Goal: Task Accomplishment & Management: Manage account settings

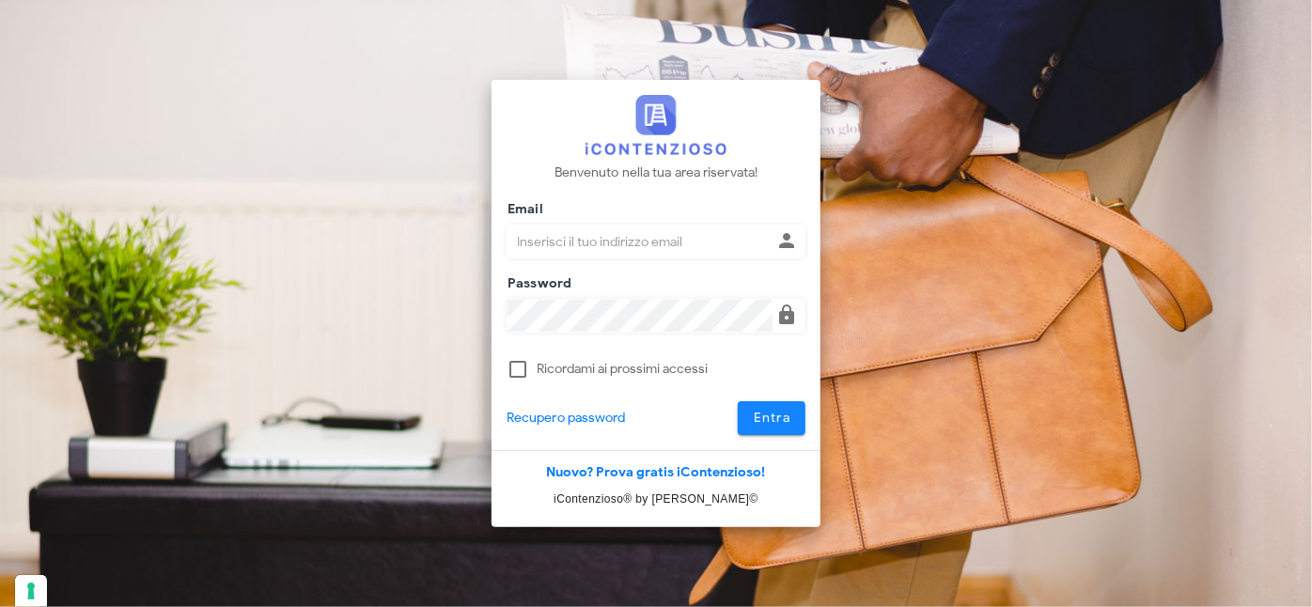
type input "[PERSON_NAME][EMAIL_ADDRESS][DOMAIN_NAME]"
click at [763, 407] on button "Entra" at bounding box center [772, 418] width 69 height 34
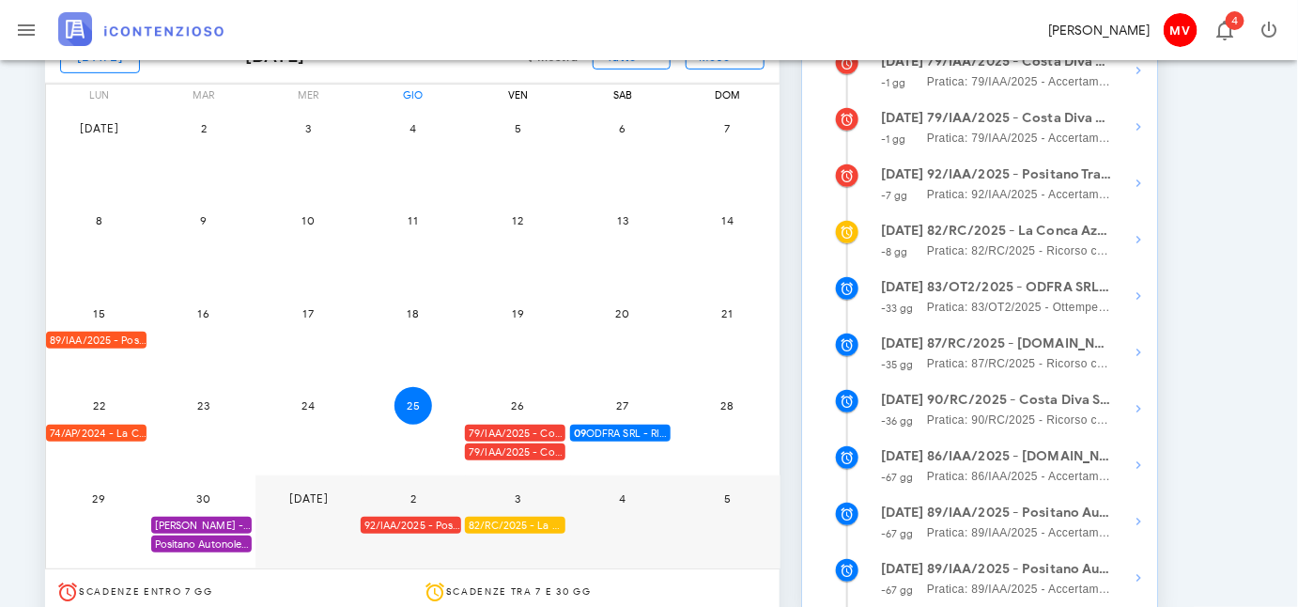
scroll to position [256, 0]
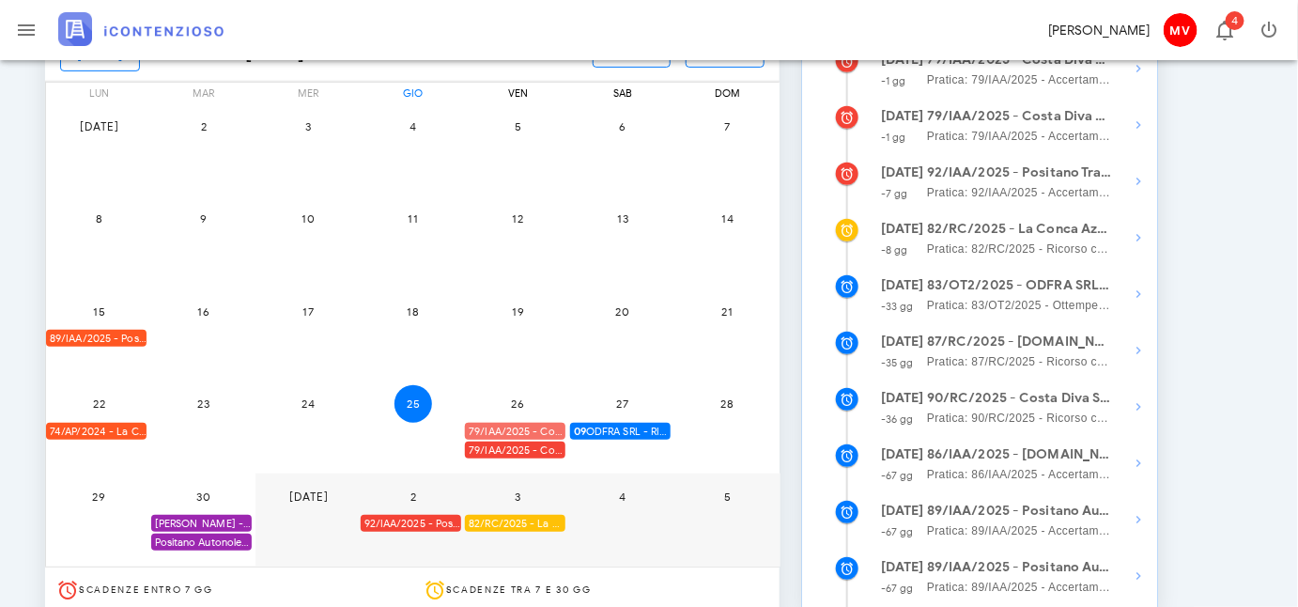
click at [536, 426] on div "79/IAA/2025 - Costa Diva Srls - Ufficio deve decidere" at bounding box center [515, 432] width 101 height 18
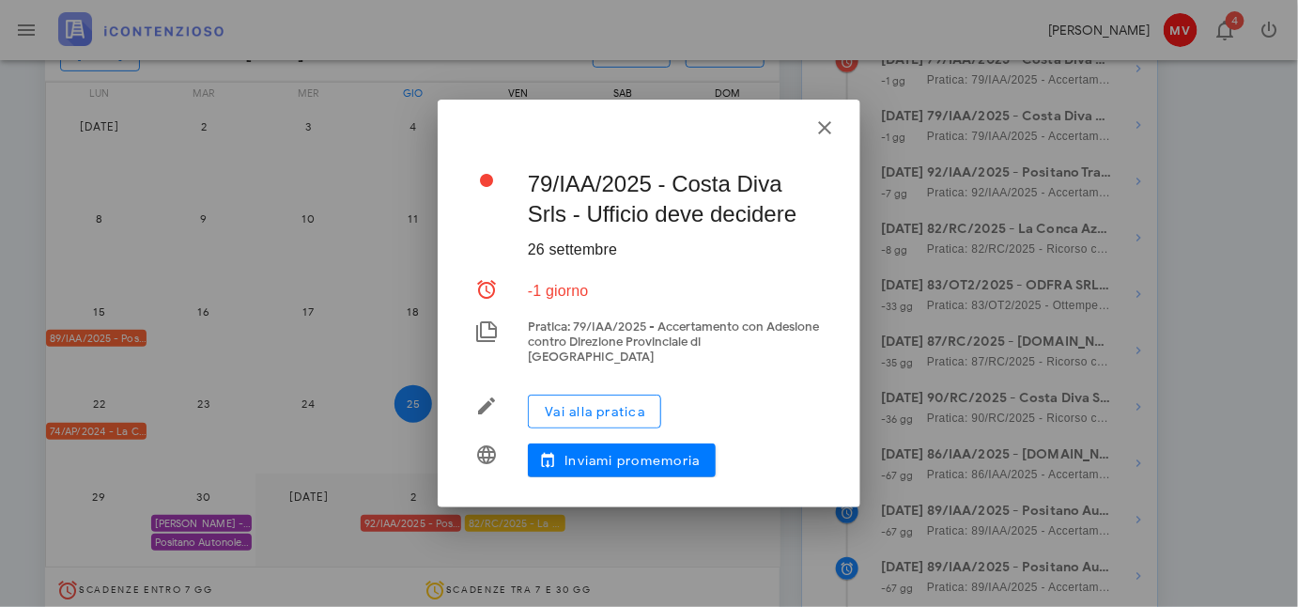
drag, startPoint x: 1210, startPoint y: 416, endPoint x: 1167, endPoint y: 382, distance: 54.9
click at [1209, 415] on div at bounding box center [649, 303] width 1298 height 607
click at [821, 132] on icon "button" at bounding box center [825, 128] width 23 height 23
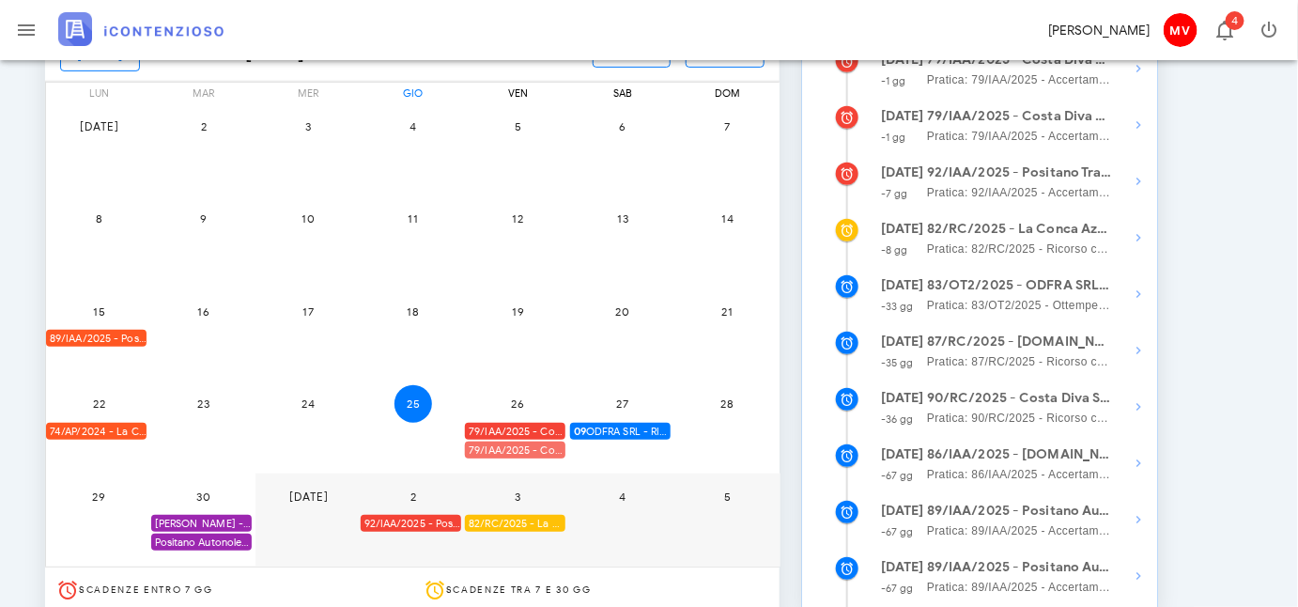
click at [520, 445] on div "79/IAA/2025 - Costa Diva Srls - Scadenza per fare Ricorso" at bounding box center [515, 451] width 101 height 18
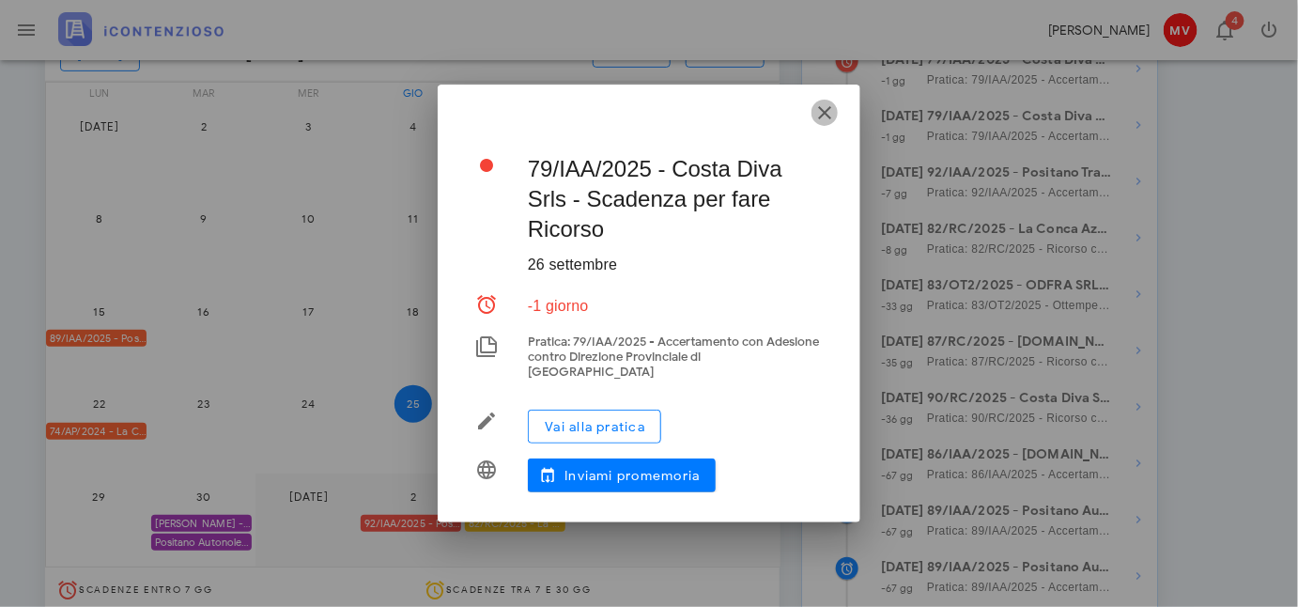
click at [827, 117] on icon "button" at bounding box center [825, 112] width 23 height 23
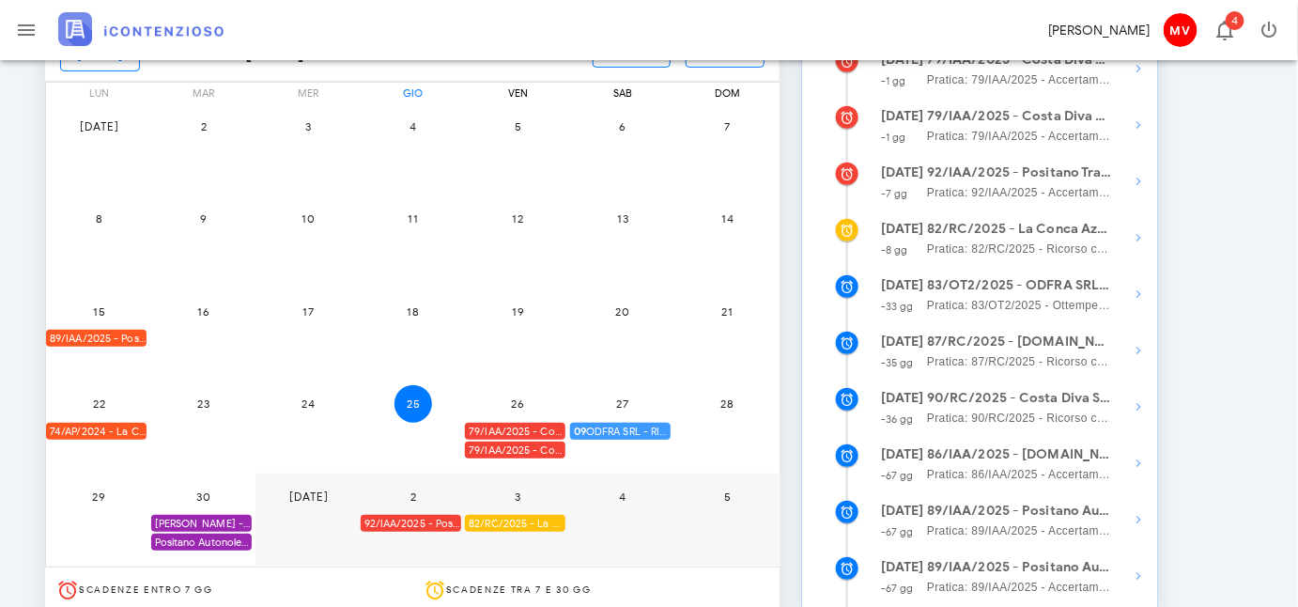
click at [621, 423] on span "09 ODFRA SRL - RIASSUNZIONE ORDINANZA CASSAZIONE IN APPELLO IVA 2006" at bounding box center [622, 432] width 97 height 18
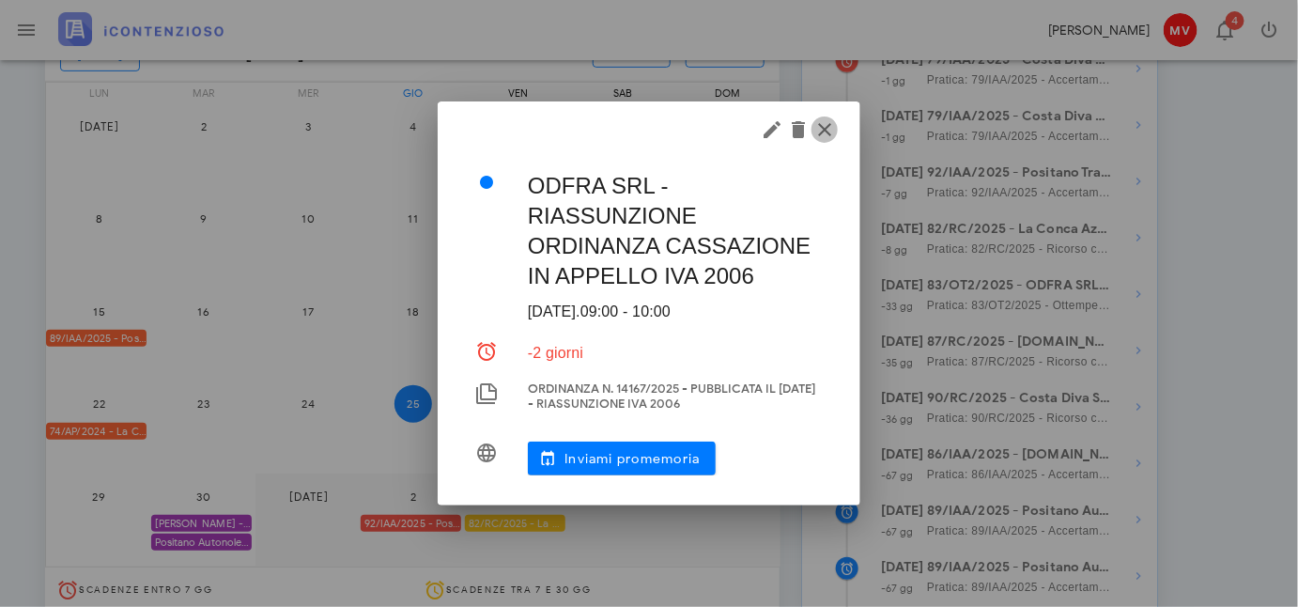
click at [827, 123] on icon "button" at bounding box center [825, 129] width 23 height 23
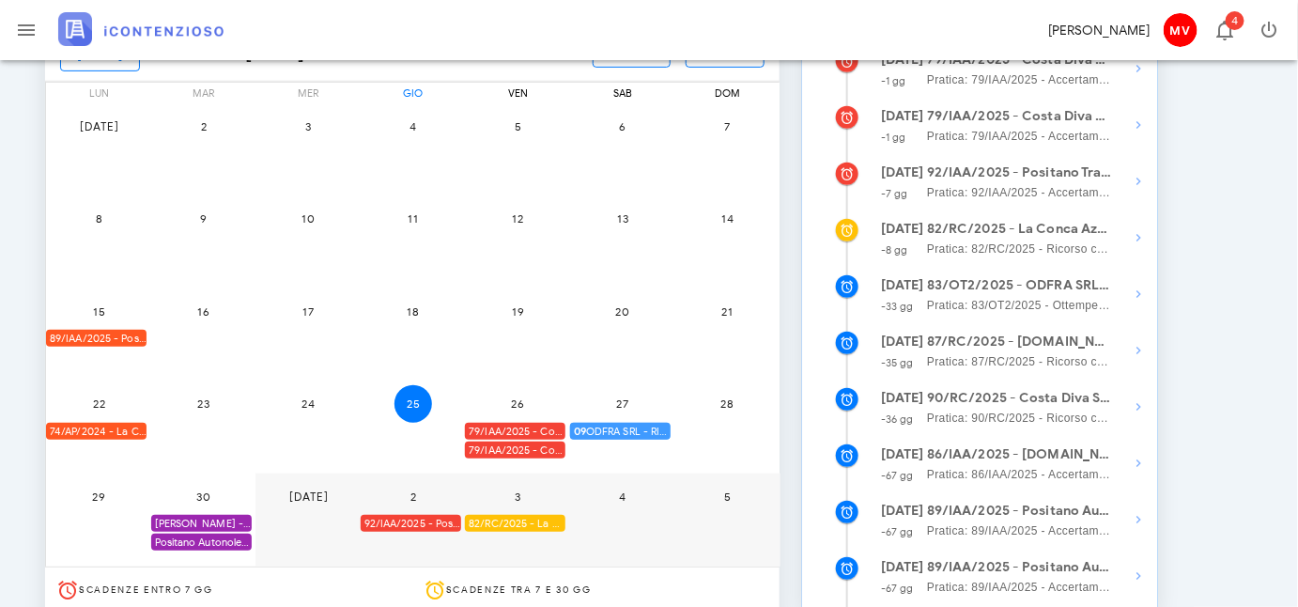
click at [620, 428] on span "09 ODFRA SRL - RIASSUNZIONE ORDINANZA CASSAZIONE IN APPELLO IVA 2006" at bounding box center [622, 432] width 97 height 18
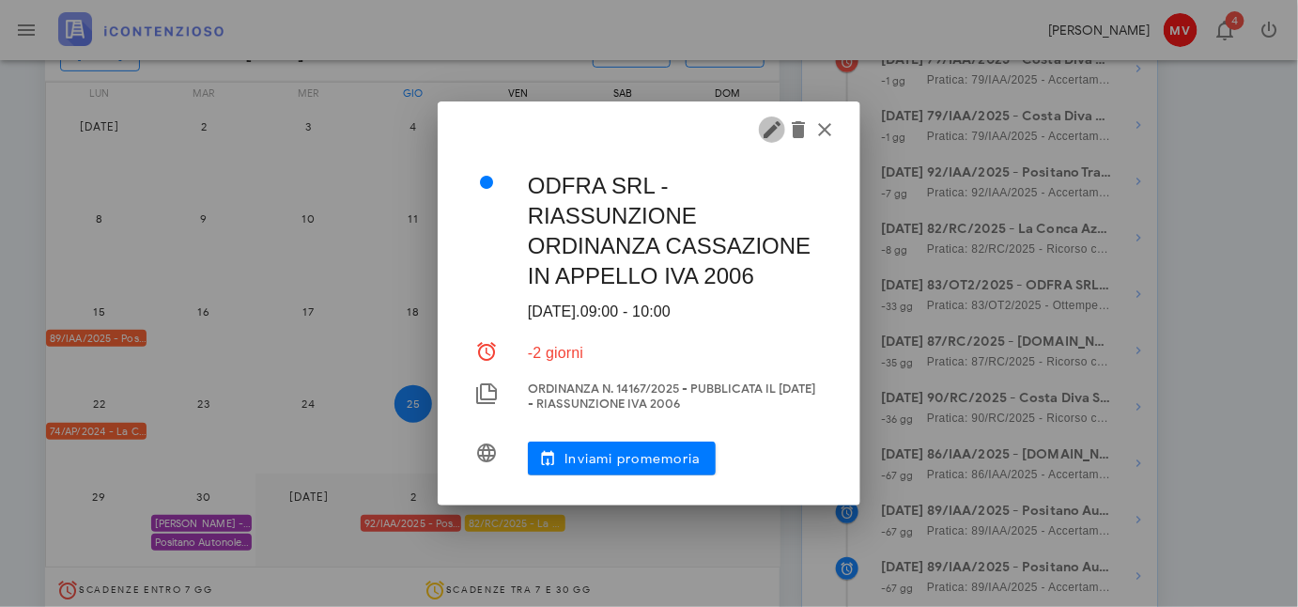
click at [773, 129] on icon "button" at bounding box center [772, 129] width 23 height 23
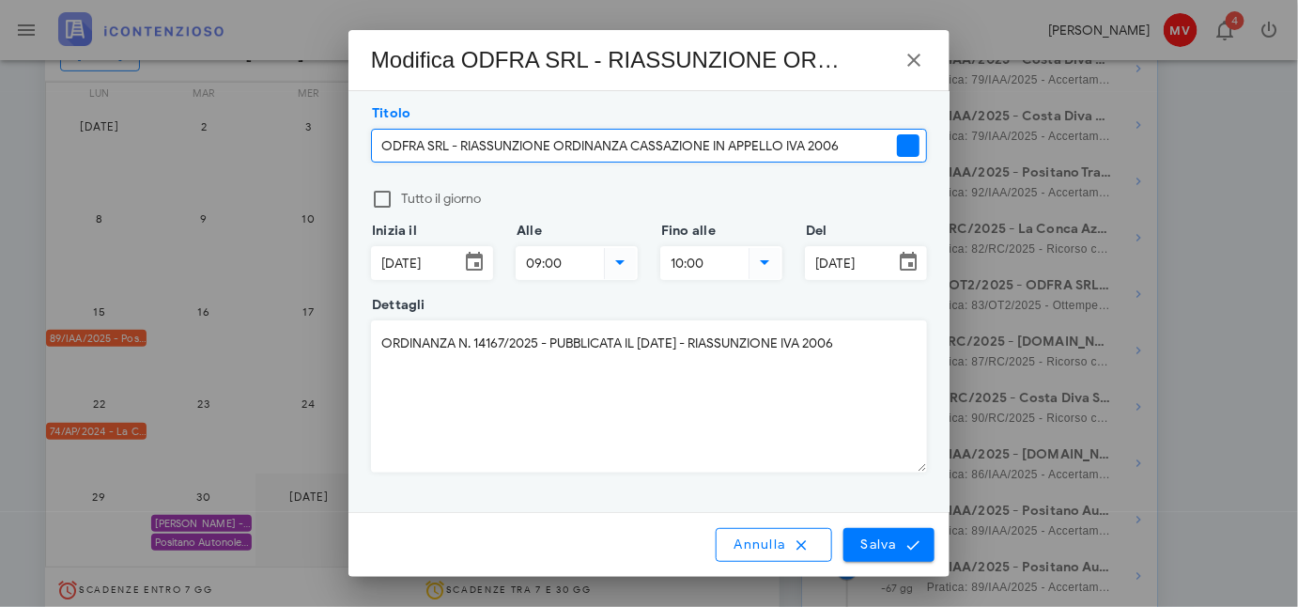
click at [473, 255] on icon at bounding box center [474, 262] width 23 height 23
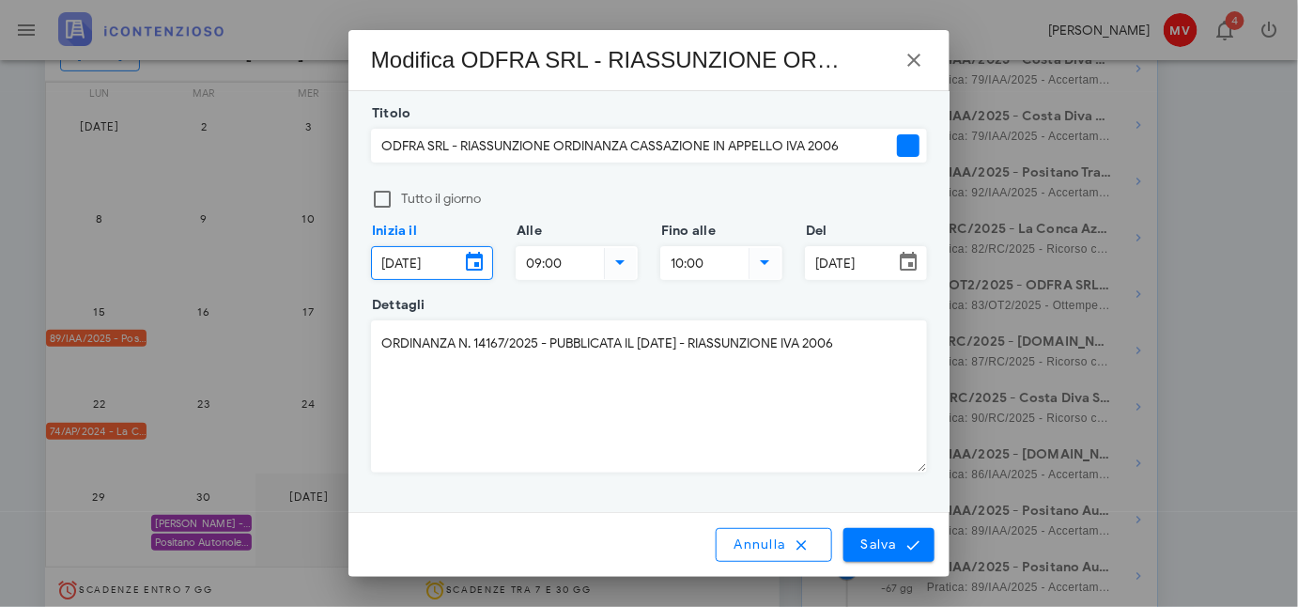
click at [478, 255] on icon at bounding box center [474, 262] width 23 height 23
click at [486, 261] on div at bounding box center [475, 262] width 33 height 23
click at [493, 265] on div "Inizia il 27/09/2025" at bounding box center [432, 263] width 122 height 34
click at [455, 257] on input "27/09/2025" at bounding box center [415, 263] width 87 height 32
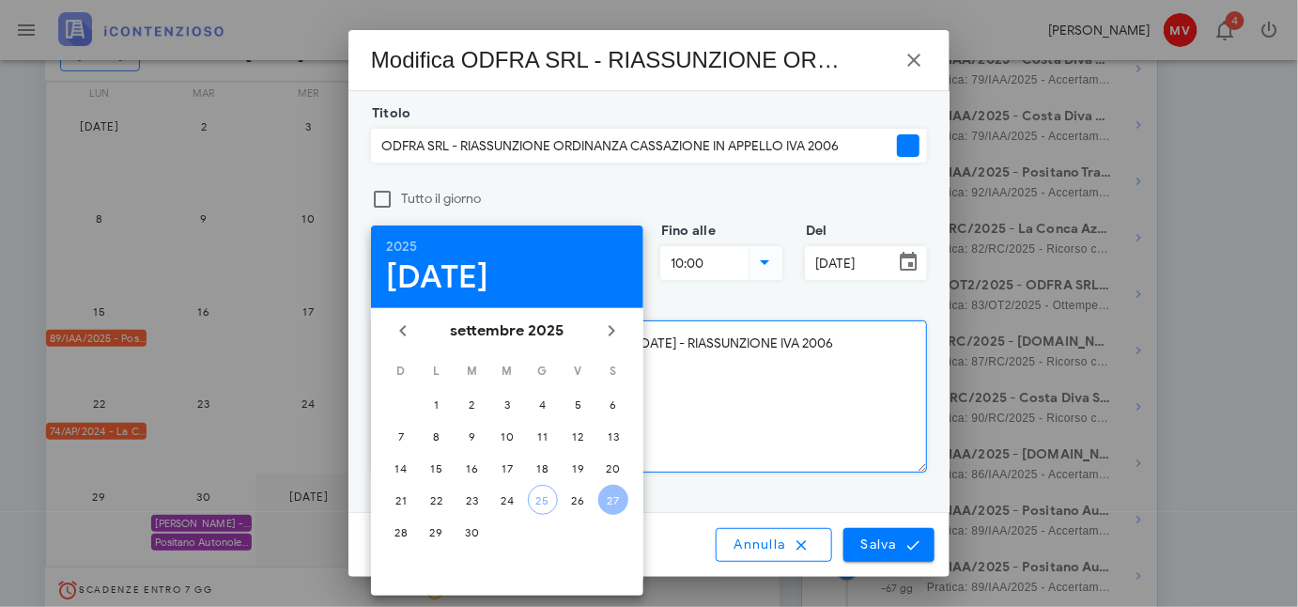
click at [726, 440] on textarea "ORDINANZA N. 14167/2025 - PUBBLICATA IL 27/05/25 - RIASSUNZIONE IVA 2006" at bounding box center [649, 396] width 554 height 150
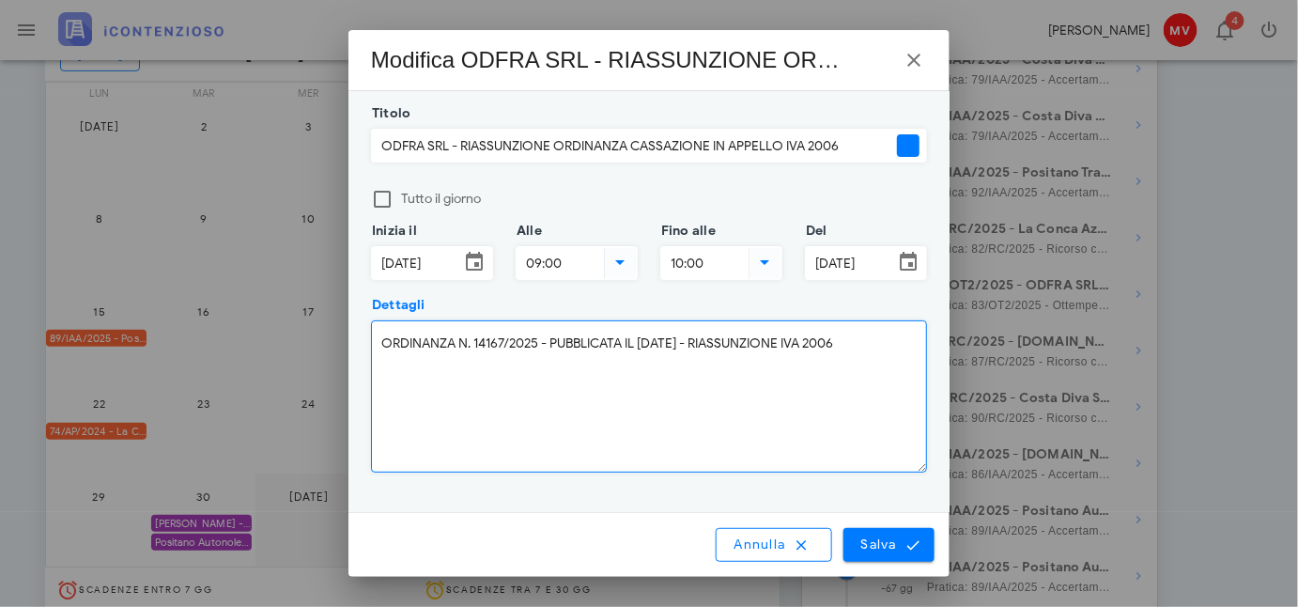
click at [411, 256] on input "27/09/2025" at bounding box center [415, 263] width 87 height 32
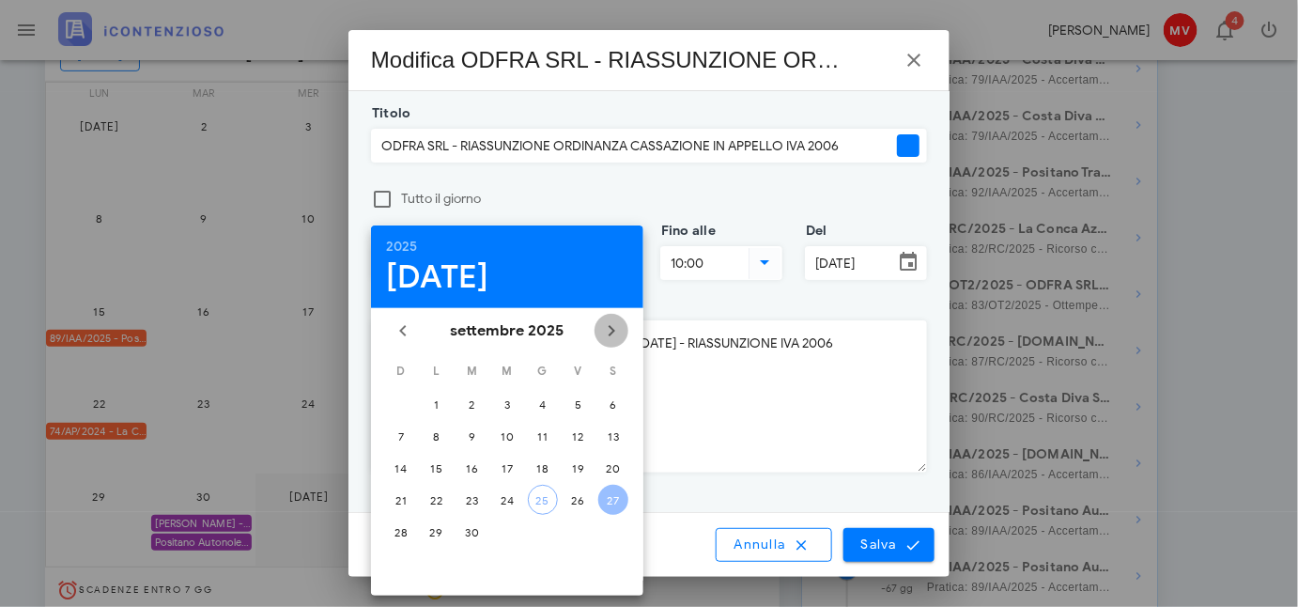
click at [615, 330] on icon "Il prossimo mese" at bounding box center [611, 330] width 23 height 23
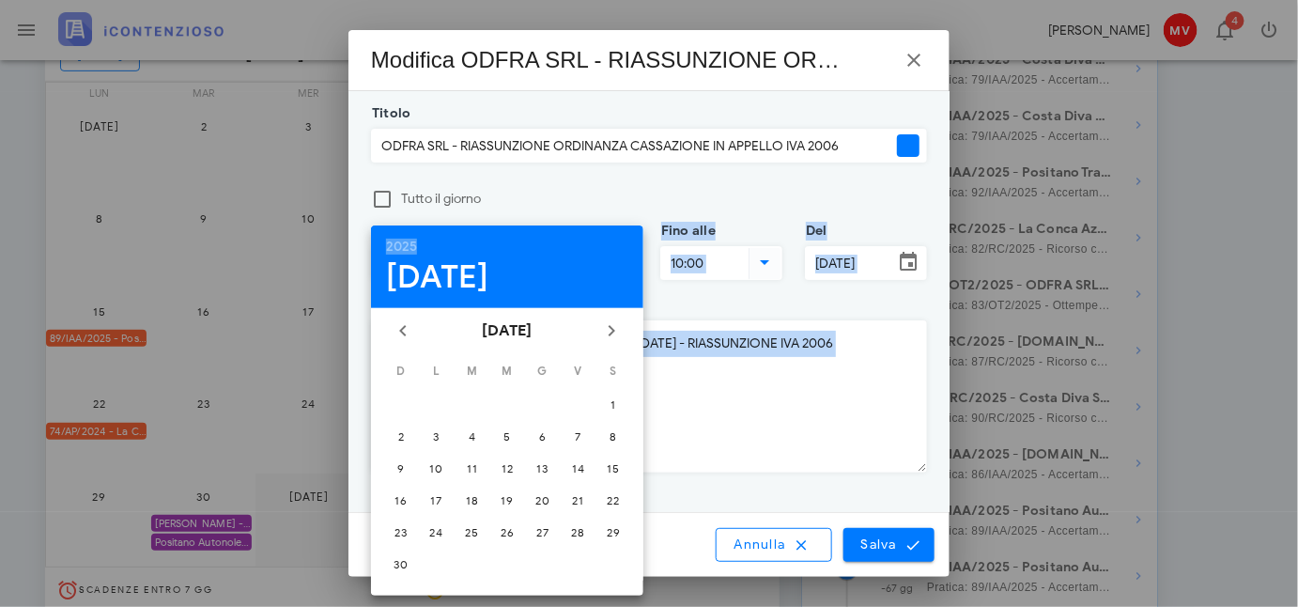
drag, startPoint x: 550, startPoint y: 251, endPoint x: 673, endPoint y: 257, distance: 123.3
click at [673, 257] on div "APP Dashboard CONTENZIOSO Nuovo Contenzioso 35 In Lavorazione 35 62 Archivio 62…" at bounding box center [649, 231] width 1298 height 974
click at [708, 293] on div "Fino alle 10:00 Del 27/09/2025" at bounding box center [793, 268] width 289 height 74
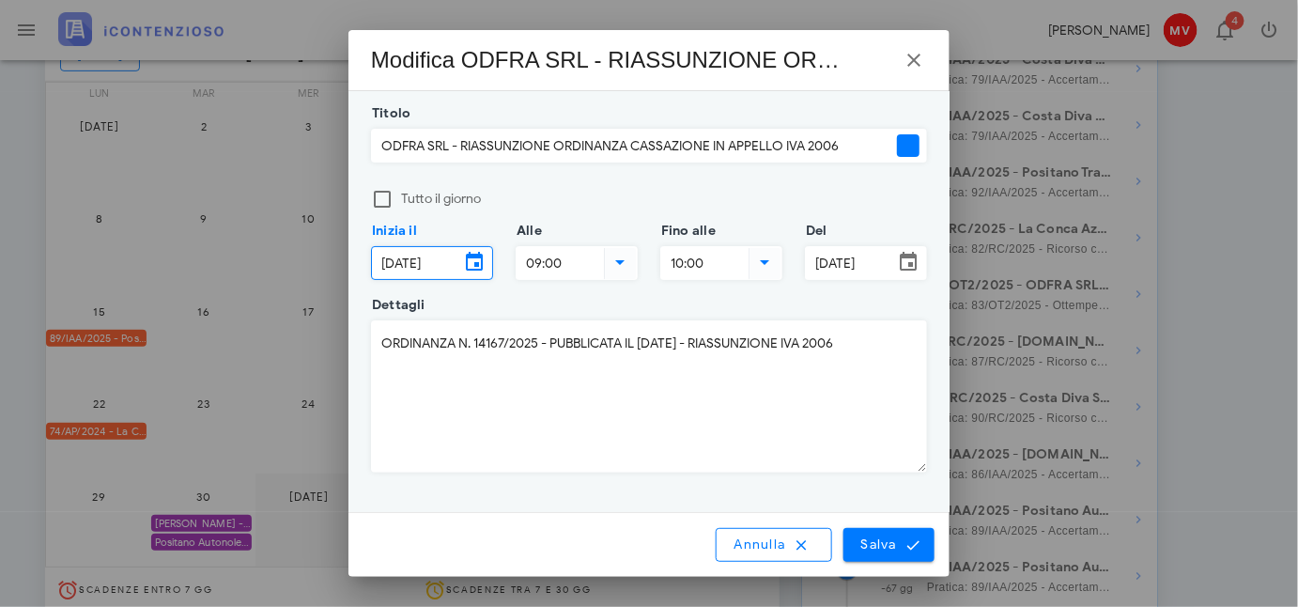
click at [446, 257] on input "27/09/2025" at bounding box center [415, 263] width 87 height 32
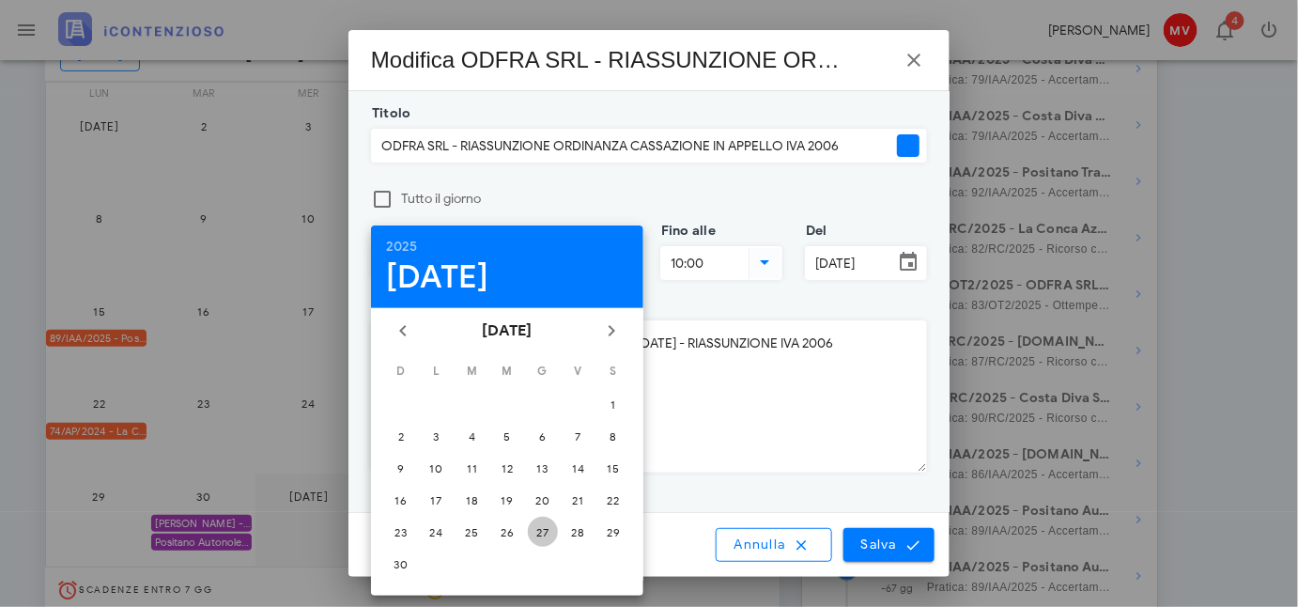
click at [540, 525] on div "27" at bounding box center [543, 532] width 30 height 14
type input "27/11/2025"
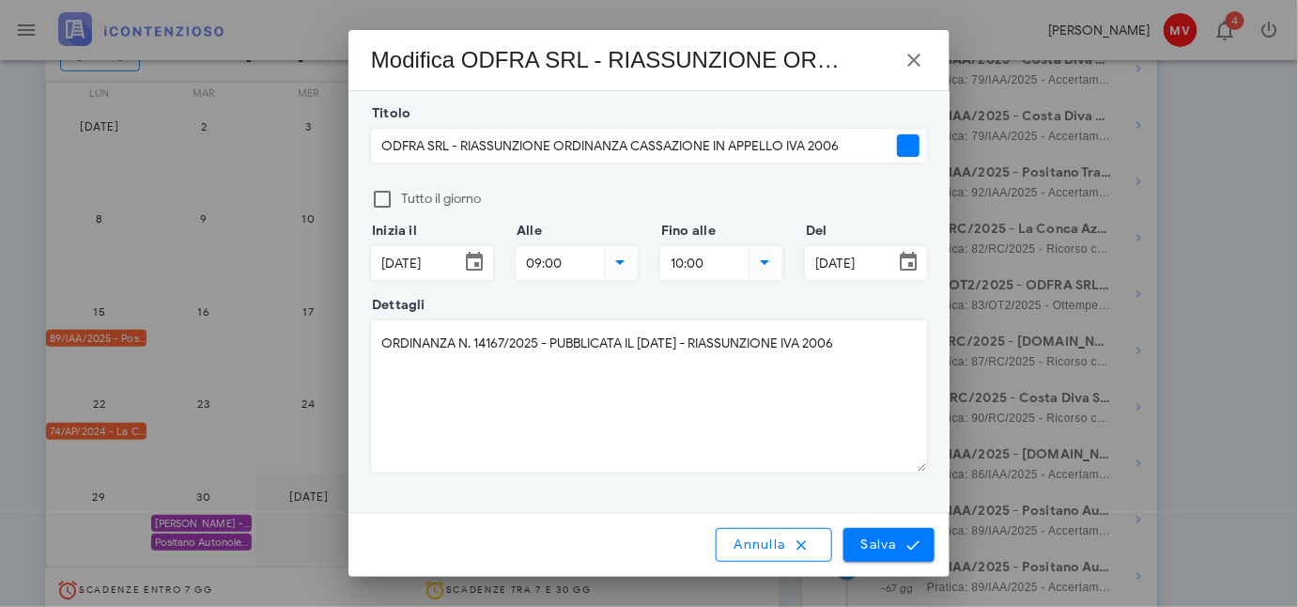
click at [899, 258] on icon at bounding box center [908, 262] width 23 height 23
click at [876, 265] on input "27/09/2025" at bounding box center [849, 263] width 87 height 32
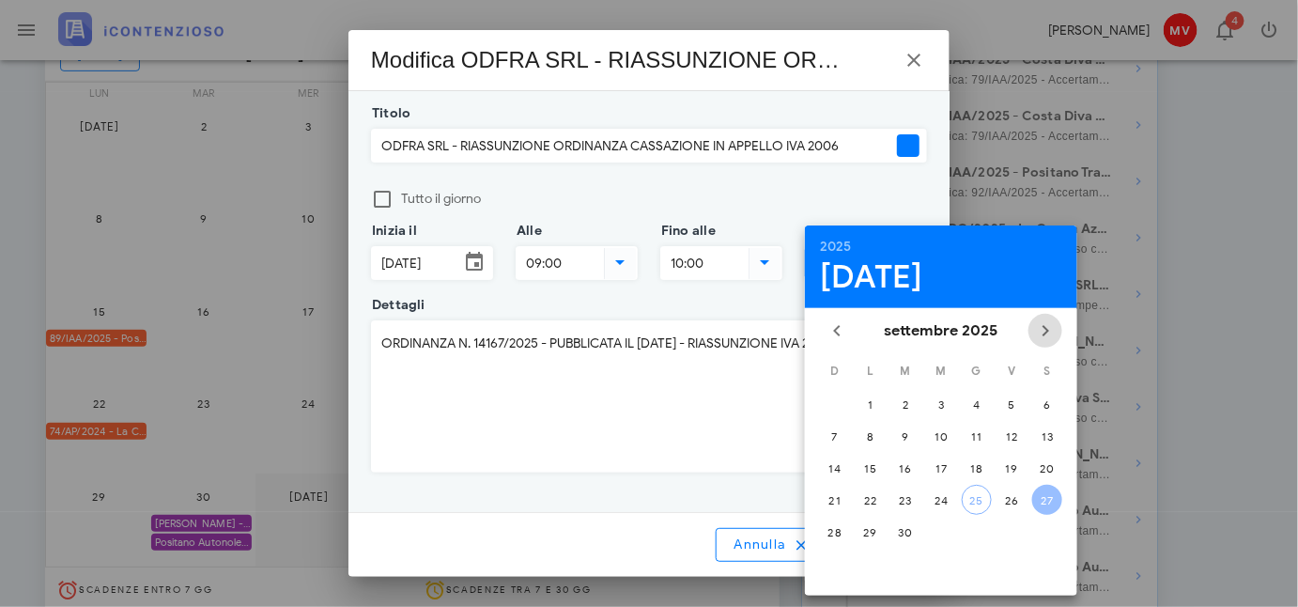
click at [1041, 333] on icon "Il prossimo mese" at bounding box center [1045, 330] width 23 height 23
click at [1042, 329] on icon "Il prossimo mese" at bounding box center [1045, 330] width 23 height 23
click at [977, 525] on div "27" at bounding box center [977, 532] width 30 height 14
type input "27/11/2025"
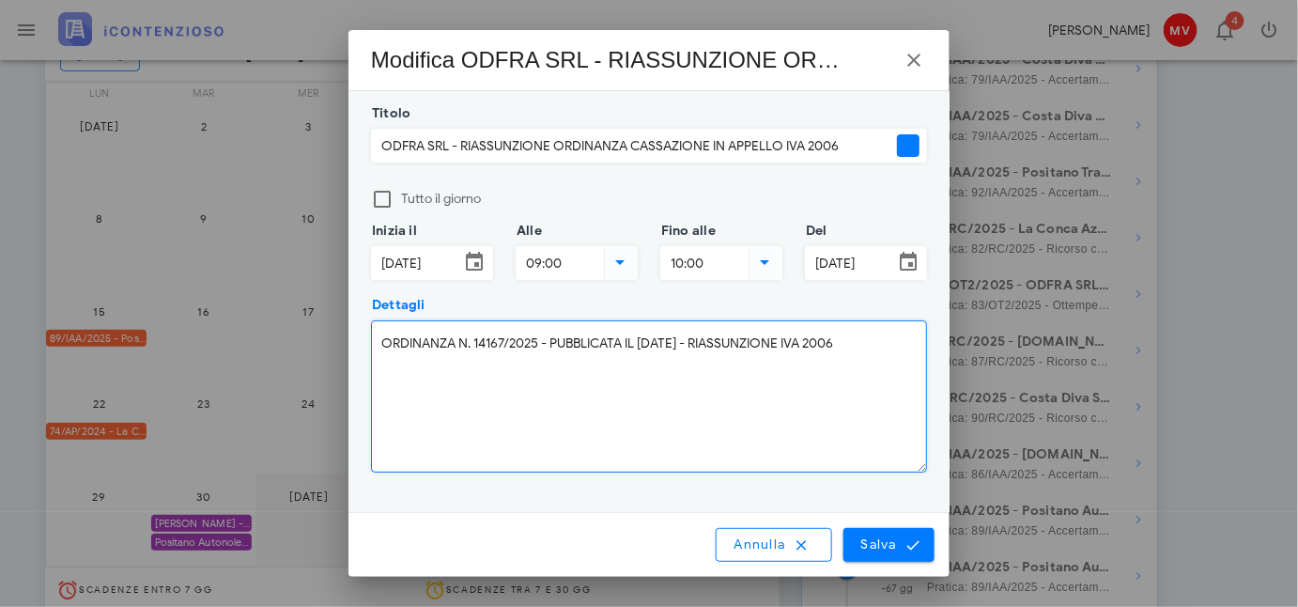
click at [864, 348] on textarea "ORDINANZA N. 14167/2025 - PUBBLICATA IL 27/05/25 - RIASSUNZIONE IVA 2006" at bounding box center [649, 396] width 554 height 150
type textarea "ORDINANZA N. 14167/2025 - PUBBLICATA IL 27/05/25 - RIASSUNZIONE IVA 2006 - SCAD…"
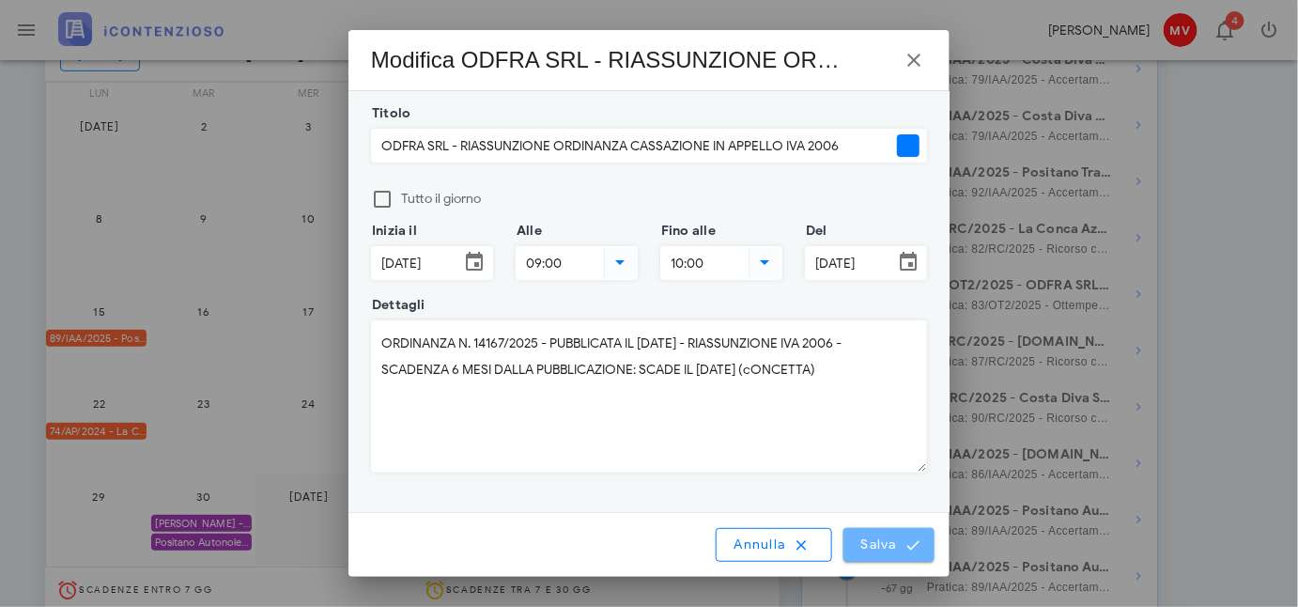
drag, startPoint x: 900, startPoint y: 548, endPoint x: 892, endPoint y: 537, distance: 13.4
click at [902, 548] on span "Salva" at bounding box center [890, 544] width 58 height 17
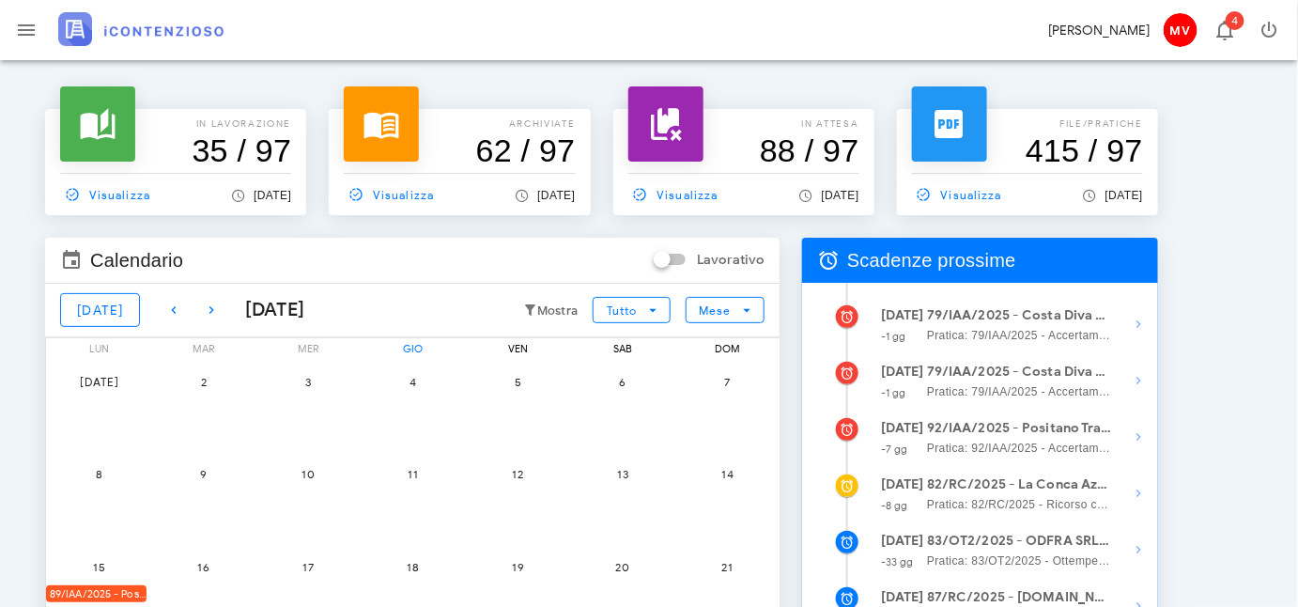
scroll to position [0, 0]
click at [200, 304] on icon "button" at bounding box center [211, 310] width 23 height 23
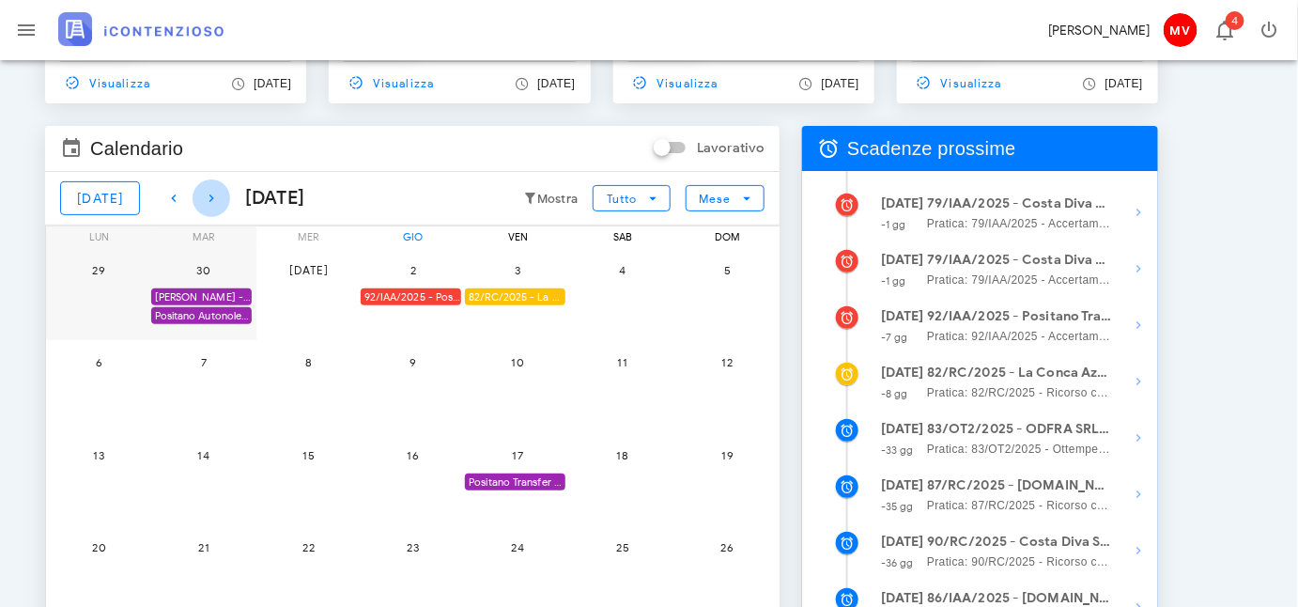
scroll to position [110, 0]
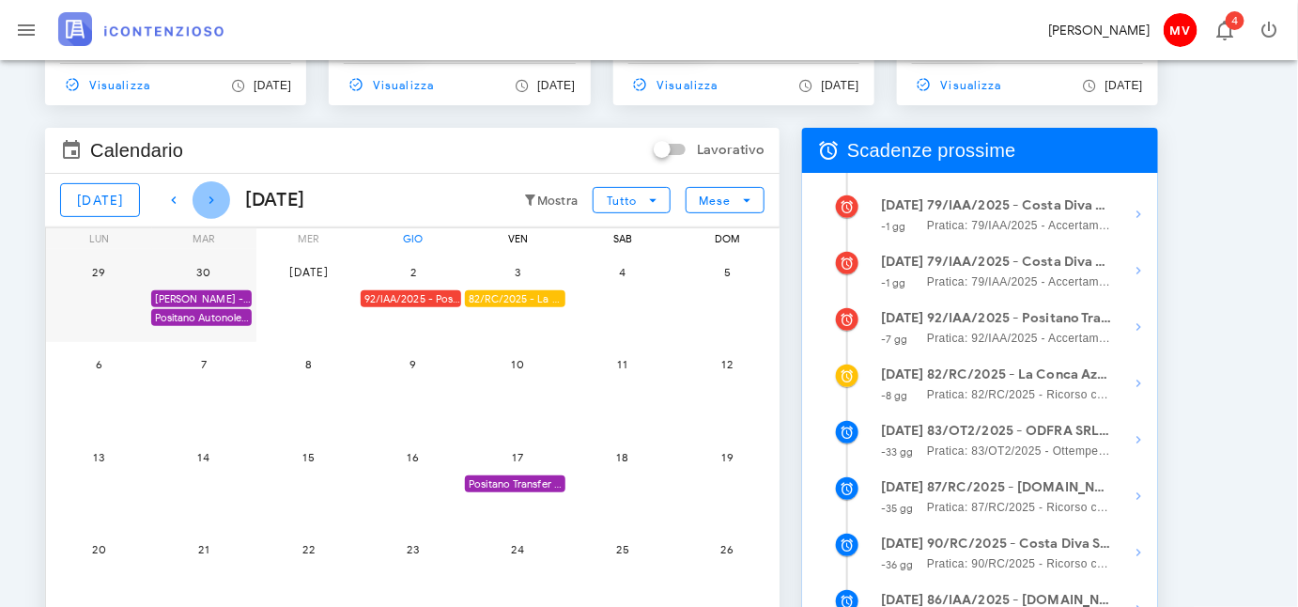
click at [200, 192] on icon "button" at bounding box center [211, 200] width 23 height 23
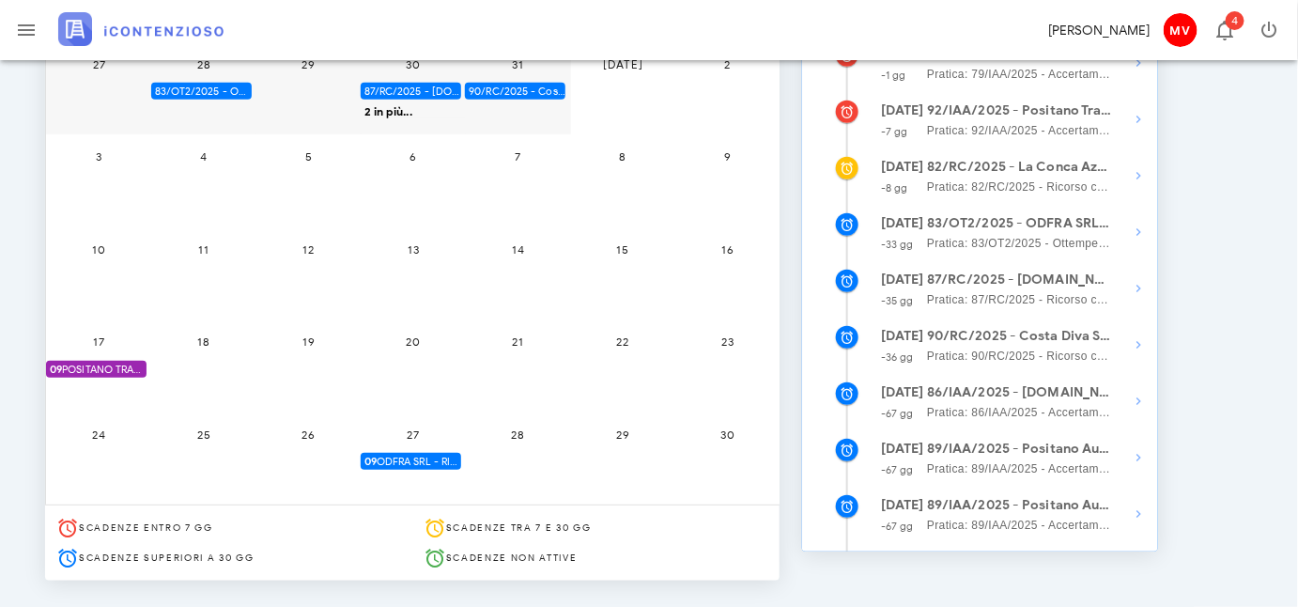
scroll to position [366, 0]
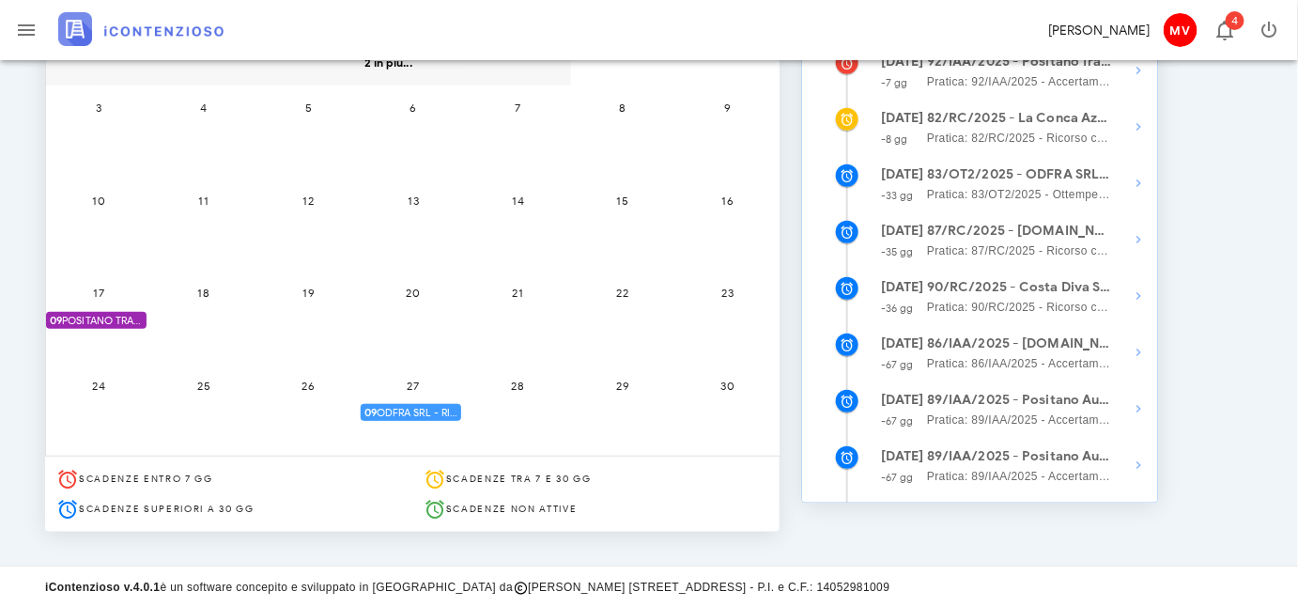
click at [403, 411] on span "09 ODFRA SRL - RIASSUNZIONE ORDINANZA CASSAZIONE IN APPELLO IVA 2006" at bounding box center [413, 413] width 97 height 18
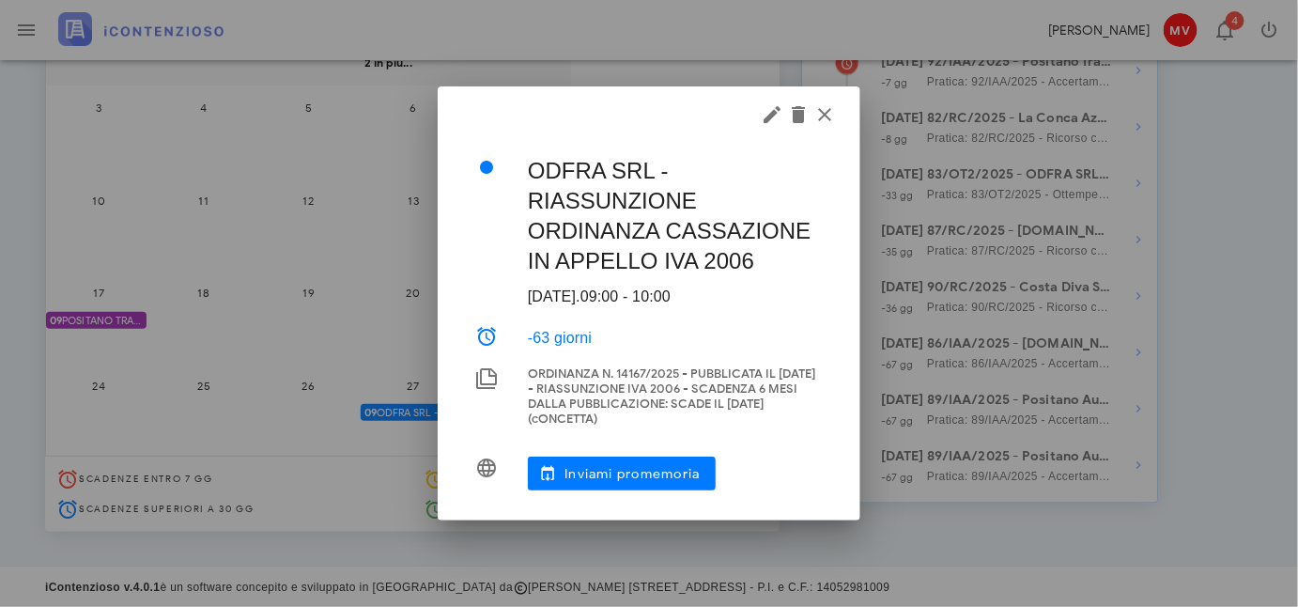
click at [402, 410] on div at bounding box center [649, 303] width 1298 height 607
click at [767, 111] on icon "button" at bounding box center [772, 114] width 23 height 23
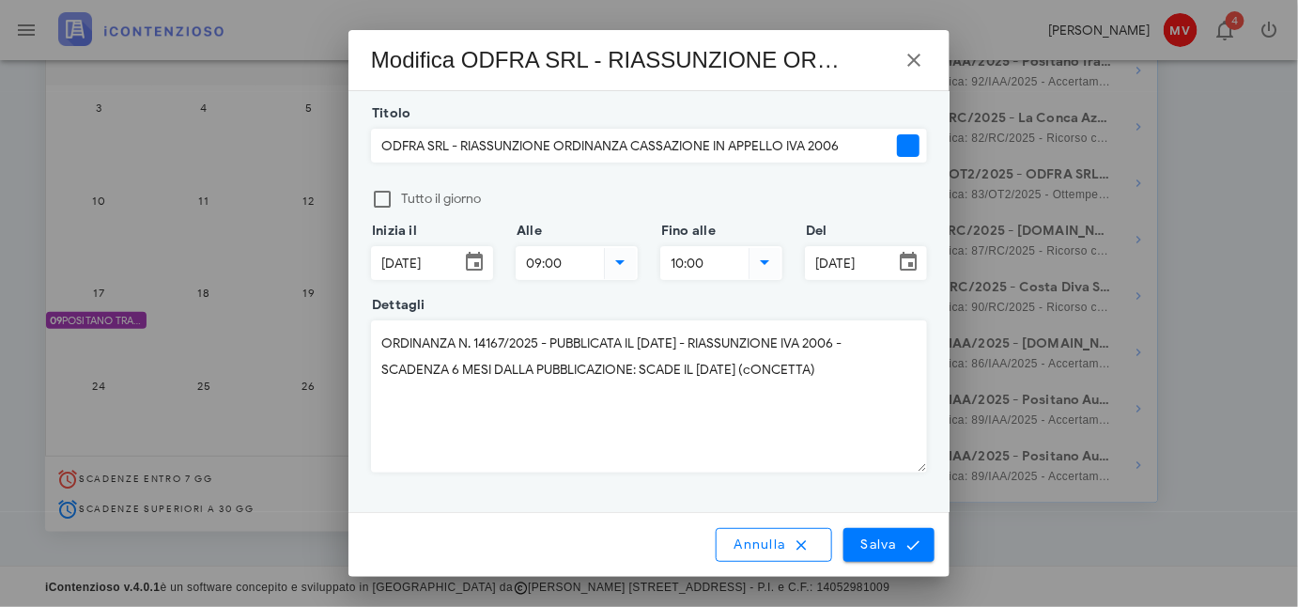
click at [912, 142] on div at bounding box center [908, 145] width 23 height 23
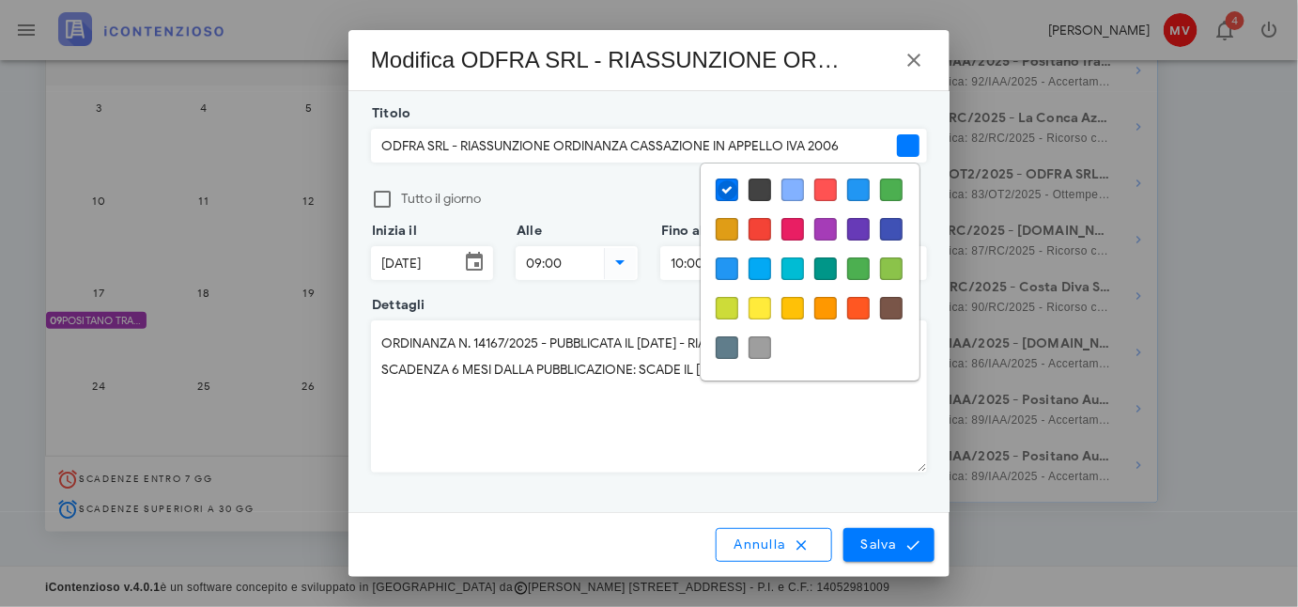
click at [819, 222] on div at bounding box center [826, 229] width 23 height 23
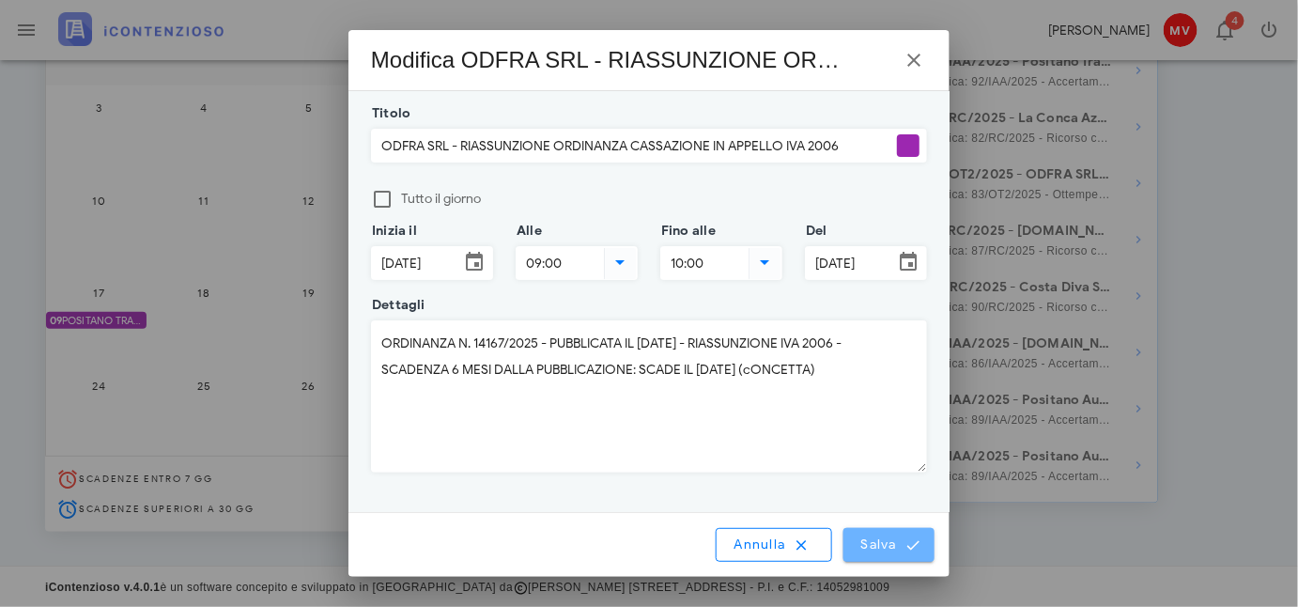
click at [885, 542] on span "Salva" at bounding box center [890, 544] width 58 height 17
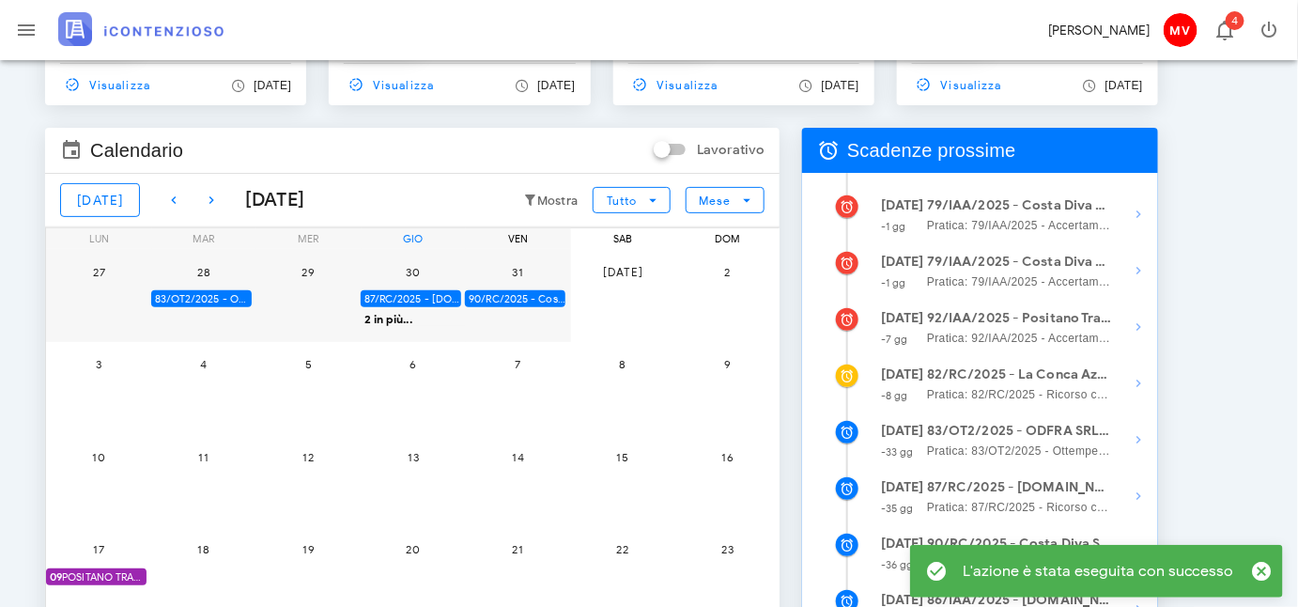
scroll to position [0, 0]
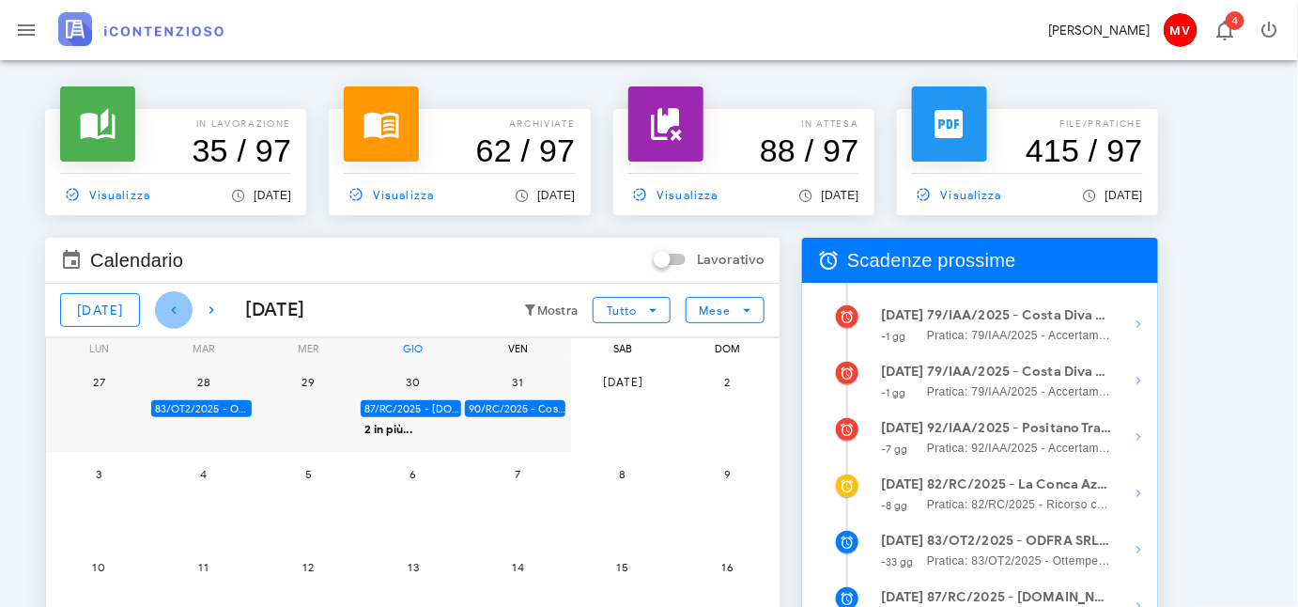
click at [163, 303] on icon "button" at bounding box center [174, 310] width 23 height 23
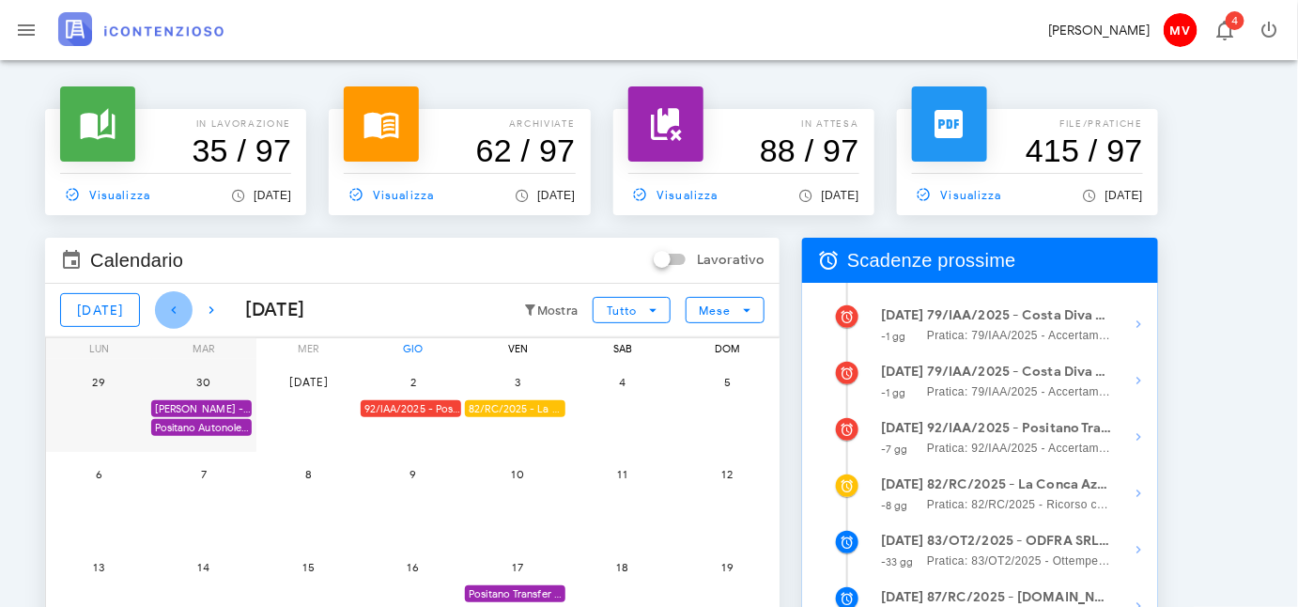
click at [163, 303] on icon "button" at bounding box center [174, 310] width 23 height 23
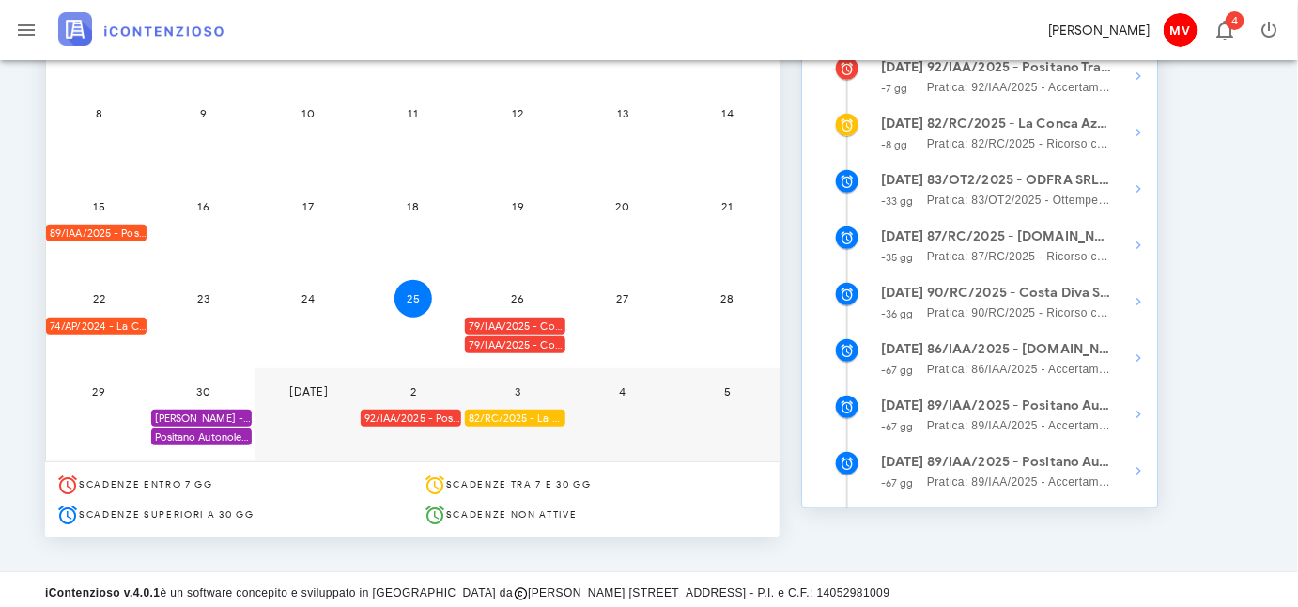
scroll to position [366, 0]
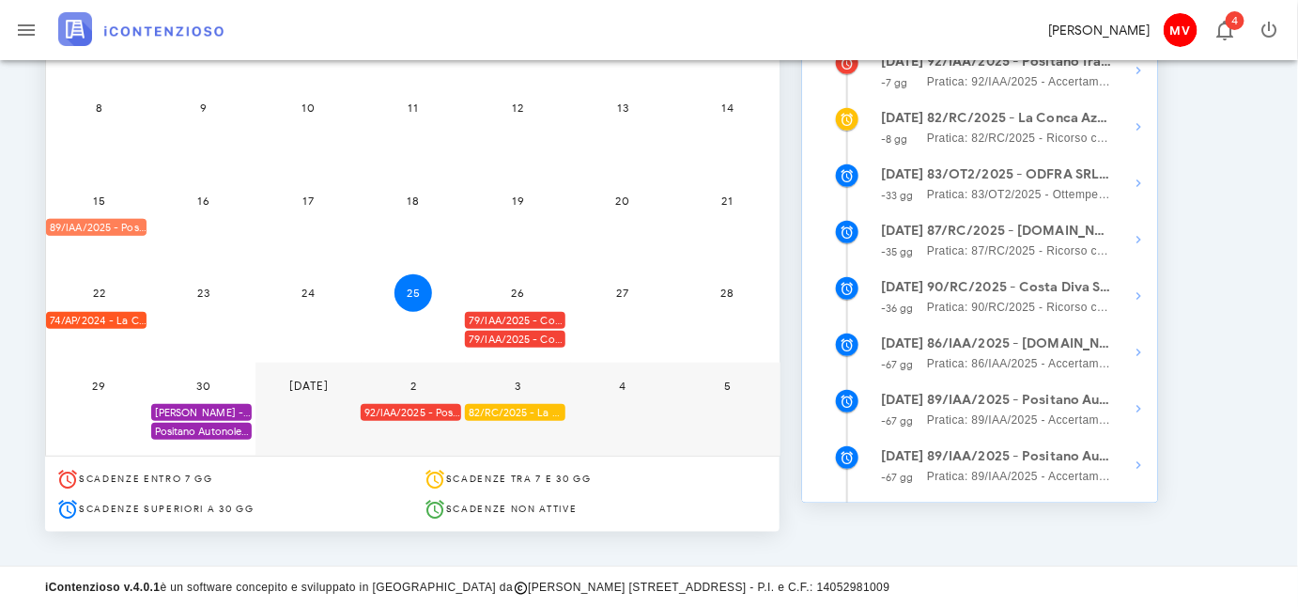
click at [109, 223] on div "89/IAA/2025 - Positano Autonoleggio Cooperativa a.r.l. - Inviare Accertamento c…" at bounding box center [96, 228] width 101 height 18
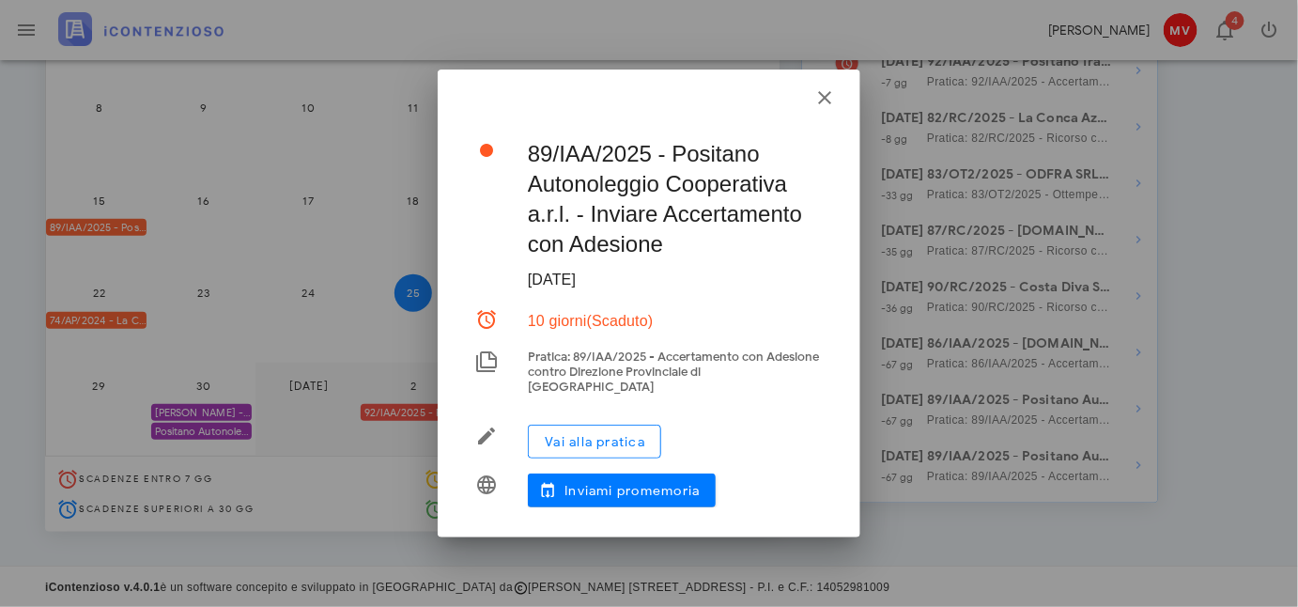
click at [287, 198] on div at bounding box center [649, 303] width 1298 height 607
click at [819, 101] on icon "button" at bounding box center [825, 97] width 23 height 23
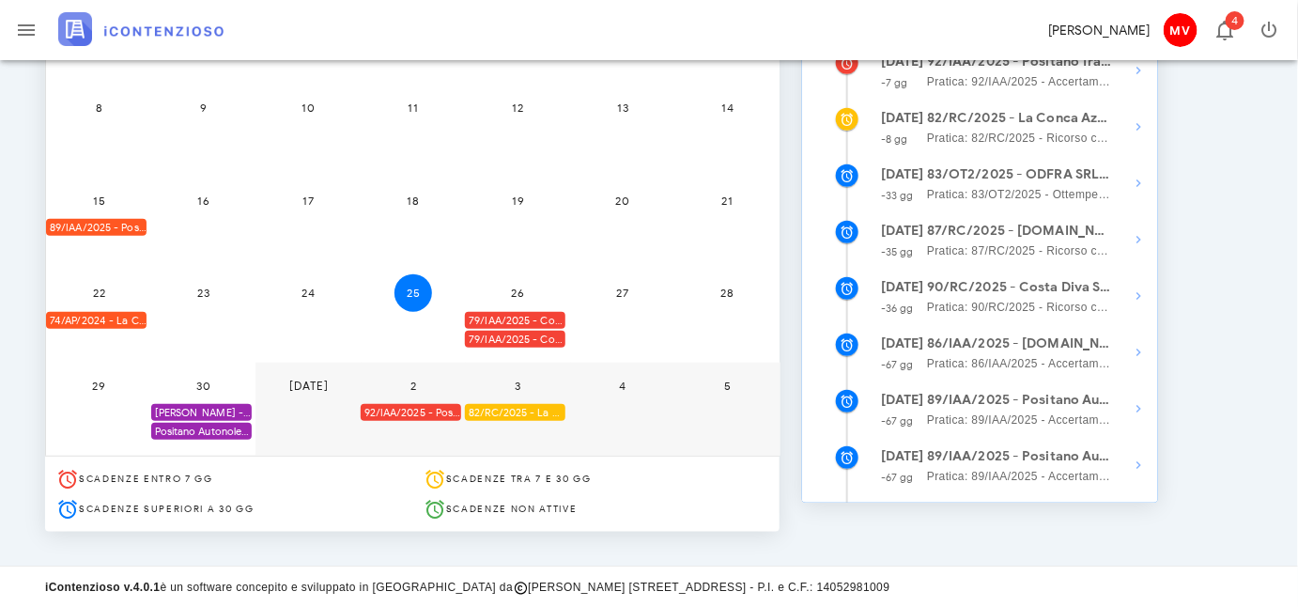
click at [116, 228] on div "89/IAA/2025 - Positano Autonoleggio Cooperativa a.r.l. - Inviare Accertamento c…" at bounding box center [96, 228] width 101 height 18
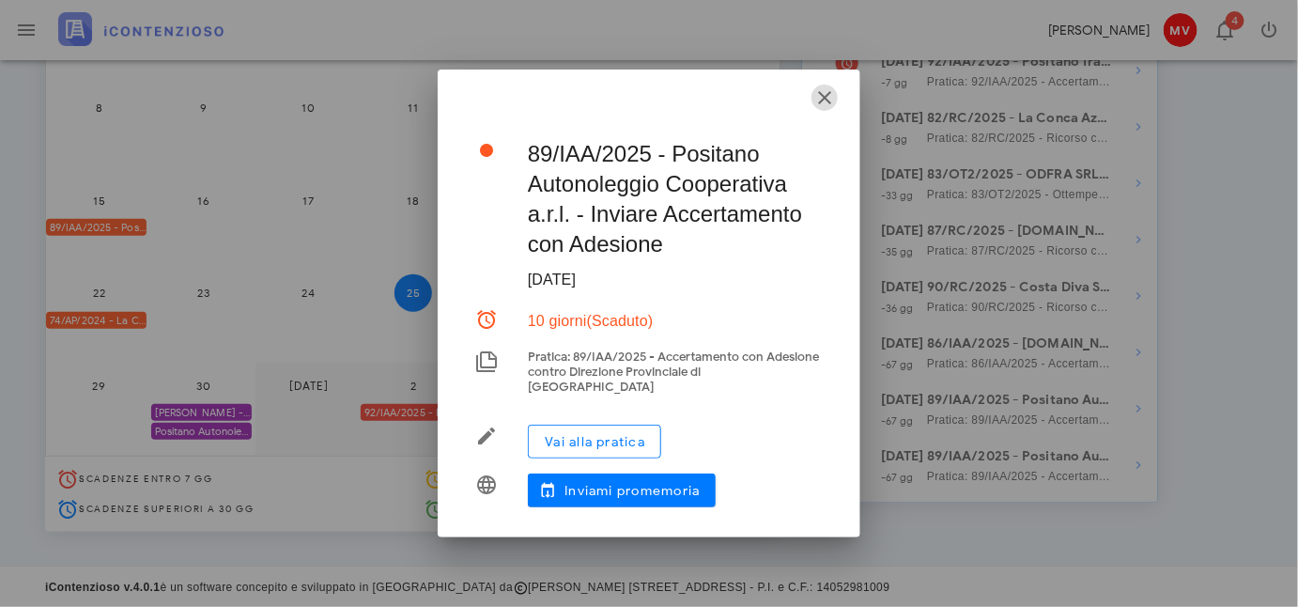
click at [830, 104] on icon "button" at bounding box center [825, 97] width 23 height 23
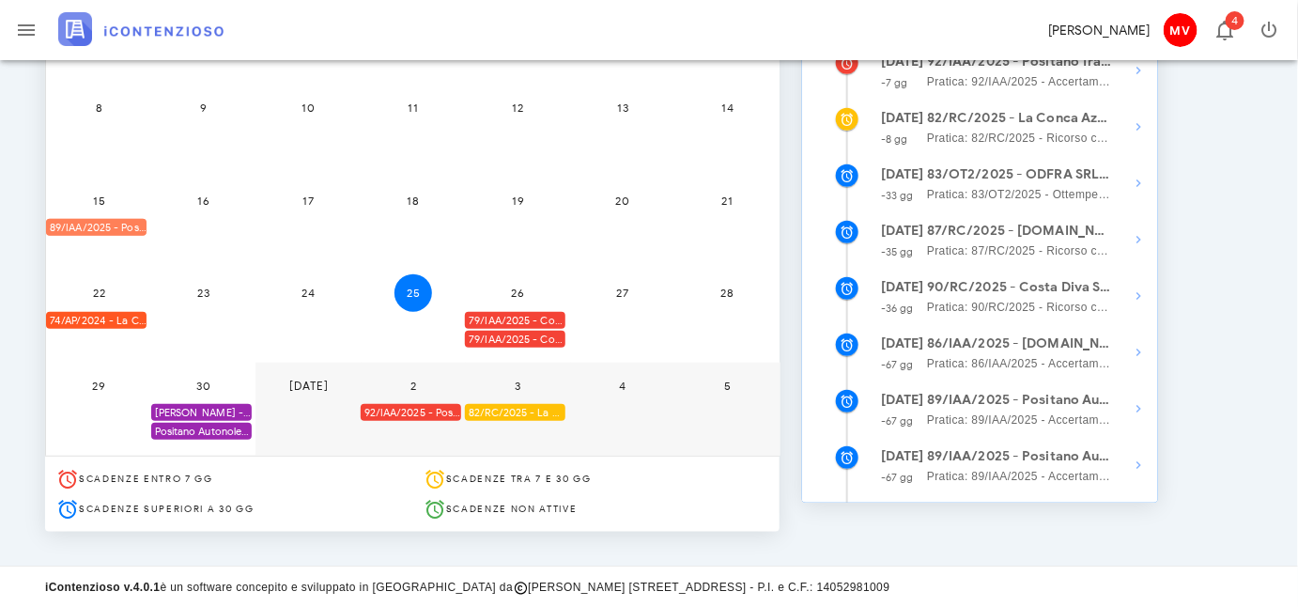
click at [110, 221] on div "89/IAA/2025 - Positano Autonoleggio Cooperativa a.r.l. - Inviare Accertamento c…" at bounding box center [96, 228] width 101 height 18
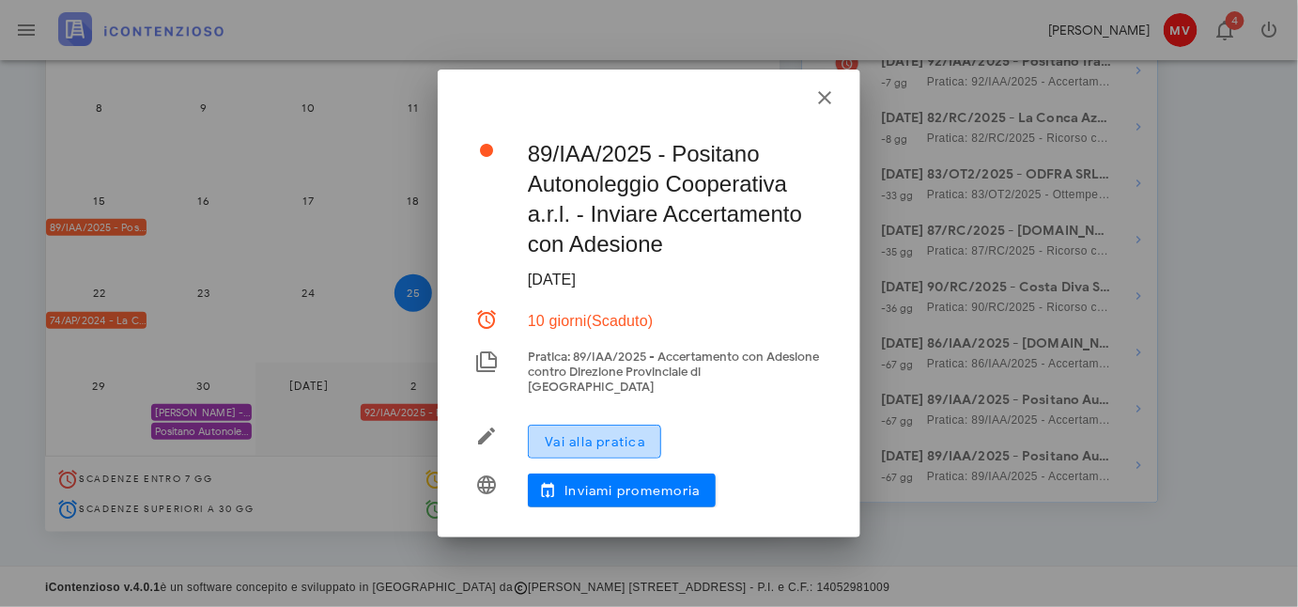
click at [588, 440] on span "Vai alla pratica" at bounding box center [594, 442] width 101 height 16
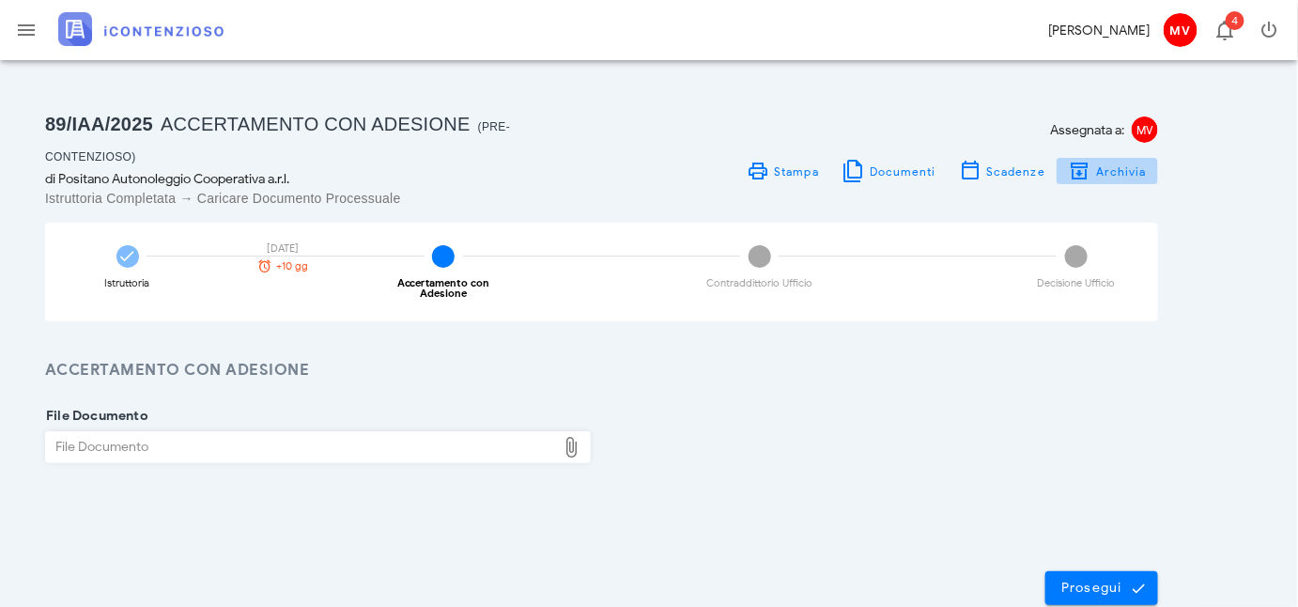
click at [1121, 167] on span "Archivia" at bounding box center [1122, 171] width 52 height 14
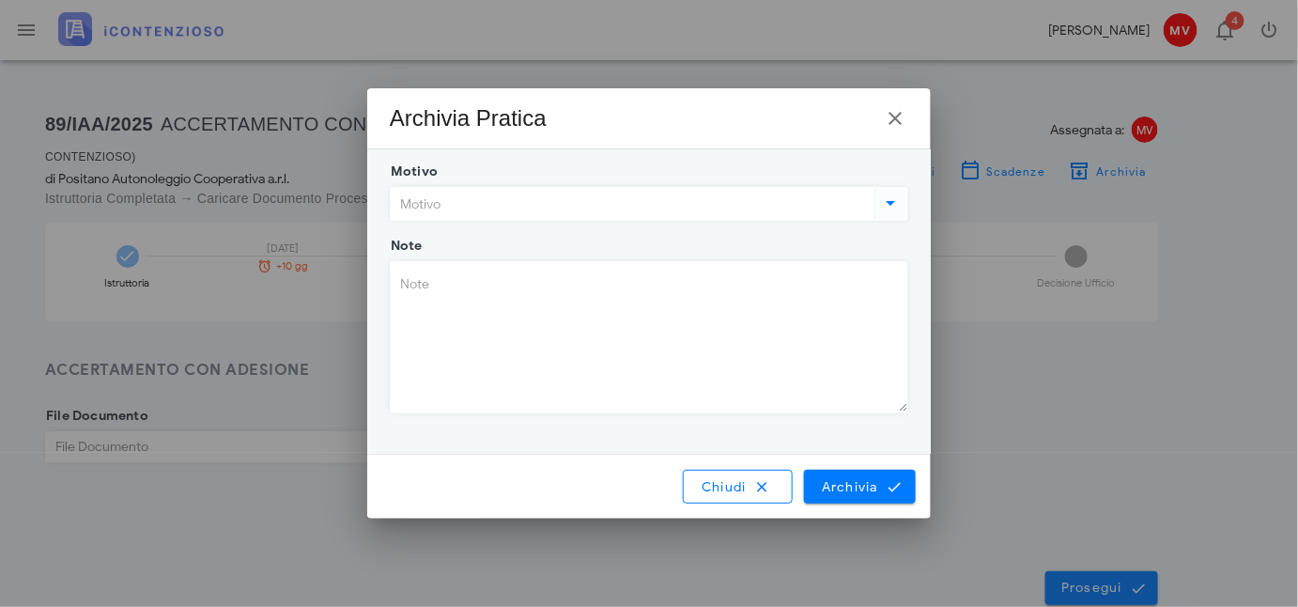
click at [886, 197] on icon at bounding box center [891, 203] width 23 height 23
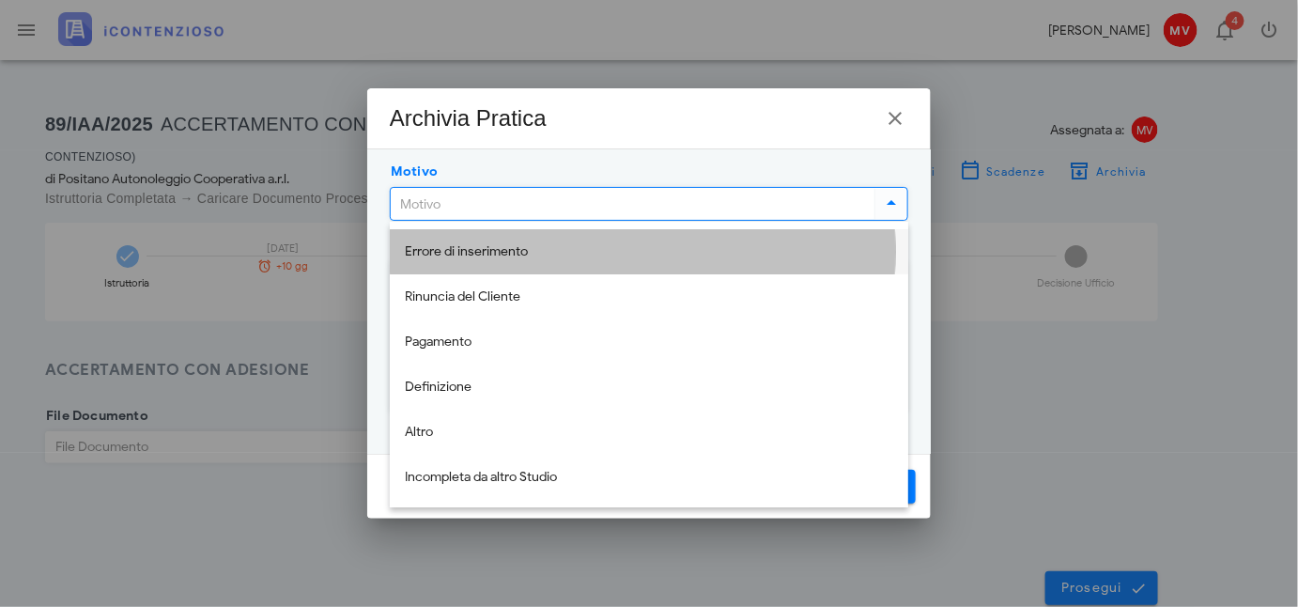
click at [433, 244] on div "Errore di inserimento" at bounding box center [649, 252] width 489 height 16
type input "Errore di inserimento"
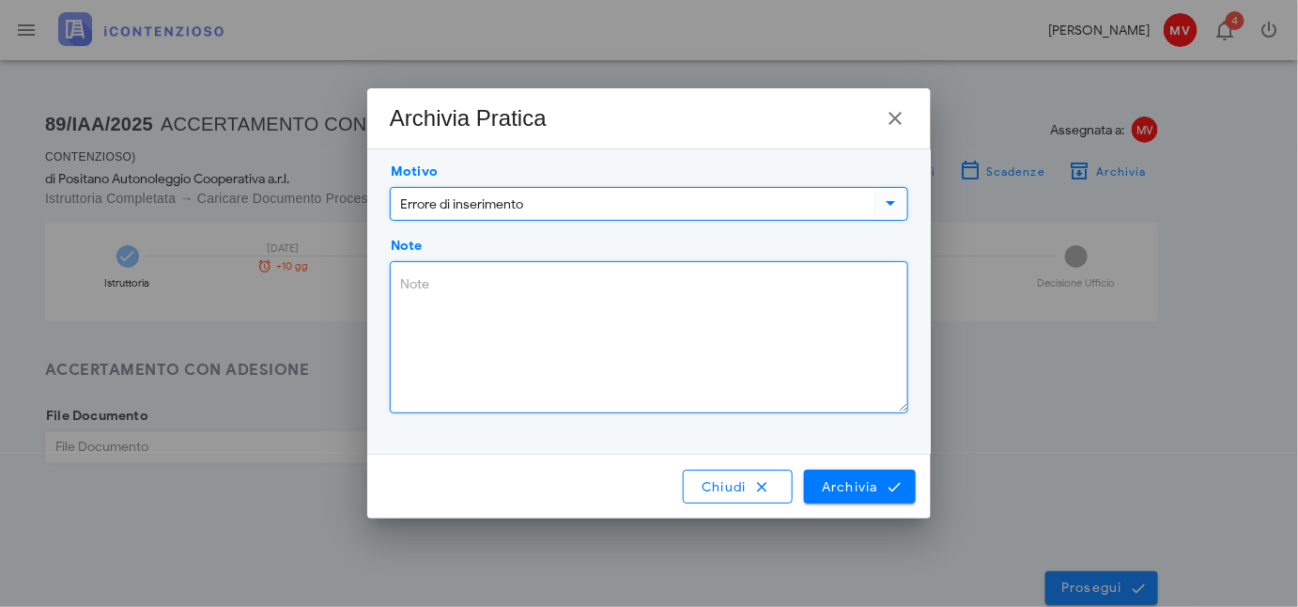
drag, startPoint x: 413, startPoint y: 282, endPoint x: 433, endPoint y: 300, distance: 26.6
click at [413, 282] on textarea "Note" at bounding box center [649, 337] width 517 height 150
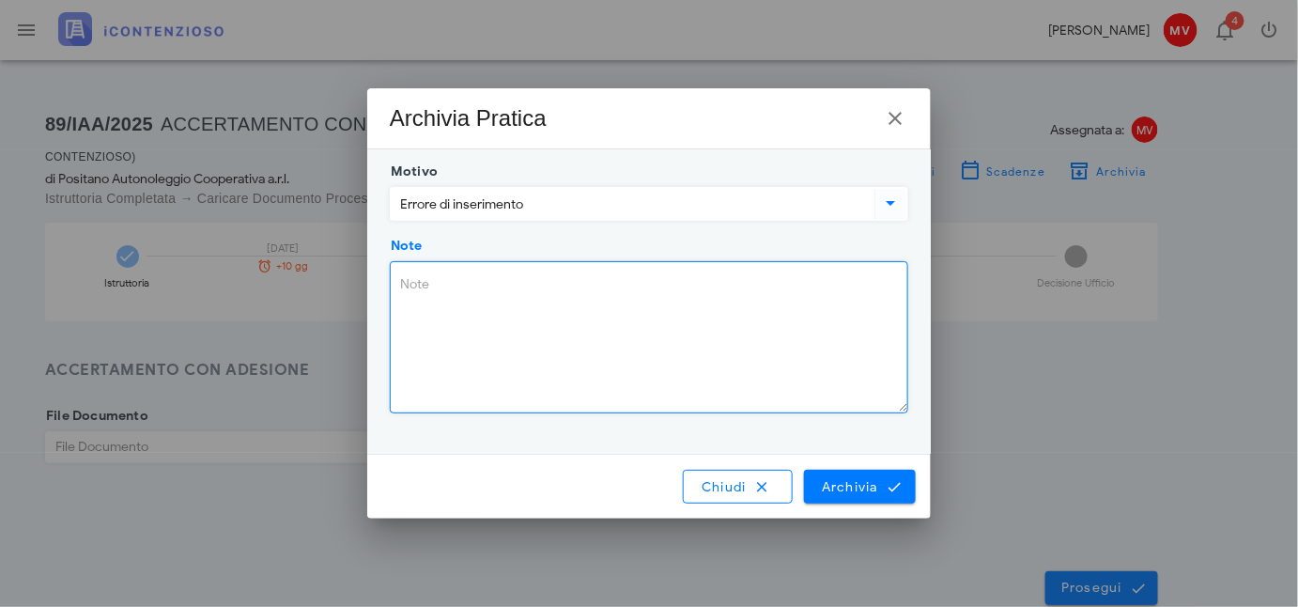
type textarea "l"
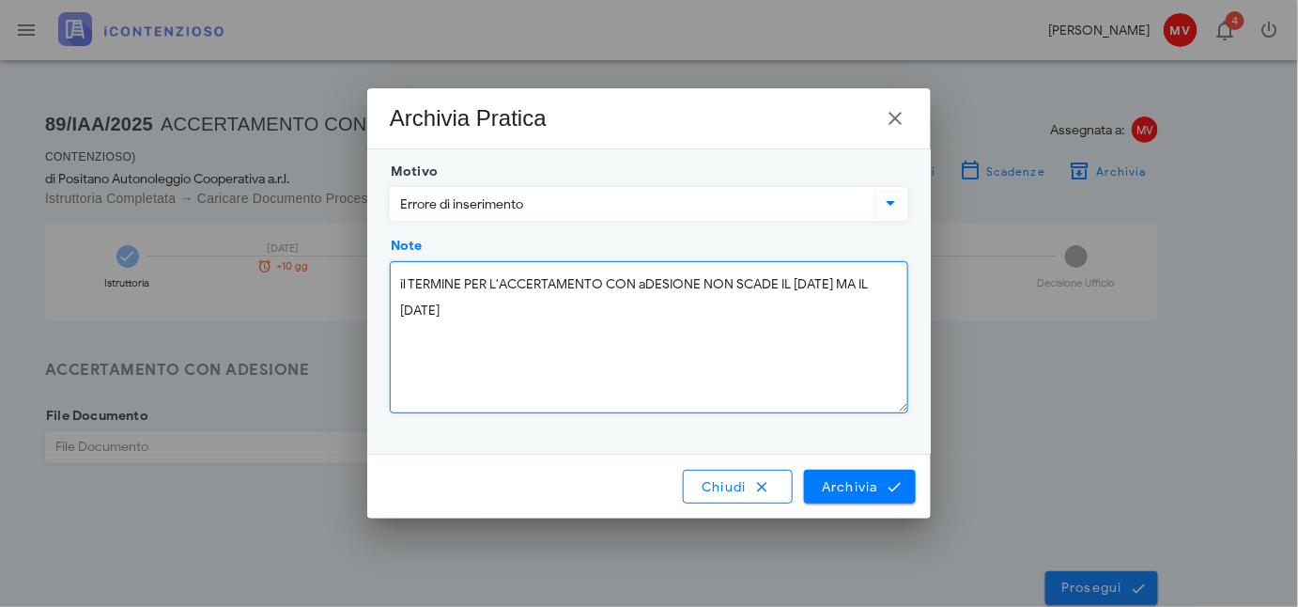
drag, startPoint x: 641, startPoint y: 283, endPoint x: 657, endPoint y: 375, distance: 93.5
click at [646, 287] on textarea "il TERMINE PER L'ACCERTAMENTO CON aDESIONE NON SCADE IL 15/09/25 MA IL 30/09/25" at bounding box center [649, 337] width 517 height 150
drag, startPoint x: 454, startPoint y: 309, endPoint x: 462, endPoint y: 331, distance: 23.2
click at [456, 315] on textarea "il TERMINE PER L'ACCERTAMENTO CON ADESIONE NON SCADE IL 15/09/25 MA IL 30/09/25" at bounding box center [649, 337] width 517 height 150
type textarea "il TERMINE PER L'ACCERTAMENTO CON ADESIONE NON SCADE IL 15/09/25 MA IL 30/09/25…"
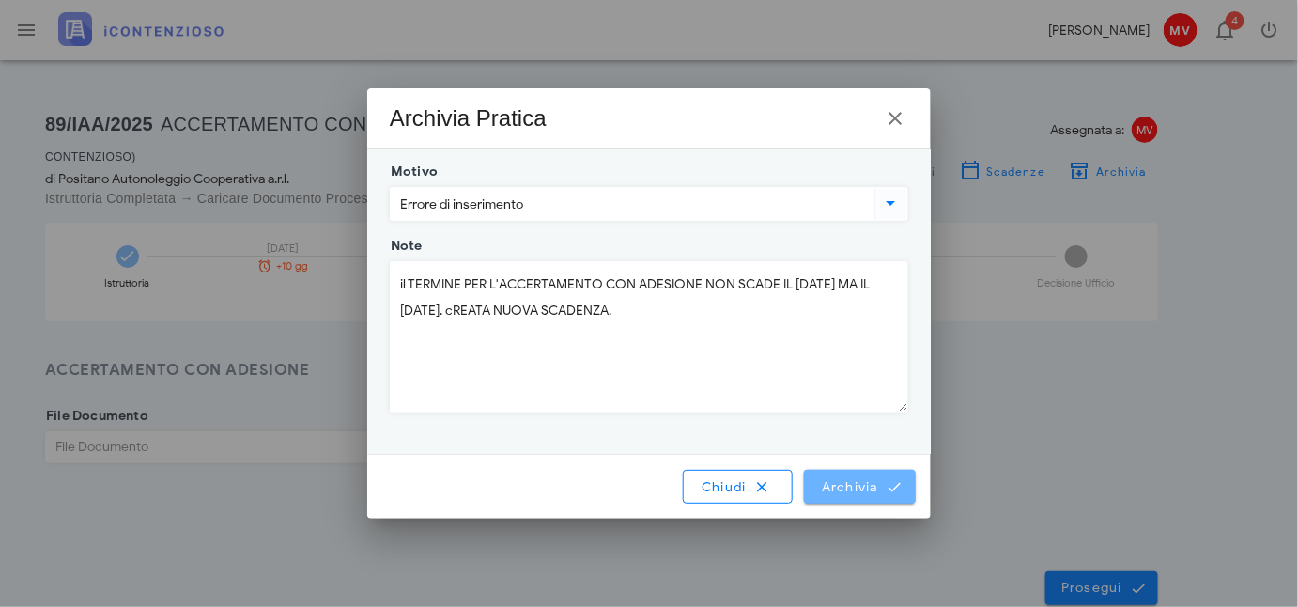
drag, startPoint x: 832, startPoint y: 478, endPoint x: 809, endPoint y: 471, distance: 23.8
click at [827, 476] on button "Archivia" at bounding box center [860, 487] width 112 height 34
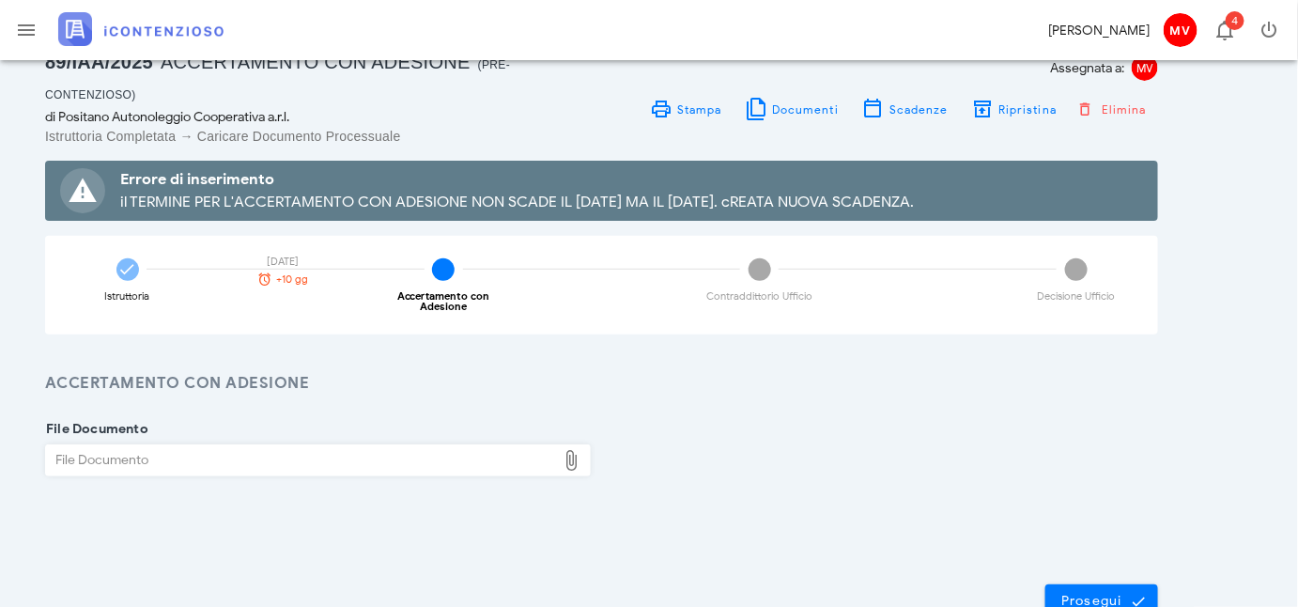
scroll to position [181, 0]
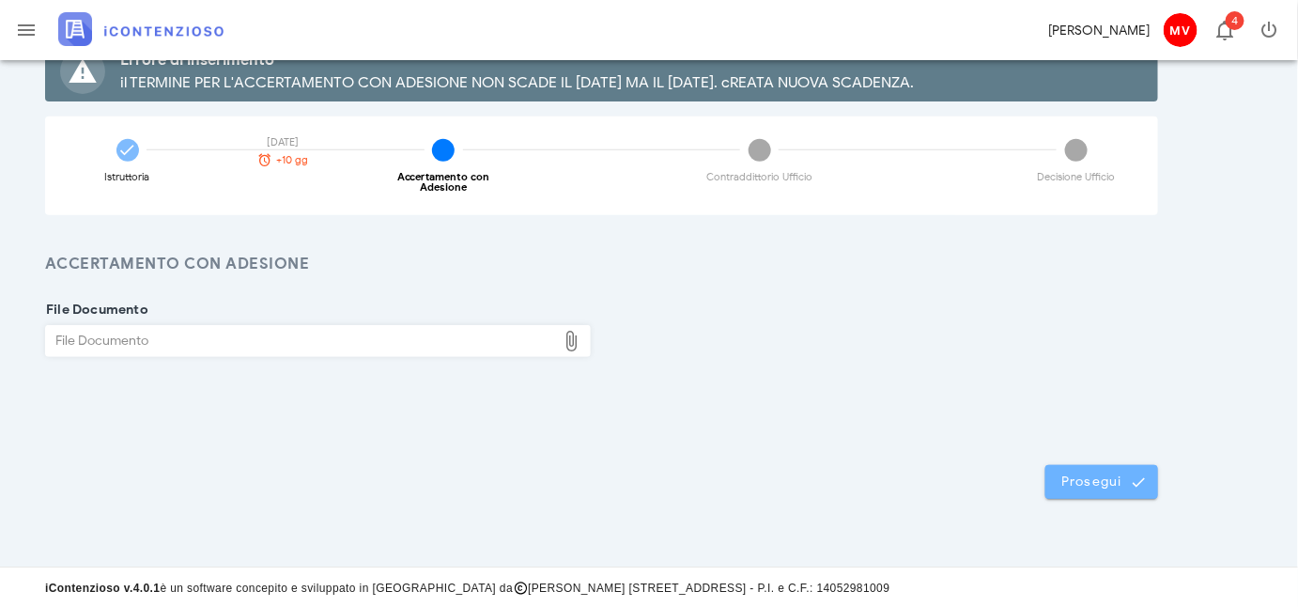
click at [1081, 480] on span "Prosegui" at bounding box center [1102, 482] width 83 height 17
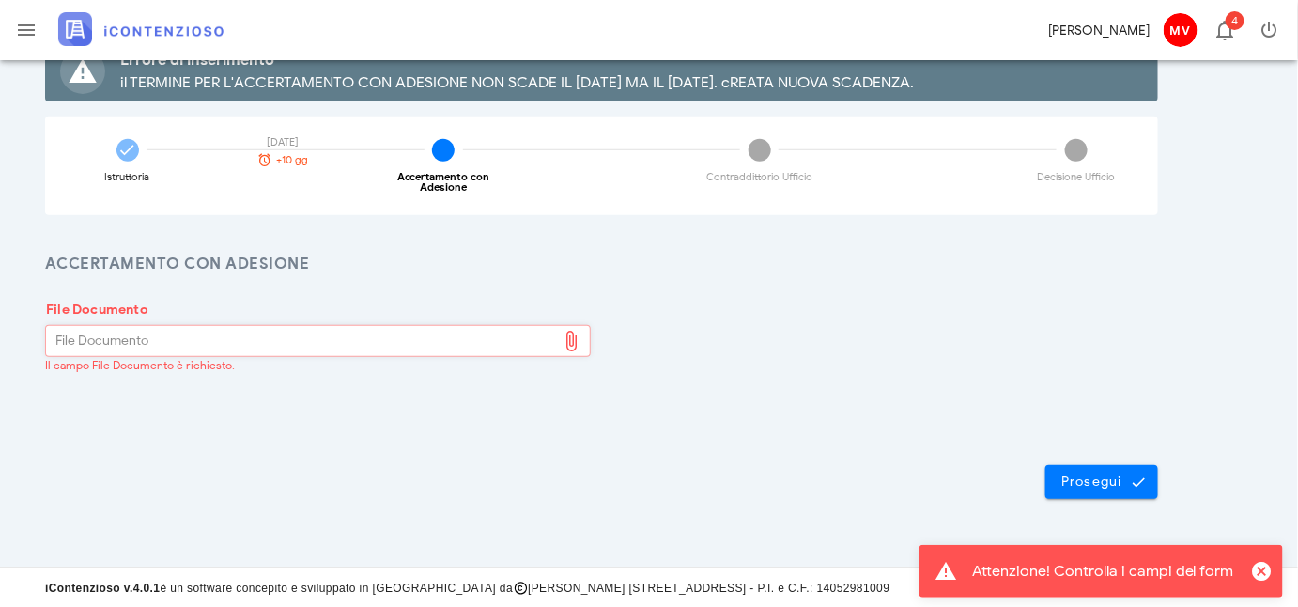
scroll to position [0, 0]
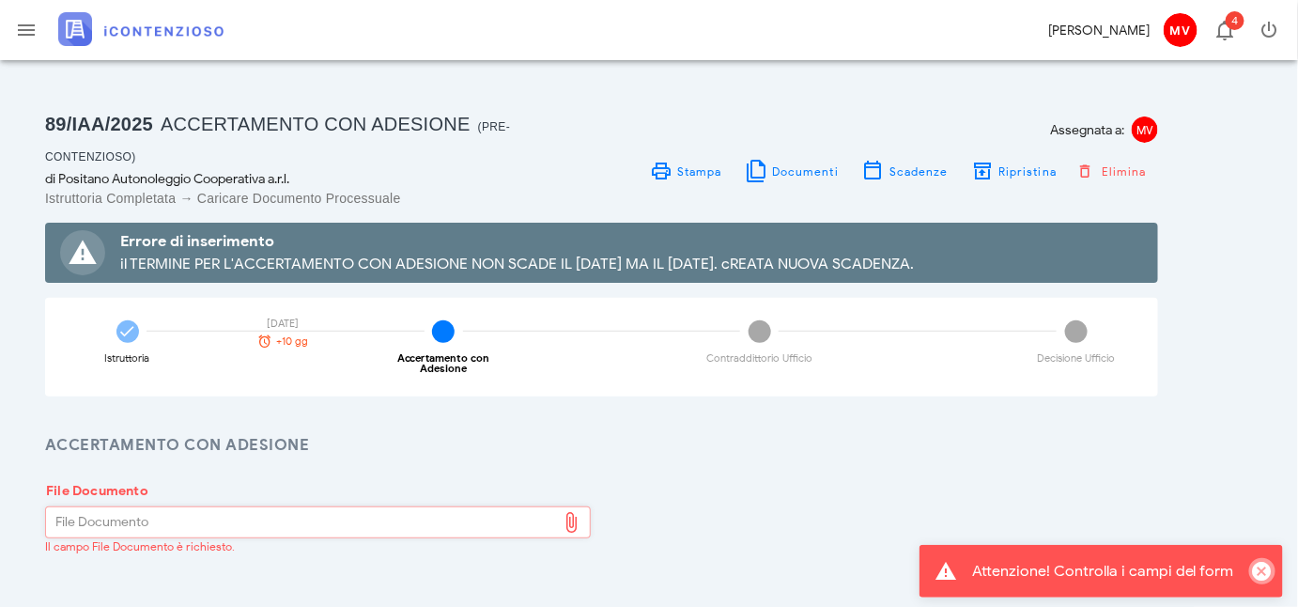
click at [1270, 568] on icon "Chiudi" at bounding box center [1263, 571] width 23 height 23
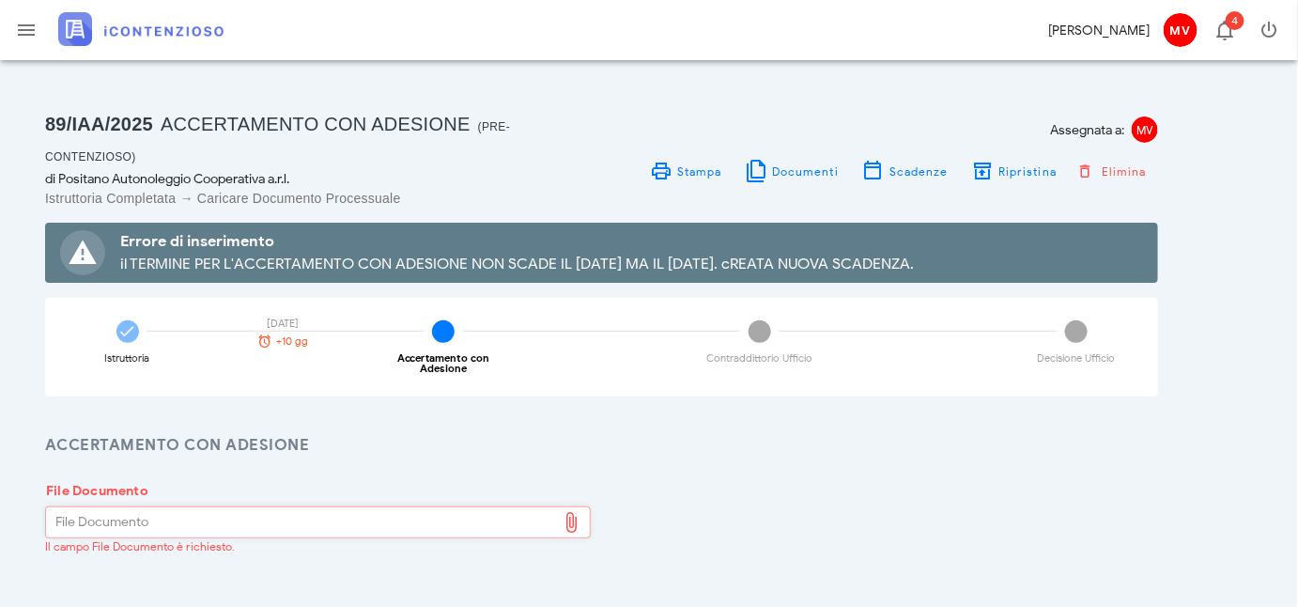
click at [70, 515] on div "File Documento" at bounding box center [301, 522] width 511 height 30
type input "C:\fakepath\scia 2018.pdf"
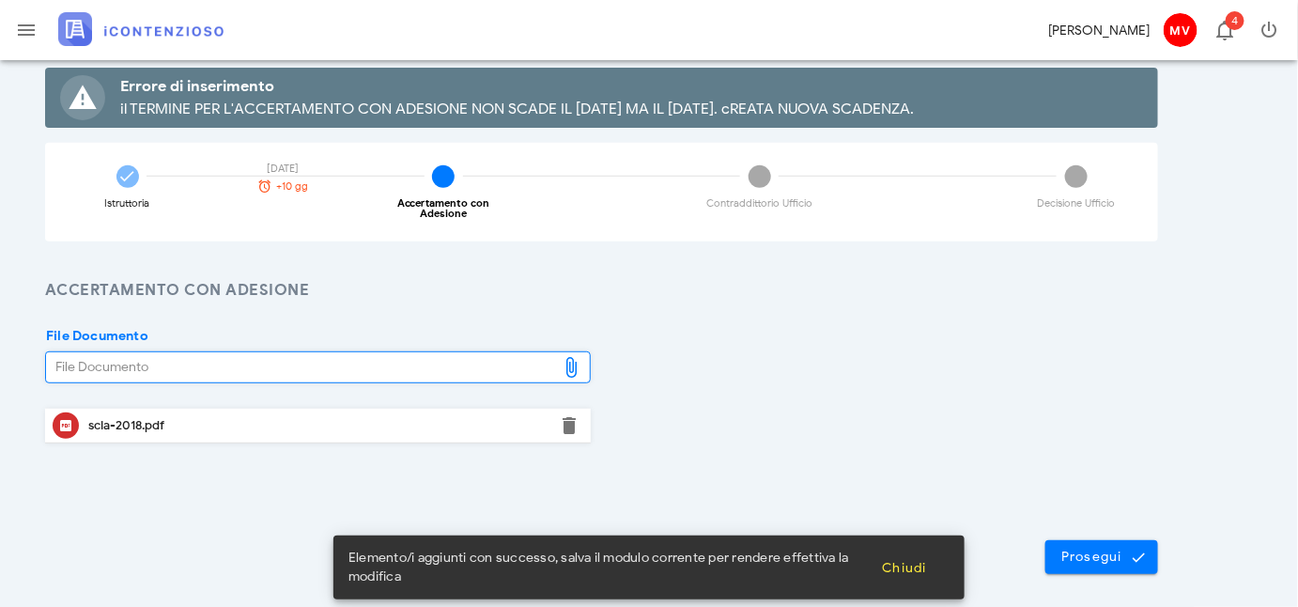
scroll to position [181, 0]
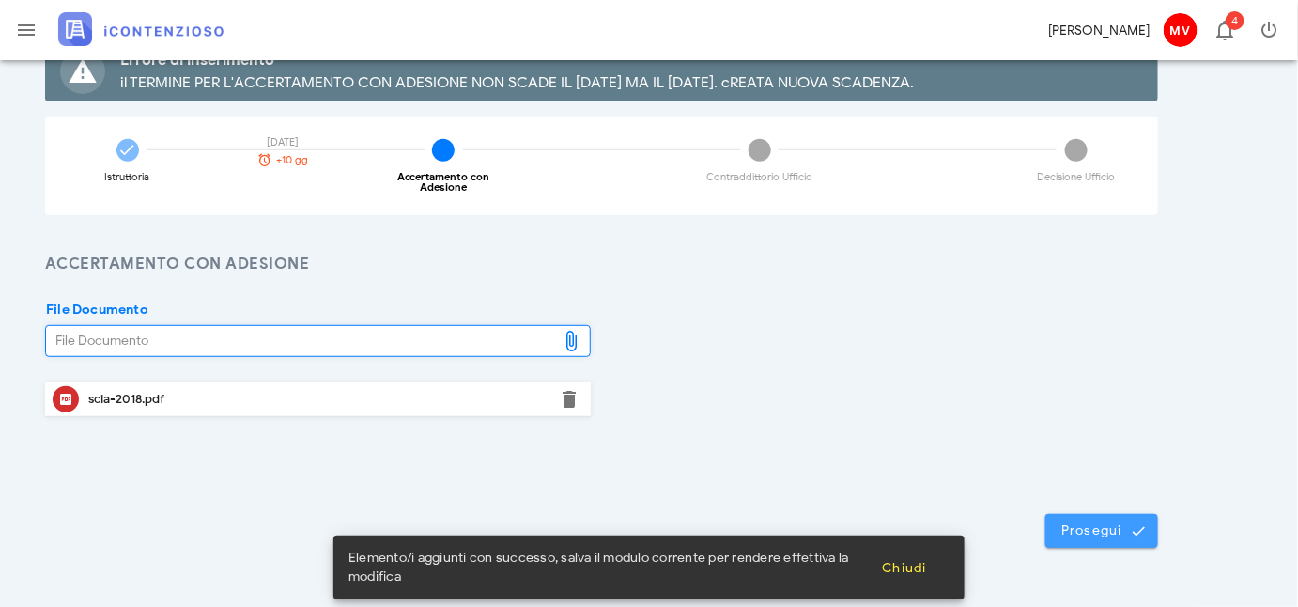
drag, startPoint x: 1108, startPoint y: 533, endPoint x: 1117, endPoint y: 536, distance: 9.8
click at [1117, 536] on span "Prosegui" at bounding box center [1102, 530] width 83 height 17
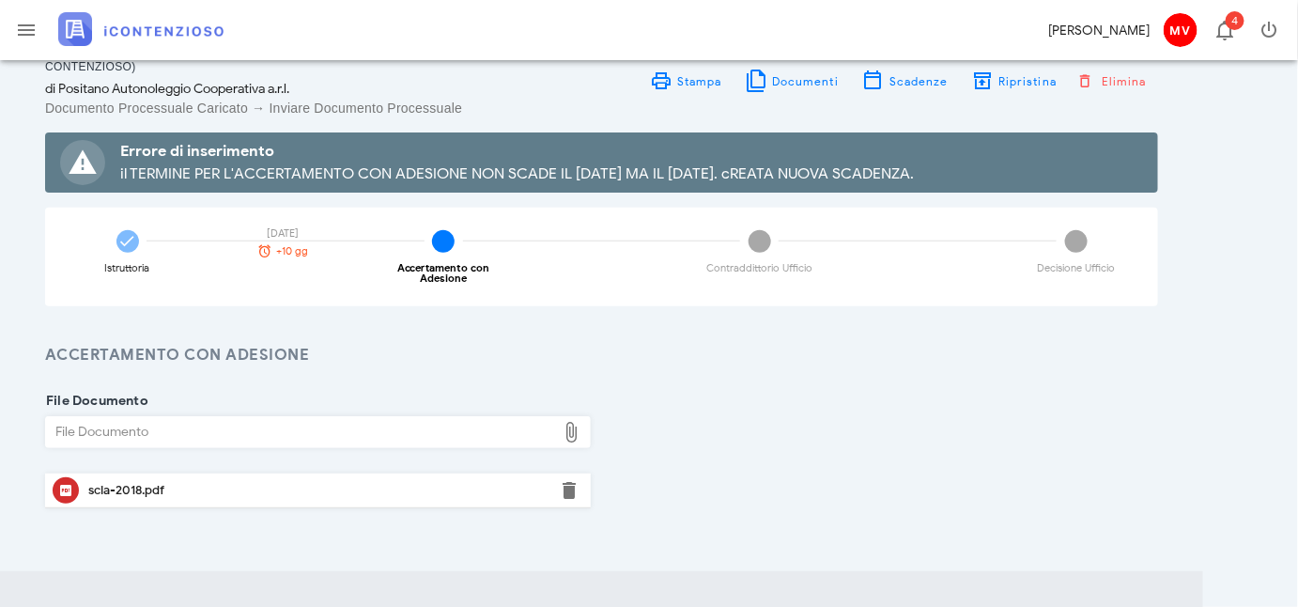
scroll to position [0, 0]
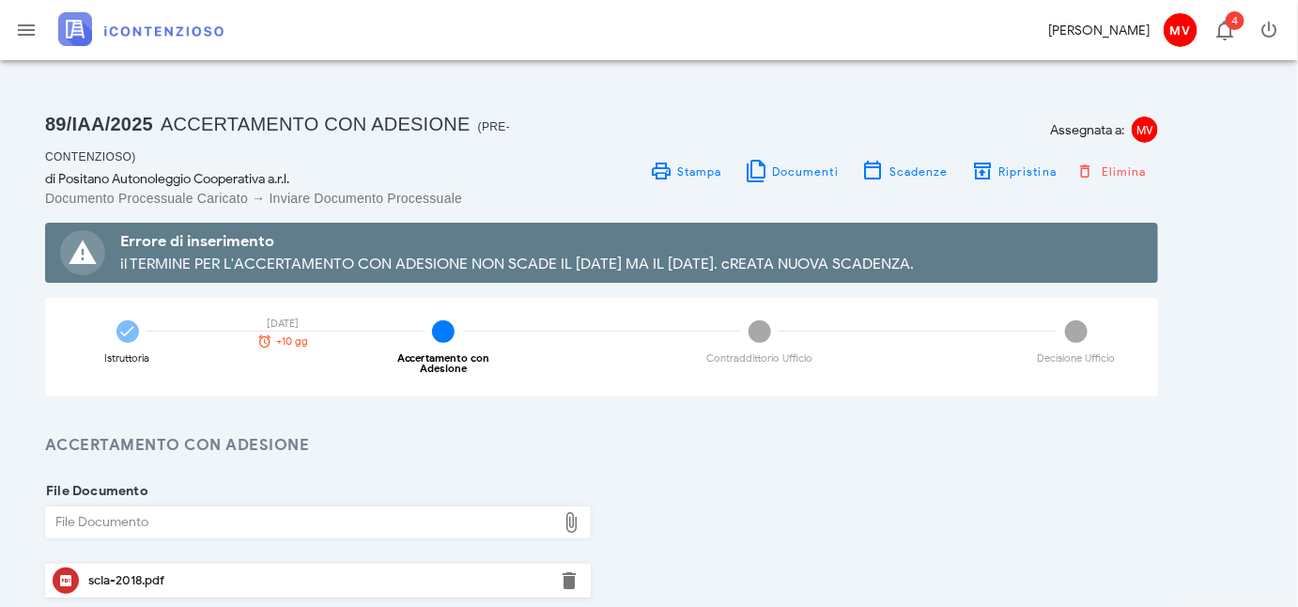
drag, startPoint x: 39, startPoint y: 1, endPoint x: 361, endPoint y: 29, distance: 322.6
click at [361, 29] on div "Ciao, Valerio MV 4" at bounding box center [649, 30] width 1298 height 60
click at [247, 91] on div "89/IAA/2025 Accertamento con Adesione (Pre-contenzioso) di Positano Autonoleggi…" at bounding box center [649, 524] width 1253 height 883
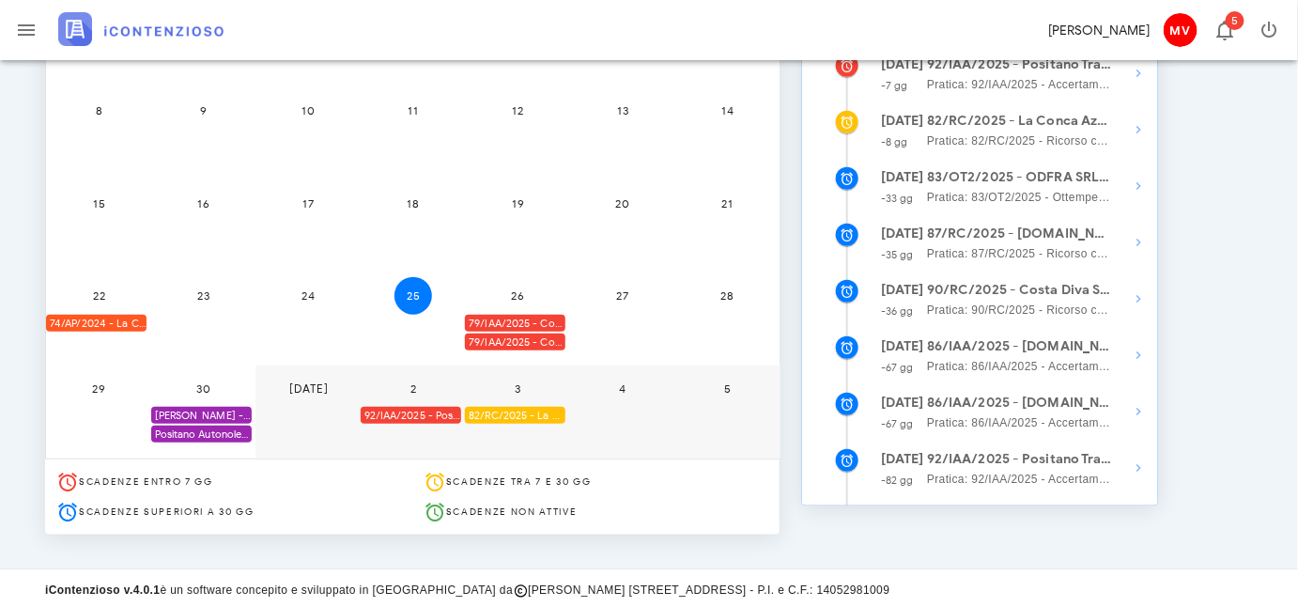
scroll to position [366, 0]
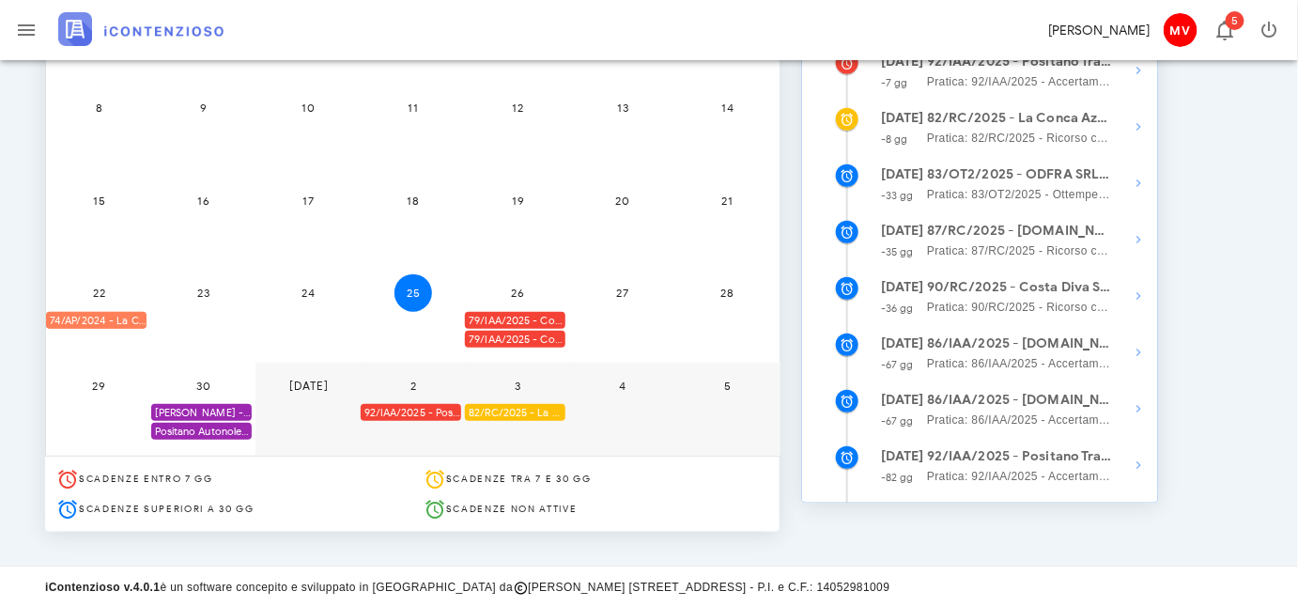
click at [120, 315] on div "74/AP/2024 - La Conca Azzurra S.r.l. - In attesa della Costituzione in Giudizio…" at bounding box center [96, 321] width 101 height 18
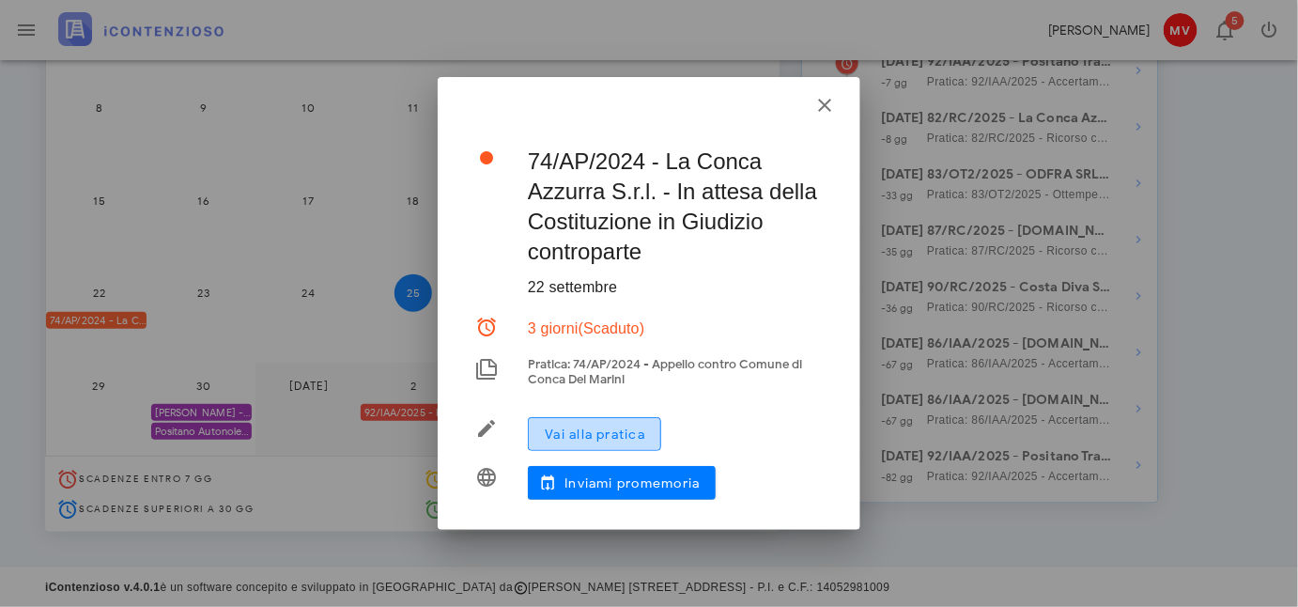
click at [576, 429] on span "Vai alla pratica" at bounding box center [594, 435] width 101 height 16
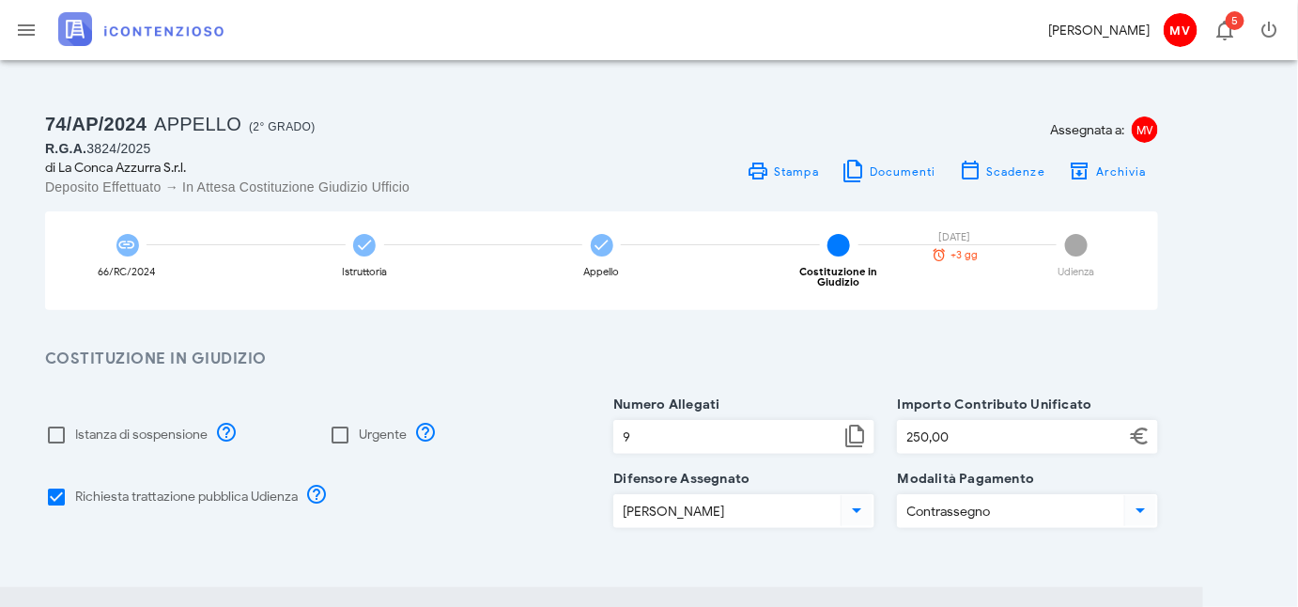
click at [157, 143] on div "R.G.A. 3824/2025" at bounding box center [318, 148] width 546 height 19
click at [332, 134] on h1 "74/AP/2024 Appello (2° Grado) R.G.A. 3824/2025" at bounding box center [318, 133] width 546 height 49
click at [417, 186] on div "Deposito Effettuato → In Attesa Costituzione Giudizio Ufficio" at bounding box center [318, 187] width 546 height 19
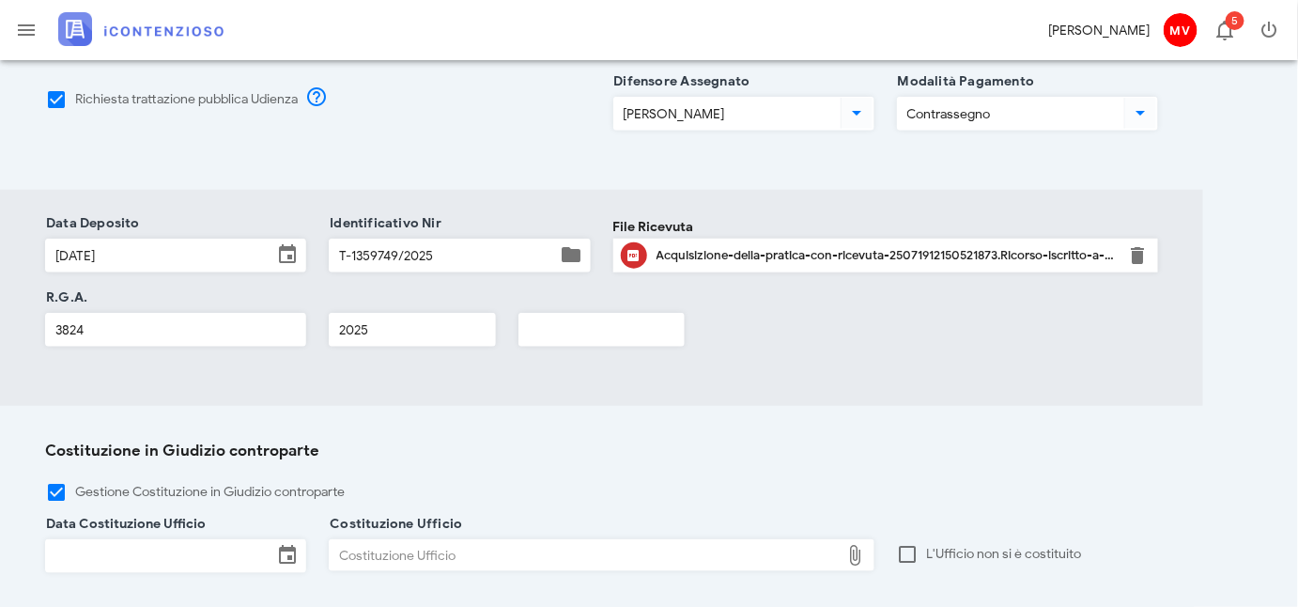
scroll to position [427, 0]
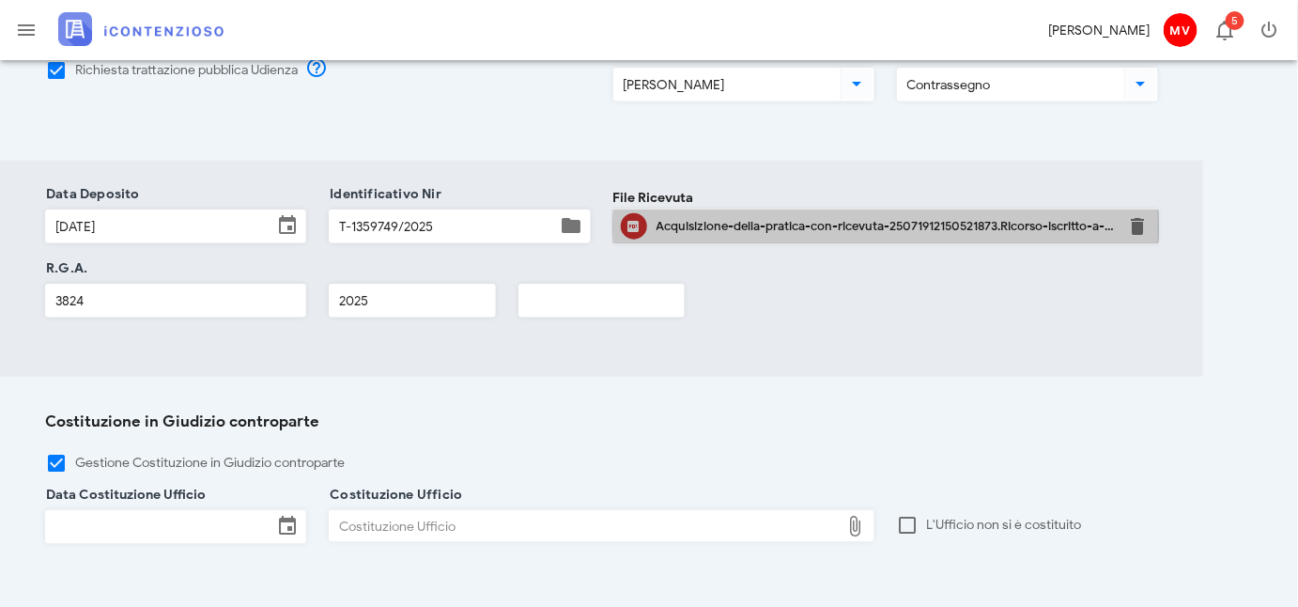
click at [736, 219] on div "Acquisizione-della-pratica-con-ricevuta-25071912150521873.Ricorso-iscritto-a-ru…" at bounding box center [886, 226] width 459 height 15
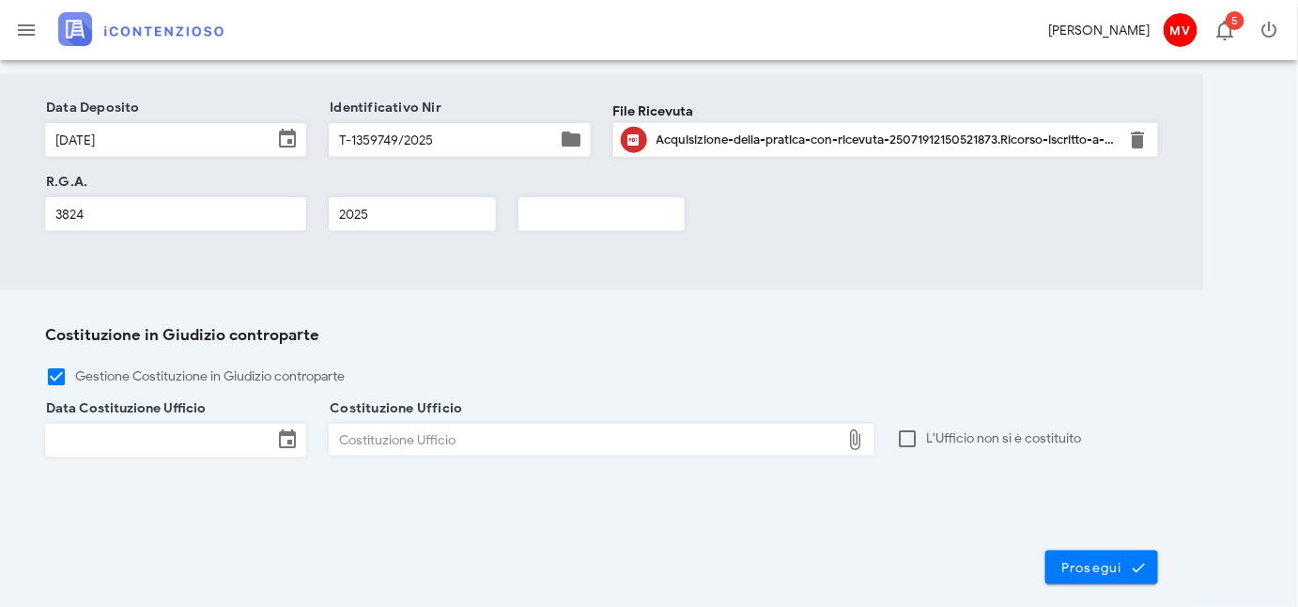
scroll to position [587, 0]
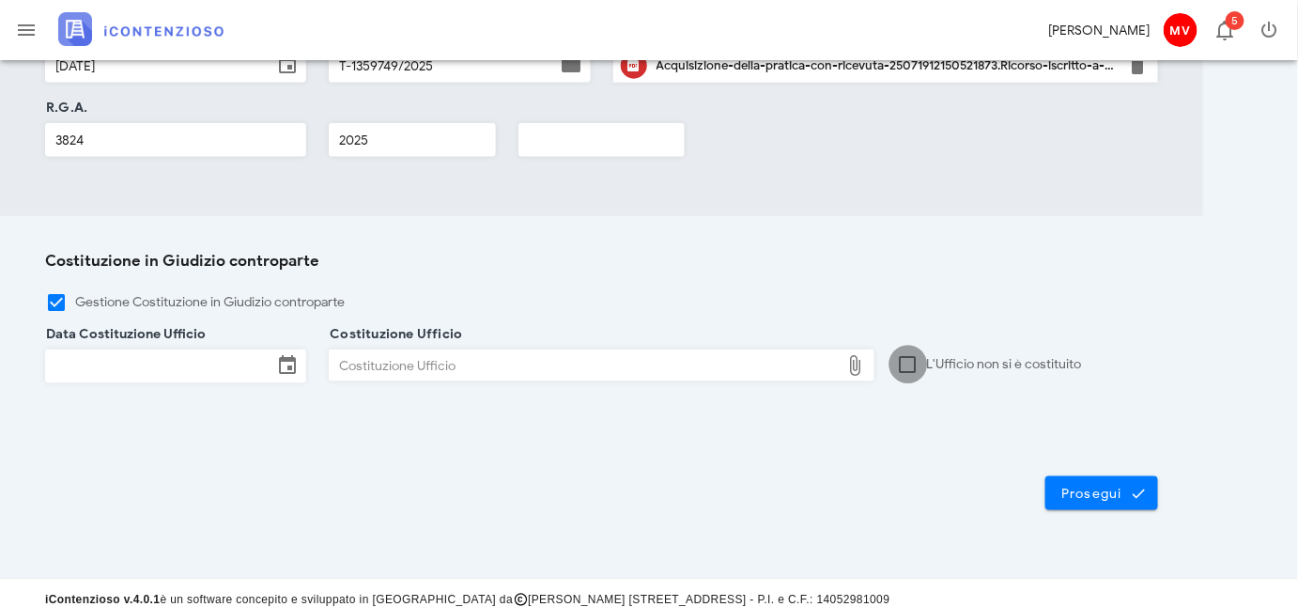
click at [908, 352] on div at bounding box center [909, 365] width 32 height 32
checkbox input "true"
click at [1095, 485] on span "Prosegui" at bounding box center [1102, 493] width 83 height 17
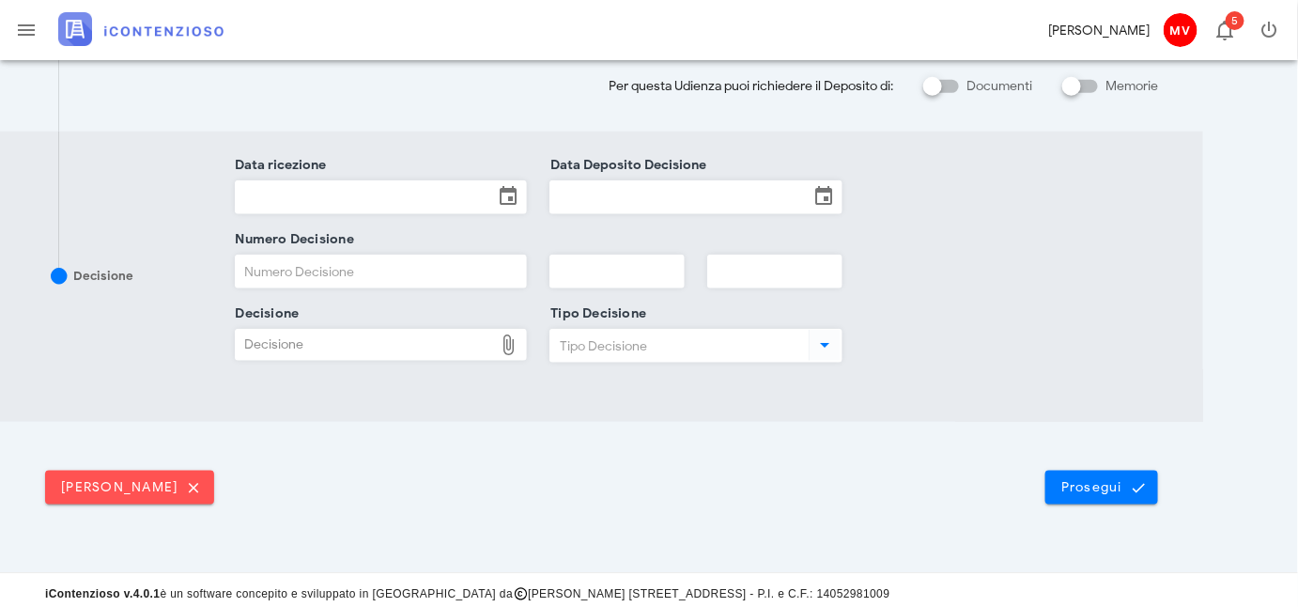
scroll to position [487, 0]
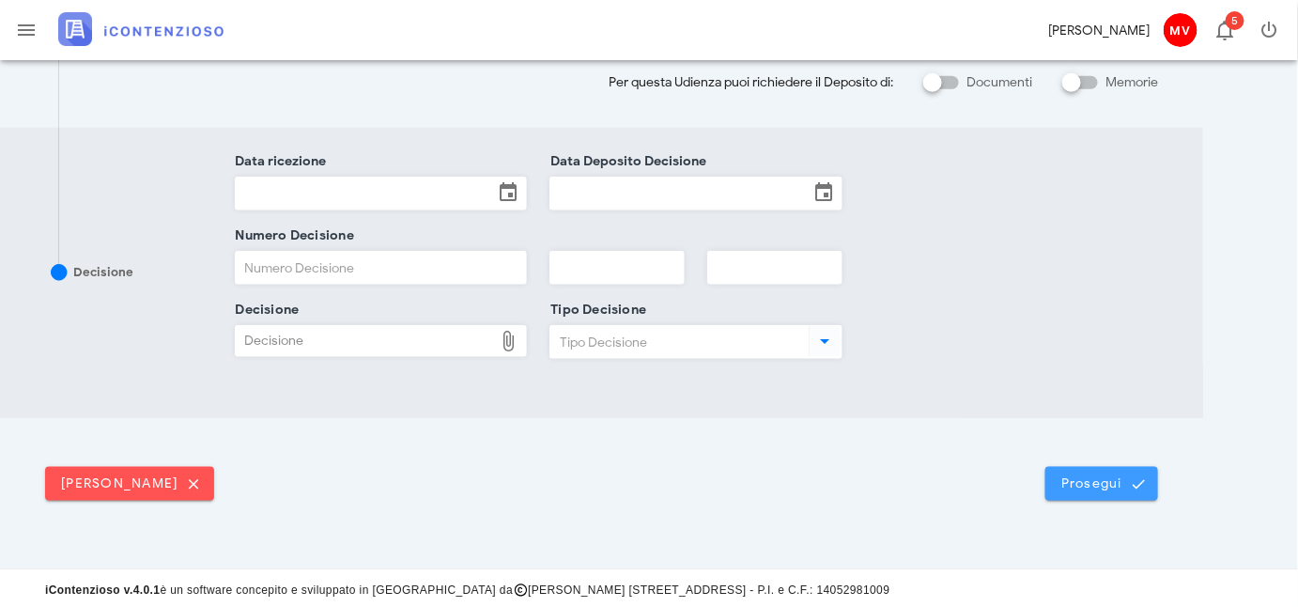
click at [1108, 482] on span "Prosegui" at bounding box center [1102, 483] width 83 height 17
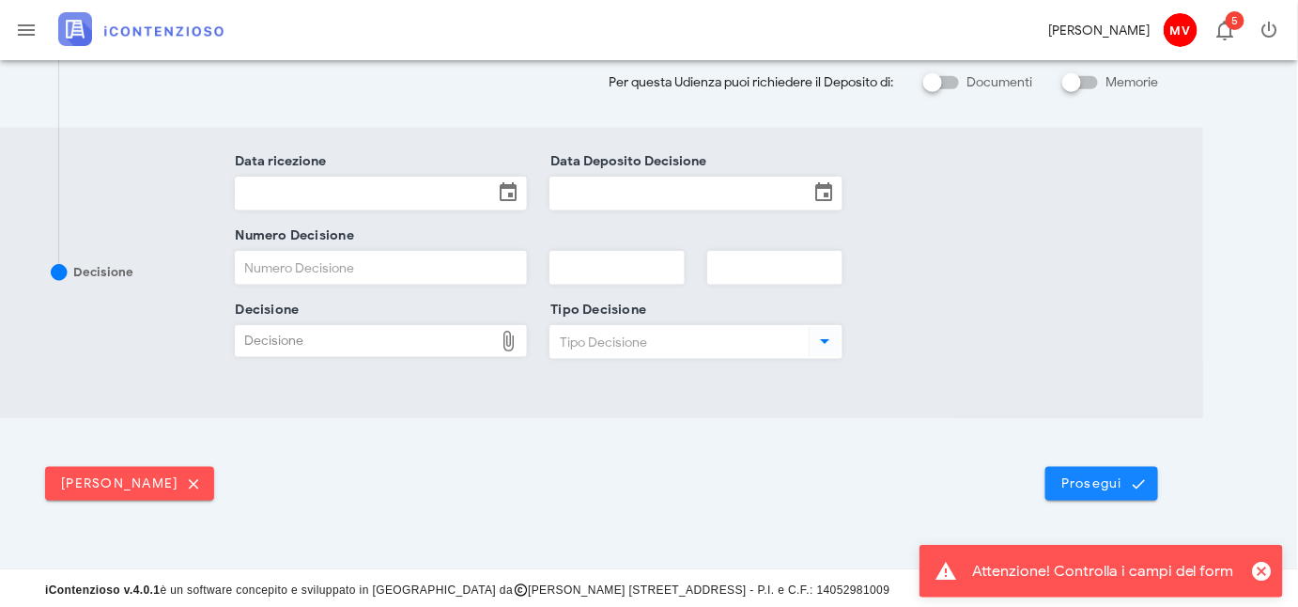
scroll to position [0, 0]
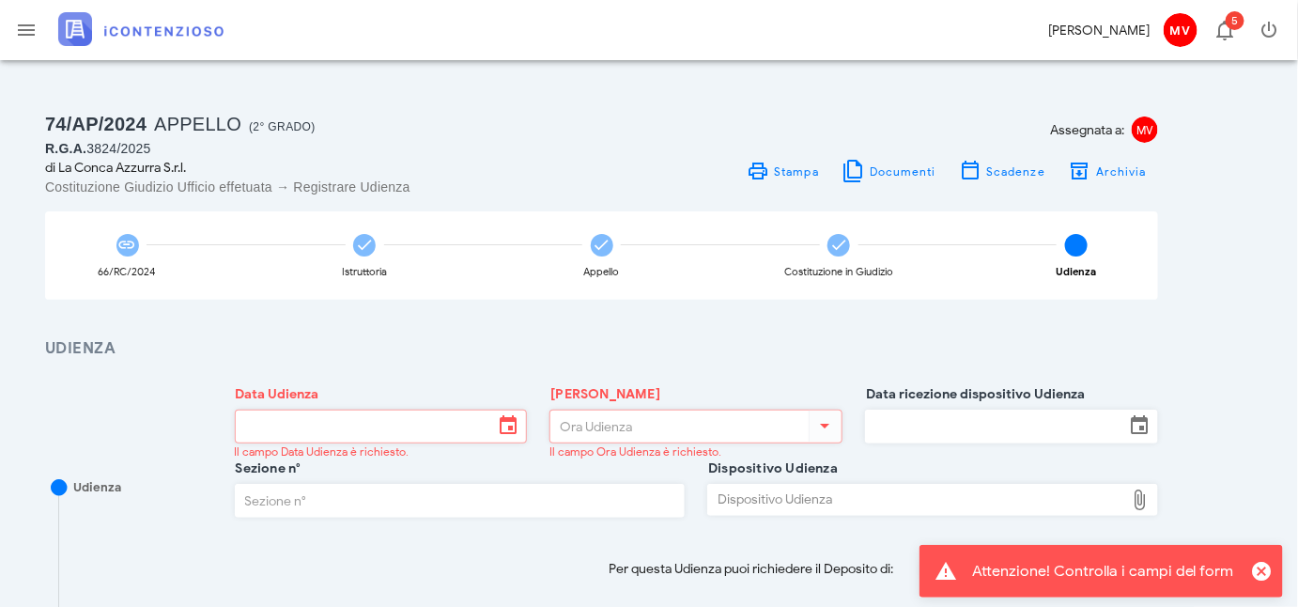
drag, startPoint x: 1287, startPoint y: 454, endPoint x: 1174, endPoint y: 438, distance: 113.9
click at [1287, 453] on div "74/AP/2024 Appello (2° Grado) R.G.A. 3824/2025 di La Conca Azzurra S.r.l. Costi…" at bounding box center [649, 557] width 1276 height 972
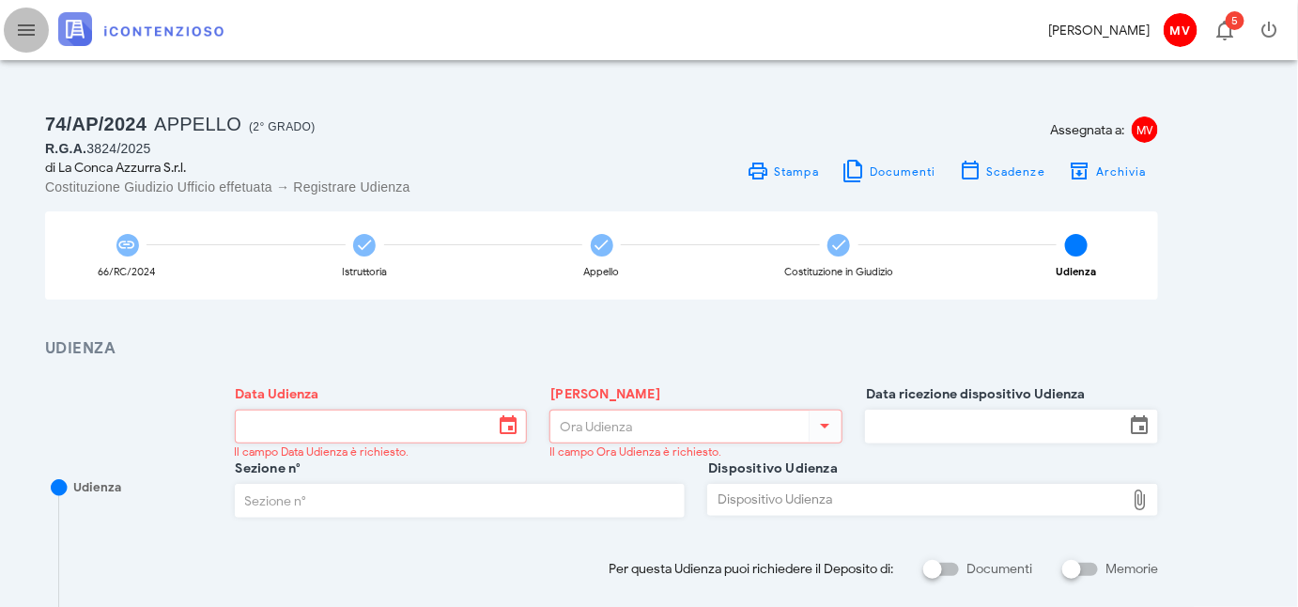
click at [30, 33] on icon "button" at bounding box center [26, 30] width 23 height 23
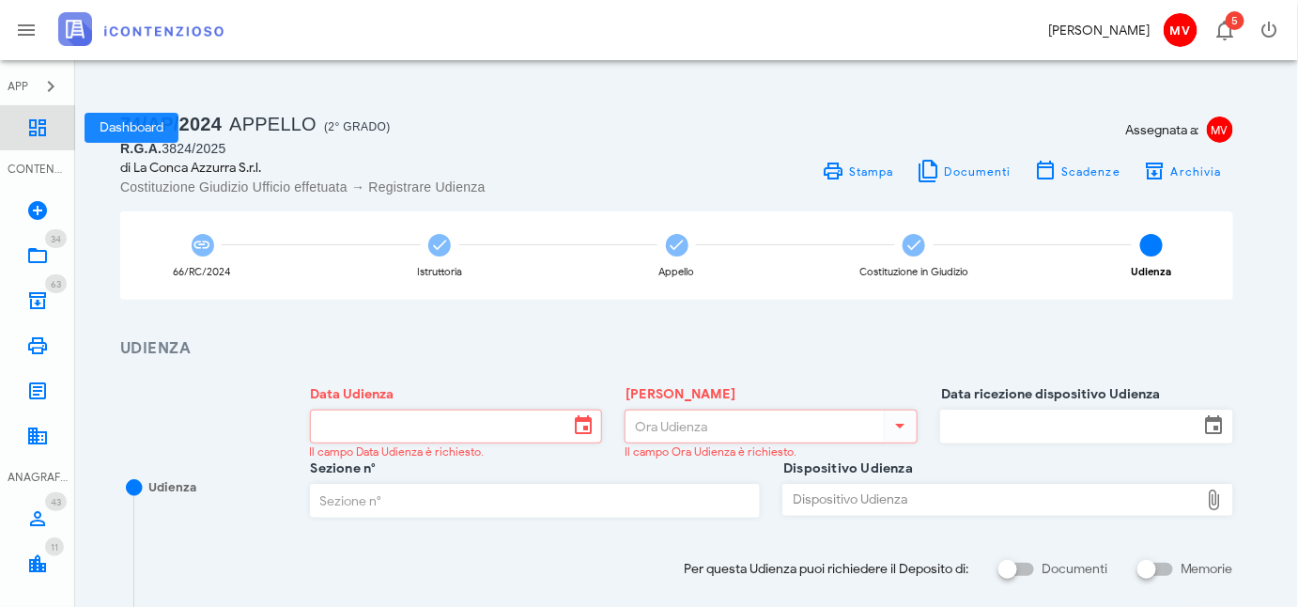
click at [39, 124] on icon at bounding box center [37, 128] width 23 height 23
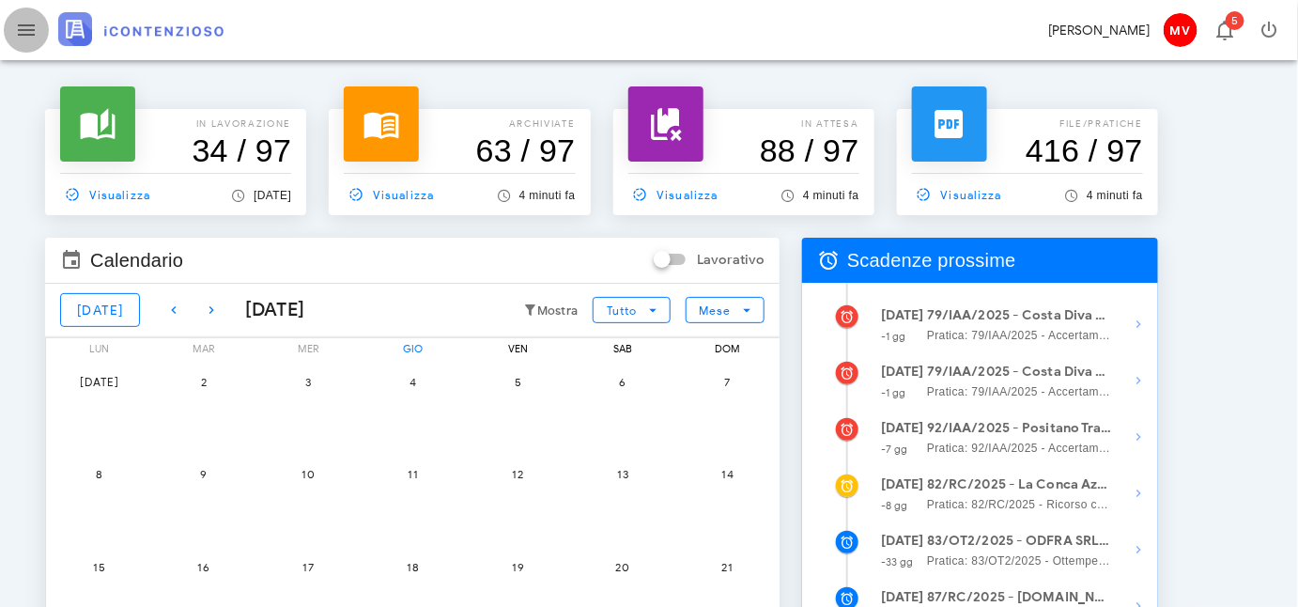
click at [14, 22] on span "button" at bounding box center [26, 30] width 45 height 23
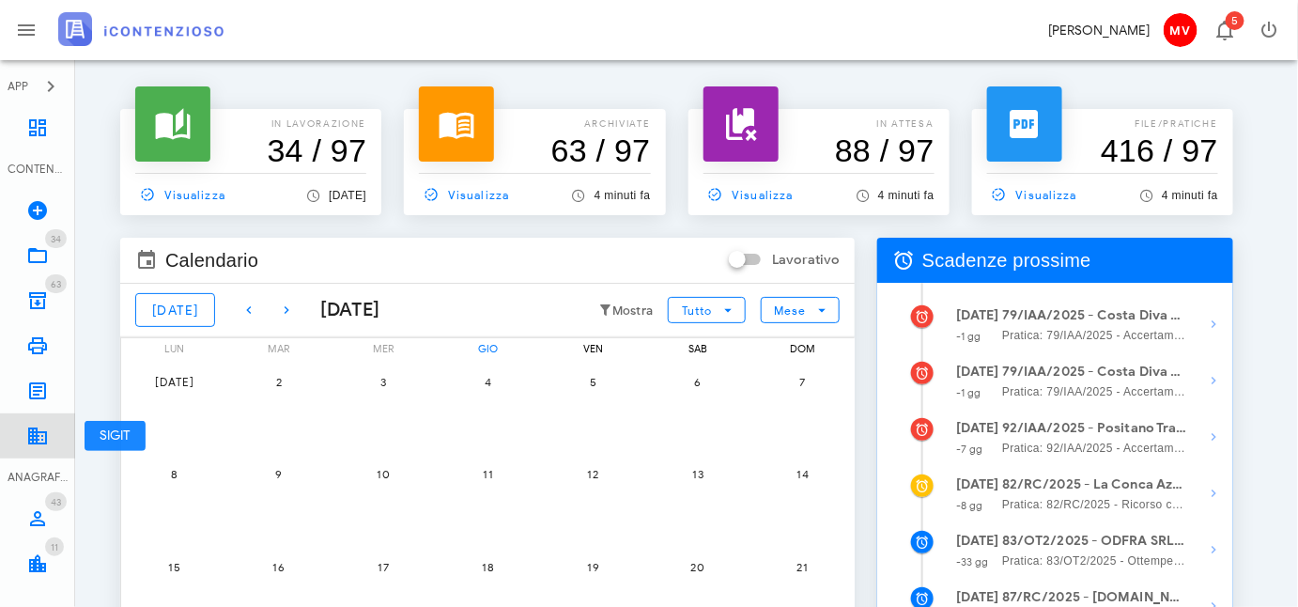
click at [39, 433] on icon at bounding box center [37, 436] width 23 height 23
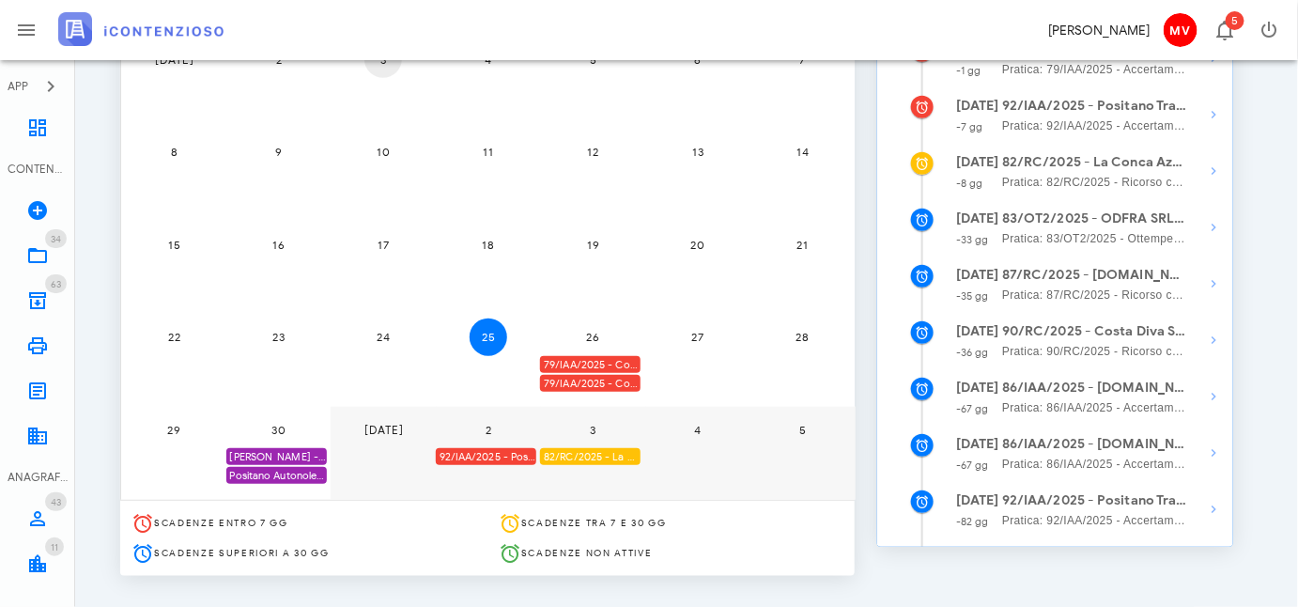
scroll to position [341, 0]
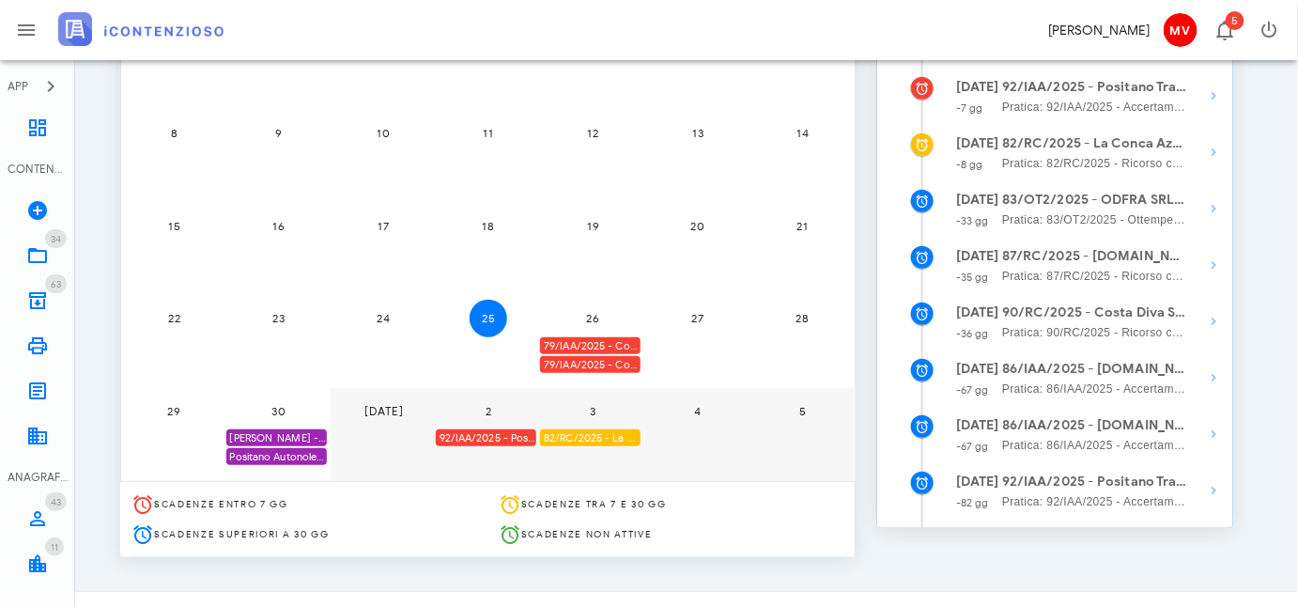
click at [627, 345] on div "79/IAA/2025 - Costa Diva Srls - Ufficio deve decidere" at bounding box center [590, 346] width 101 height 18
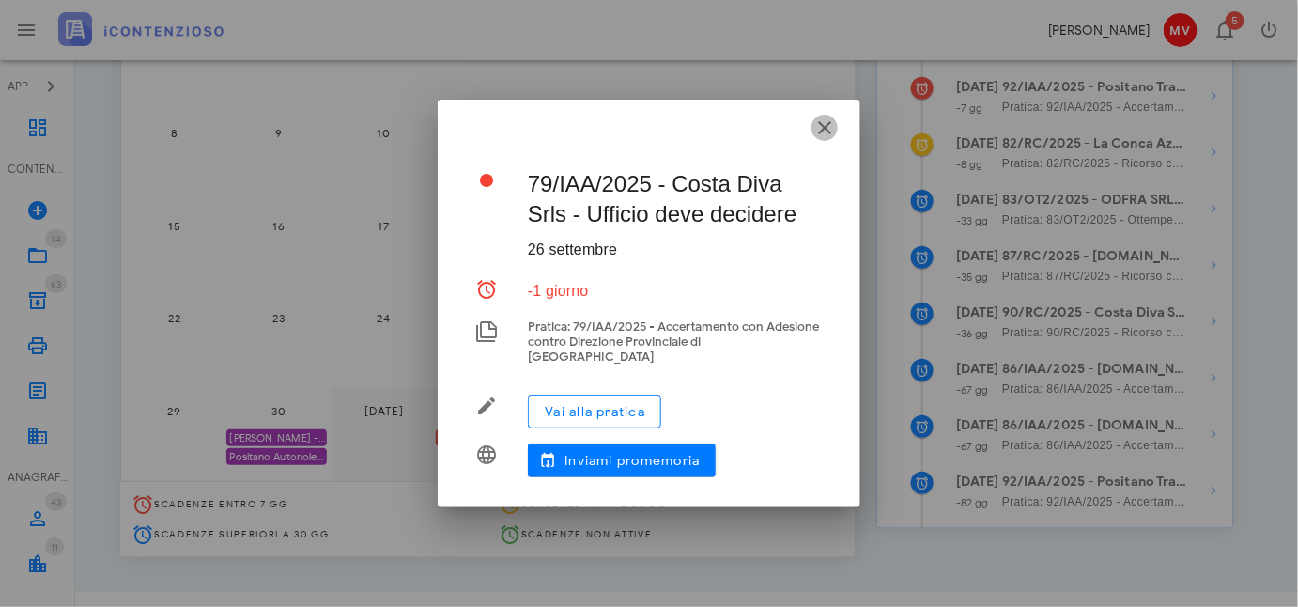
click at [824, 132] on icon "button" at bounding box center [825, 128] width 23 height 23
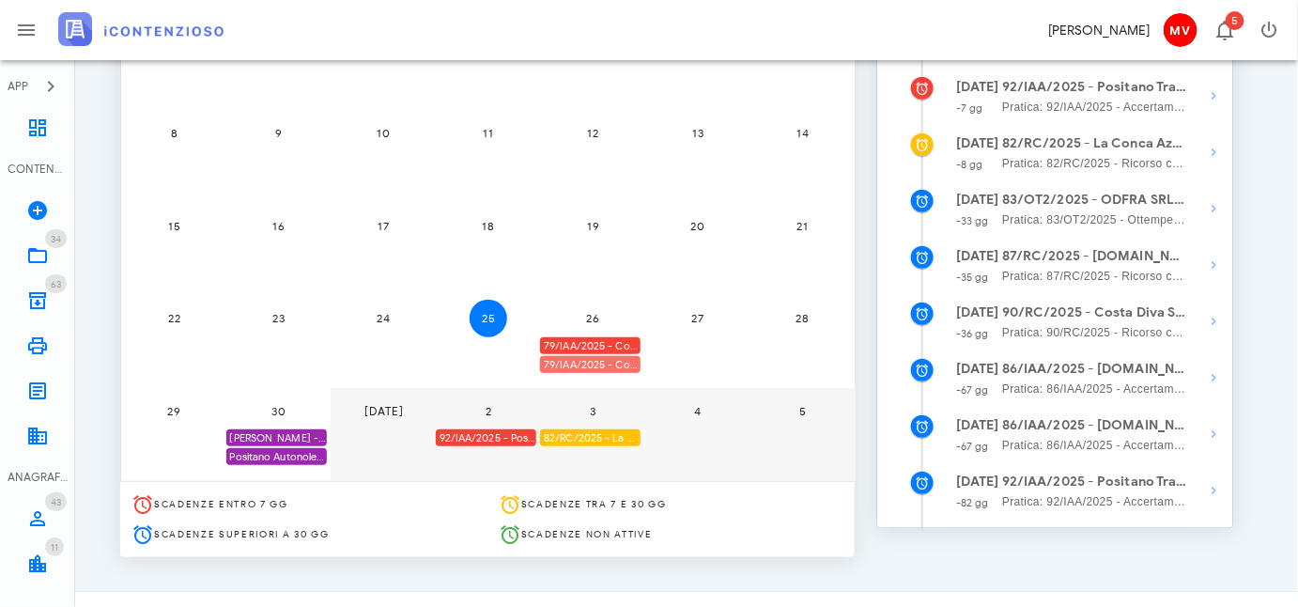
click at [595, 358] on div "79/IAA/2025 - Costa Diva Srls - Scadenza per fare Ricorso" at bounding box center [590, 365] width 101 height 18
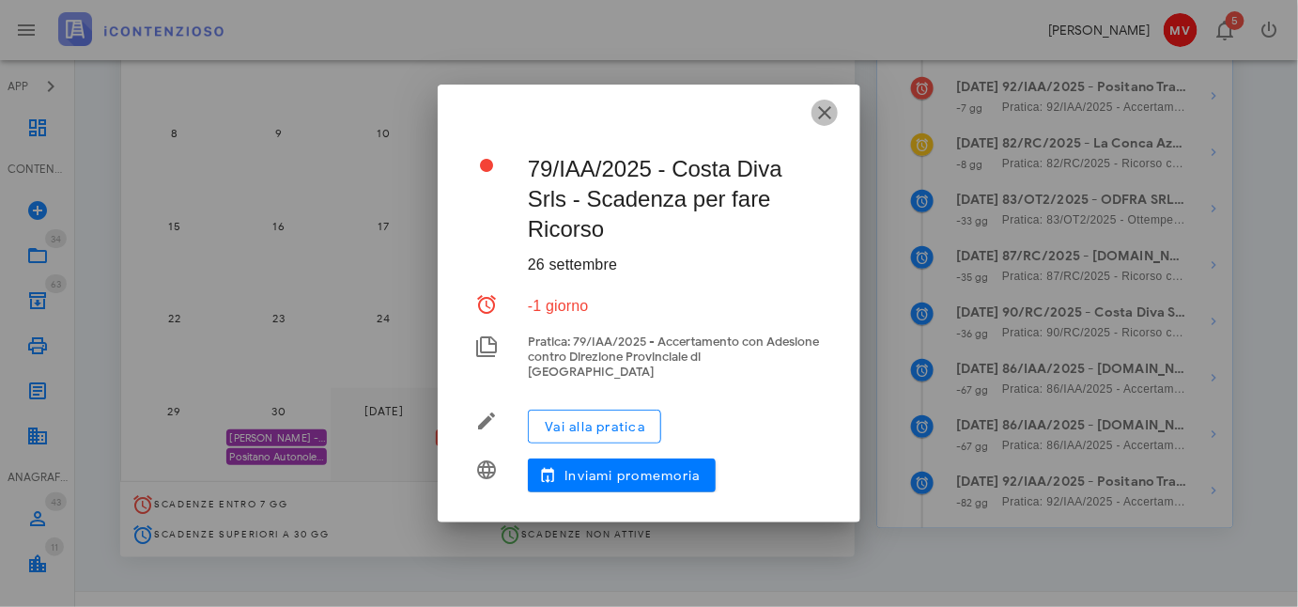
click at [826, 119] on icon "button" at bounding box center [825, 112] width 23 height 23
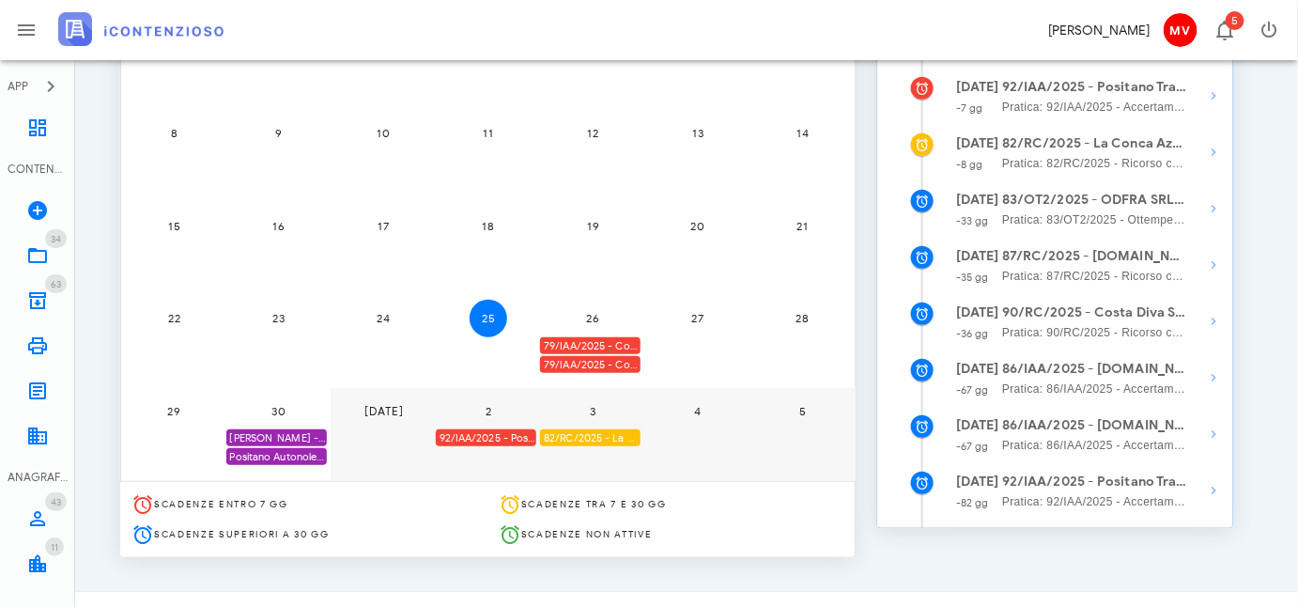
click at [611, 434] on div "82/RC/2025 - La Conca Azzurra S.r.l. - Inviare Ricorso" at bounding box center [590, 438] width 101 height 18
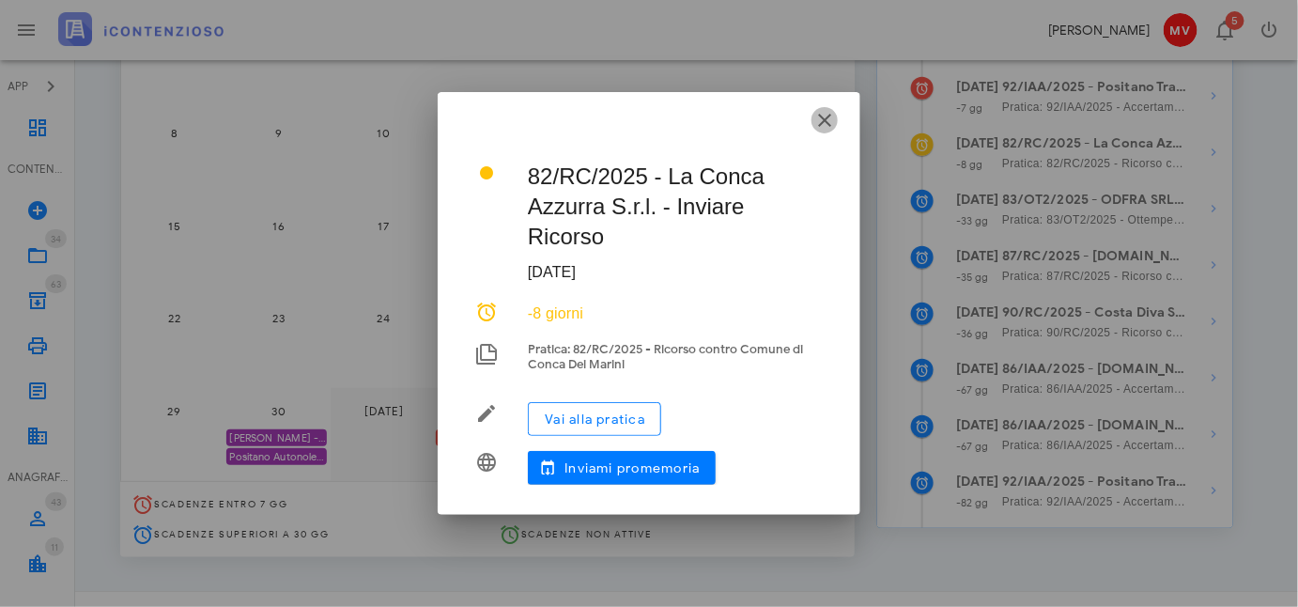
click at [823, 117] on icon "button" at bounding box center [825, 120] width 23 height 23
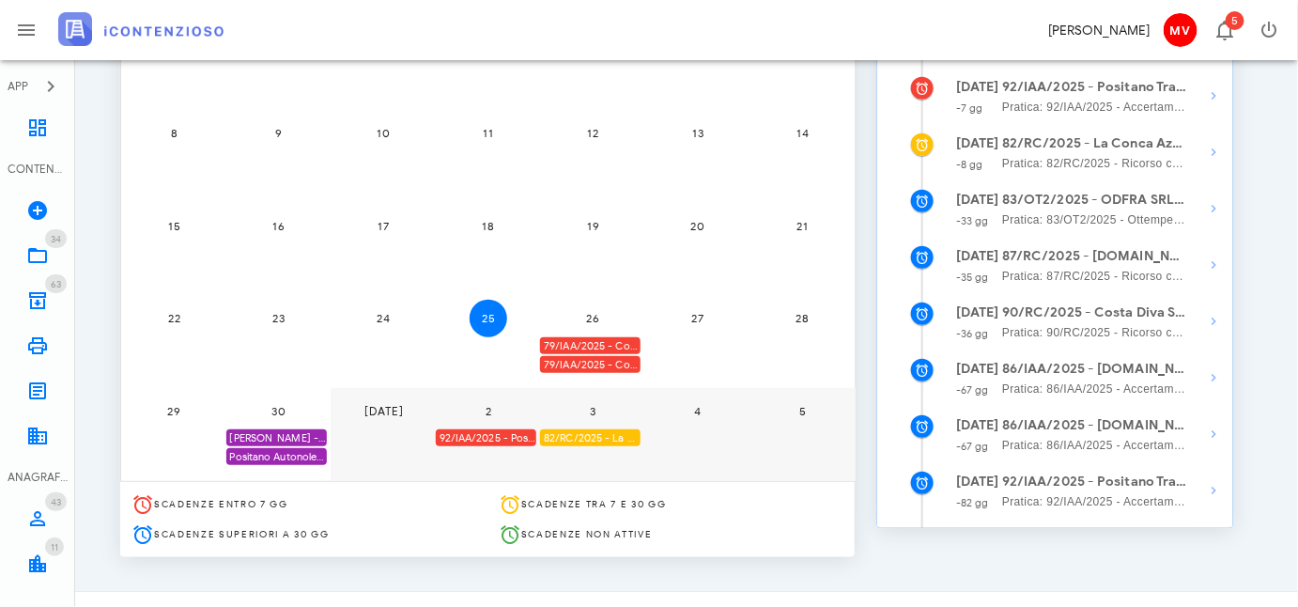
click at [493, 438] on div "92/IAA/2025 - Positano Transfer Cooperativa a.r.l. - Inviare Accertamento con A…" at bounding box center [486, 438] width 101 height 18
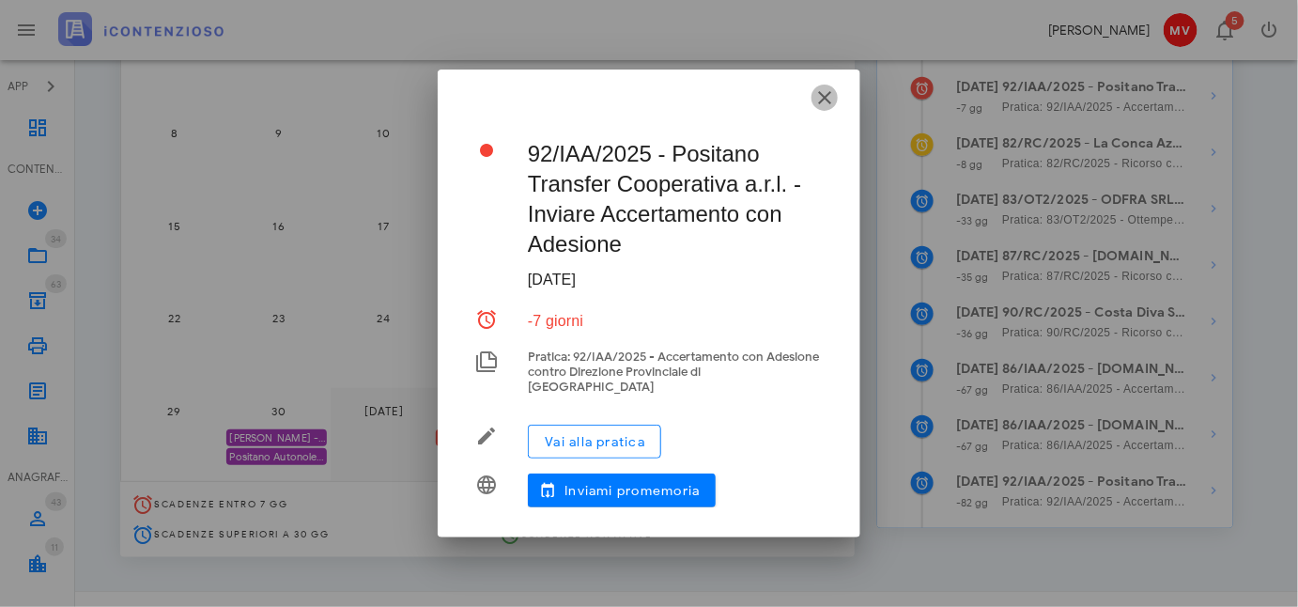
click at [824, 99] on icon "button" at bounding box center [825, 97] width 23 height 23
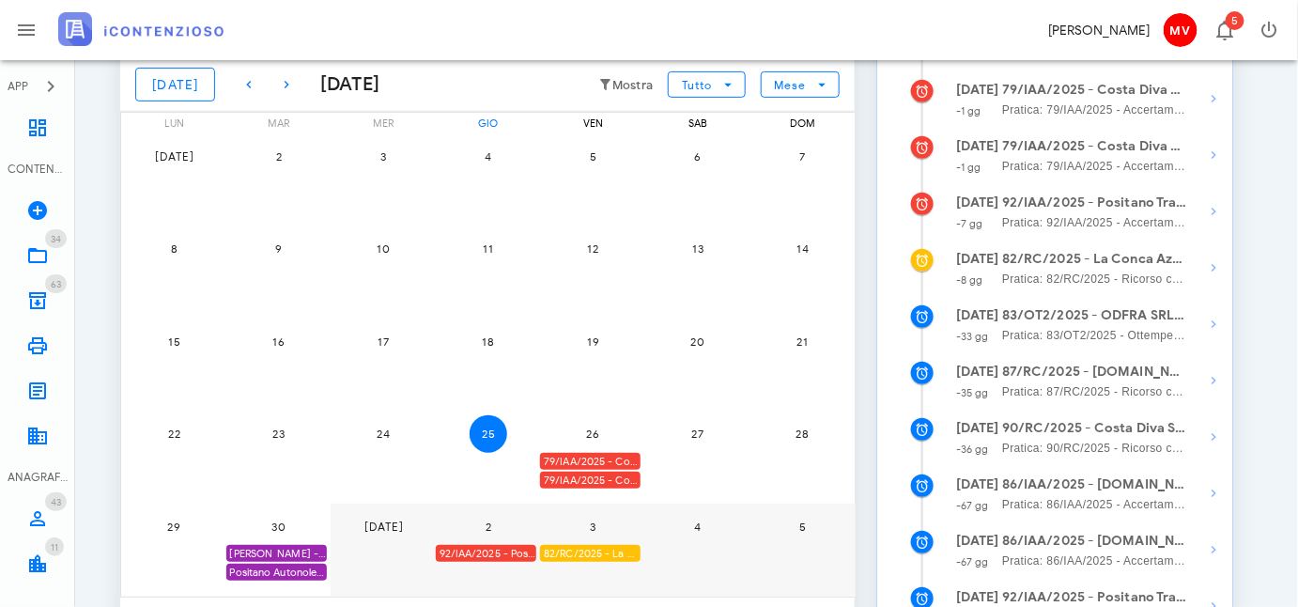
scroll to position [85, 0]
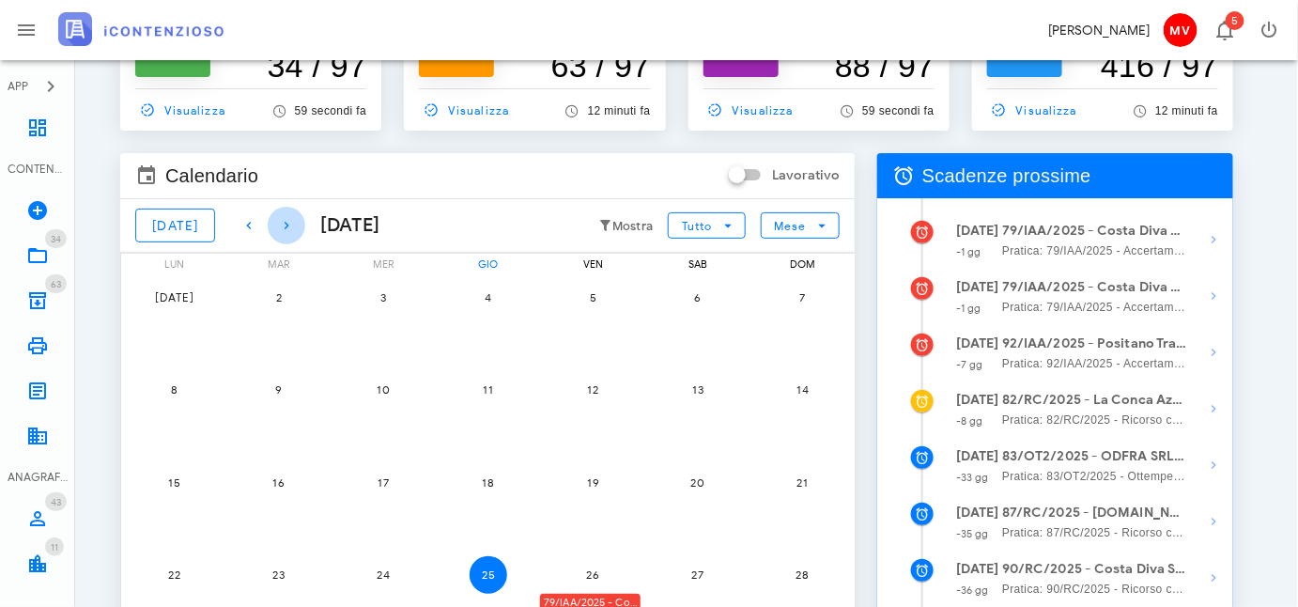
click at [275, 225] on icon "button" at bounding box center [286, 225] width 23 height 23
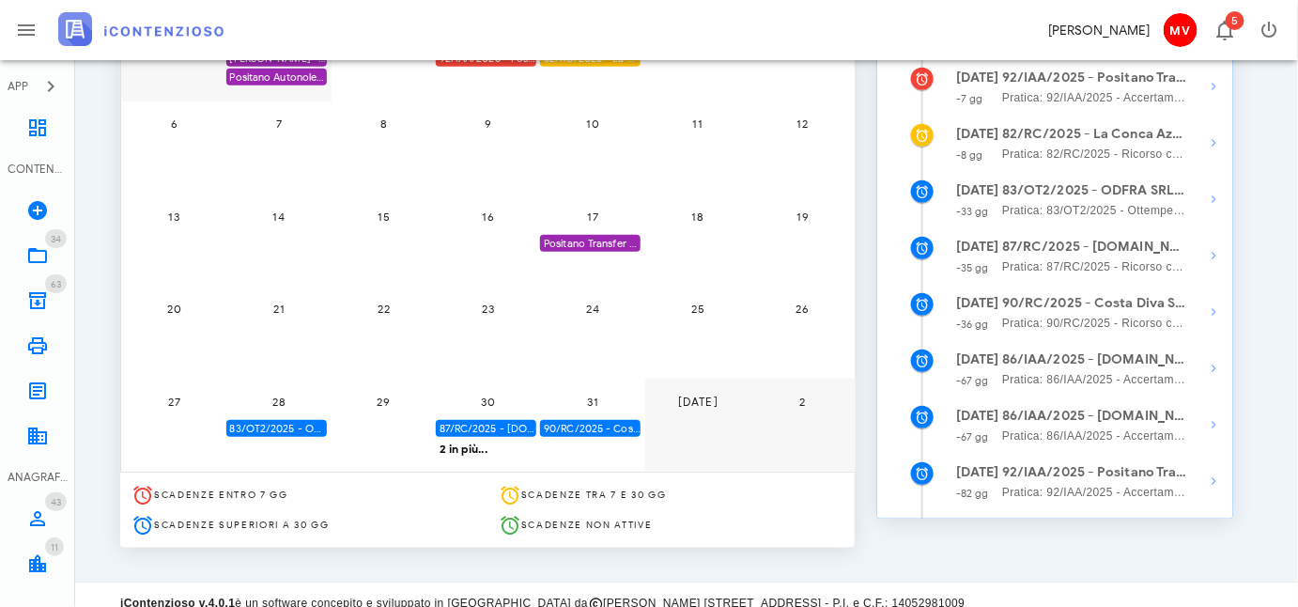
scroll to position [366, 0]
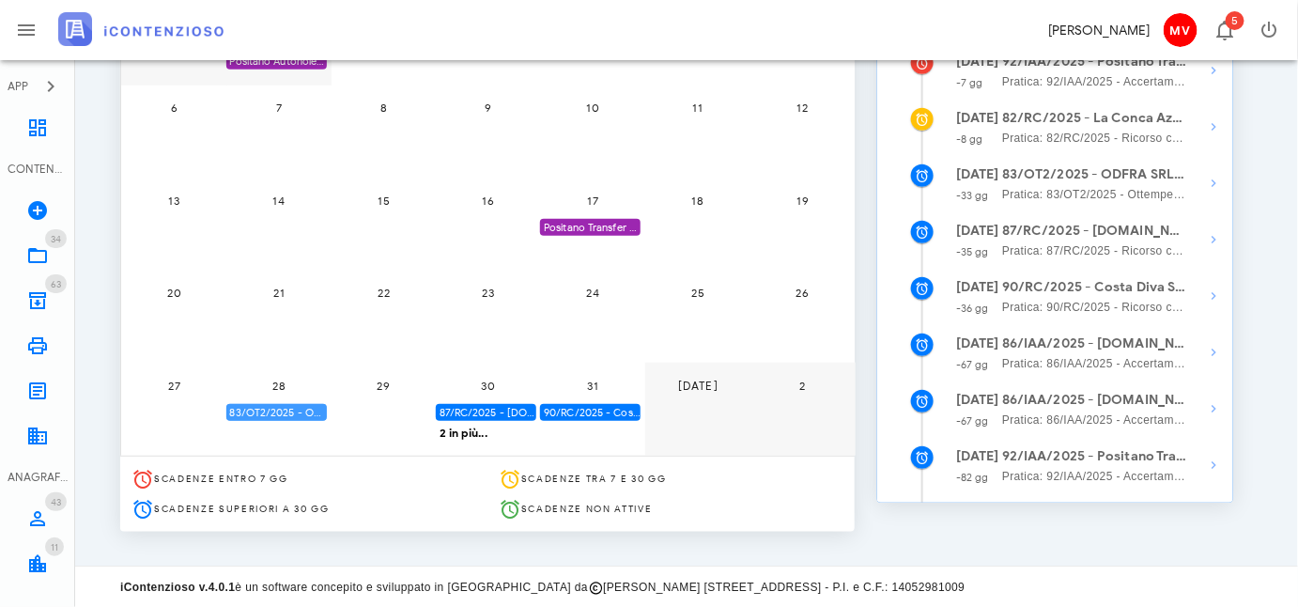
click at [290, 412] on div "83/OT2/2025 - ODFRA SRL - Depositare i documenti processuali" at bounding box center [276, 413] width 101 height 18
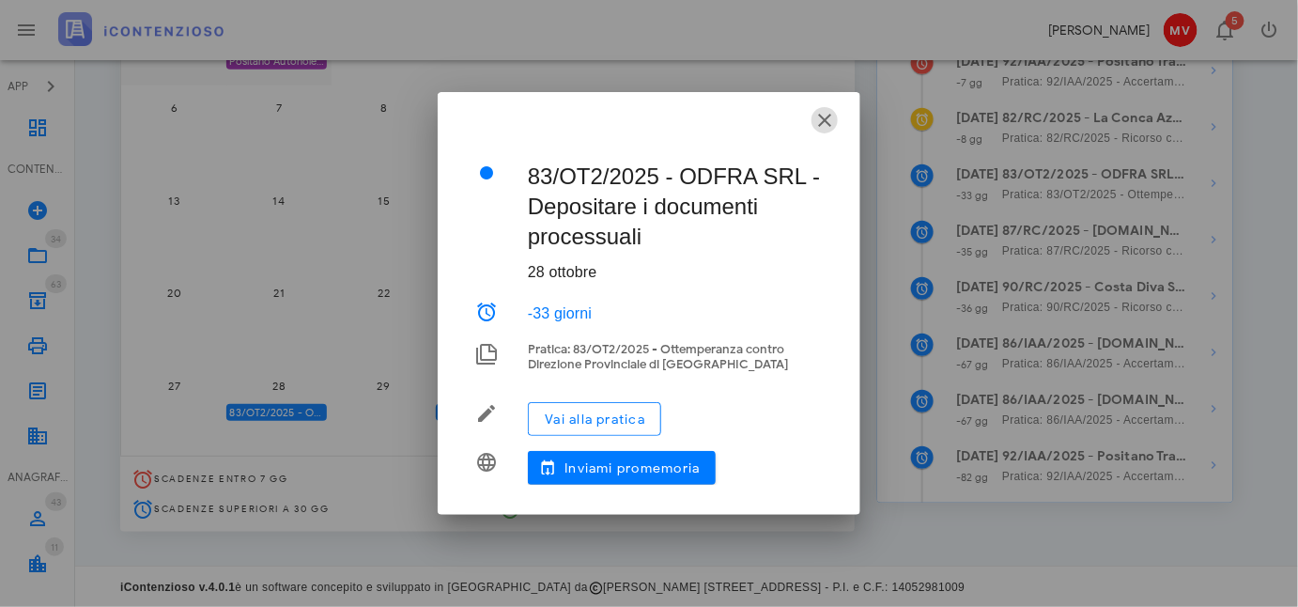
click at [829, 115] on icon "button" at bounding box center [825, 120] width 23 height 23
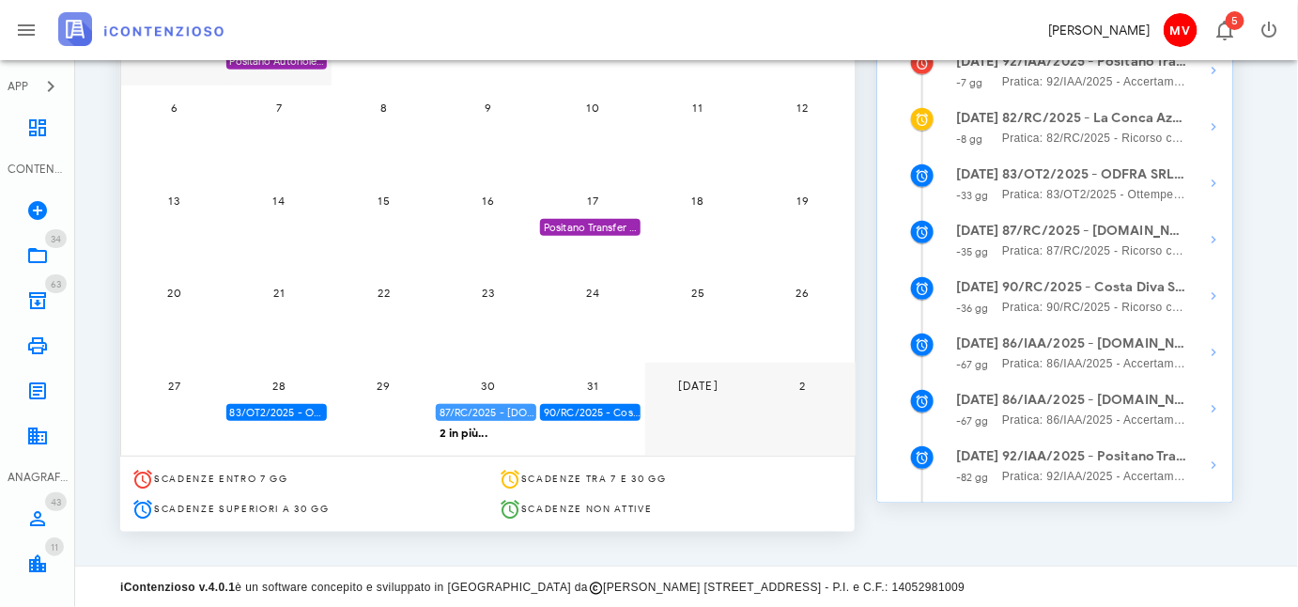
click at [487, 407] on div "87/RC/2025 - [DOMAIN_NAME] BUILDINGS & SERVICES SRL - Inviare Ricorso" at bounding box center [486, 413] width 101 height 18
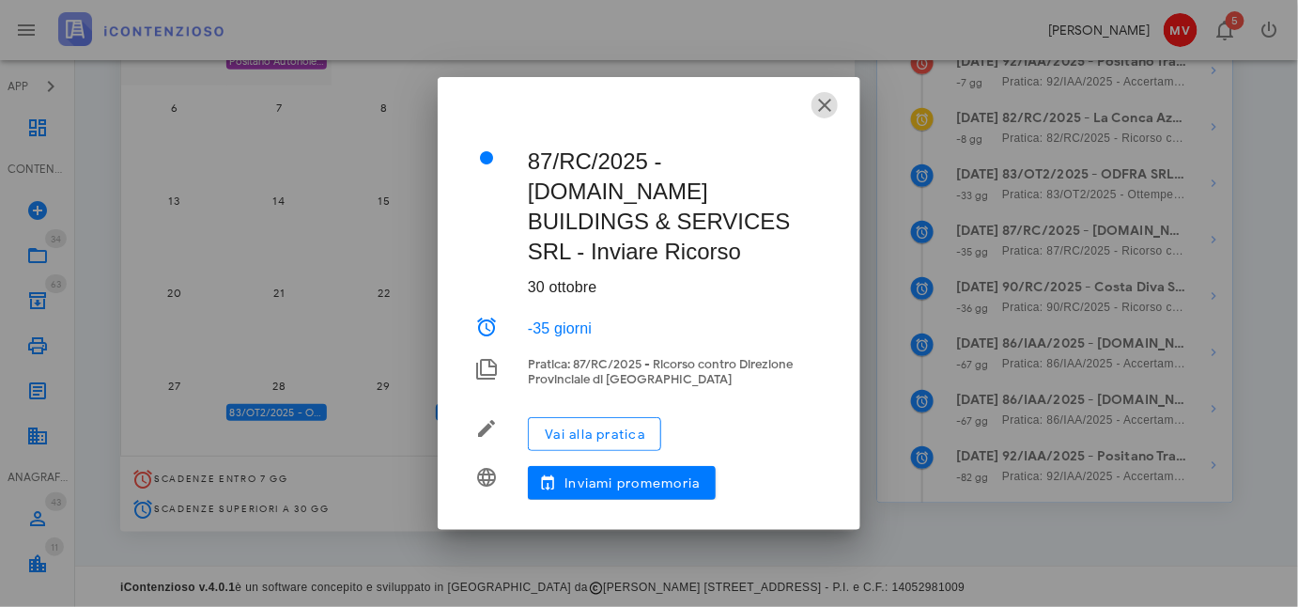
click at [829, 112] on icon "button" at bounding box center [825, 105] width 23 height 23
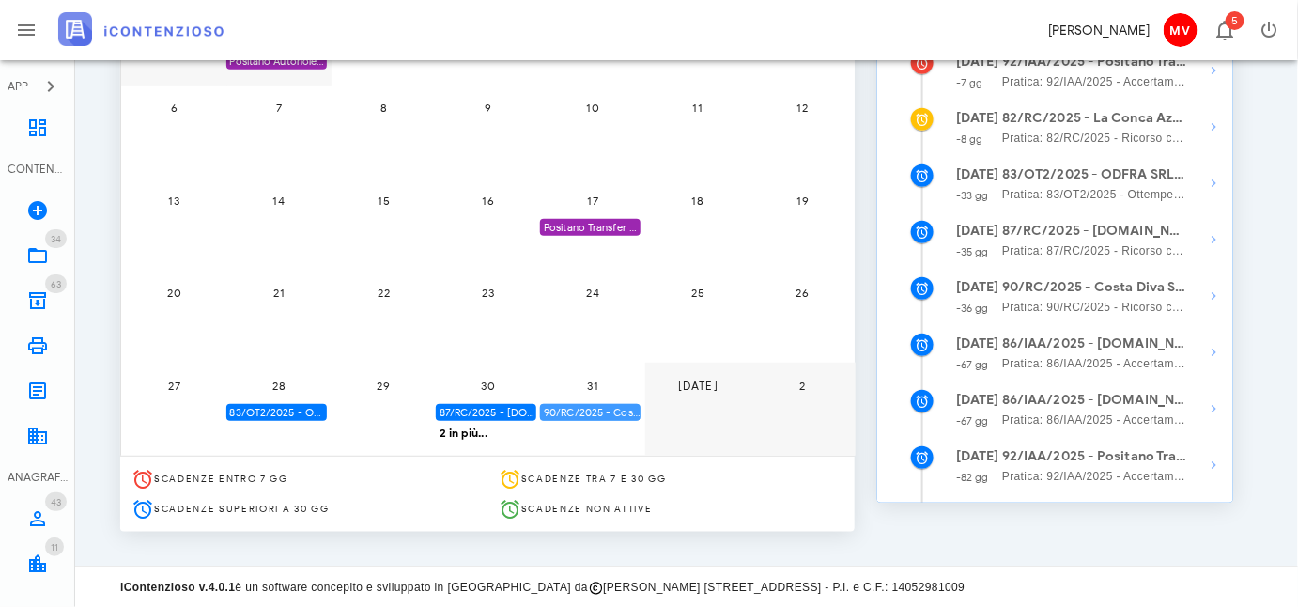
click at [599, 404] on div "90/RC/2025 - Costa Diva Srls - Inviare Ricorso" at bounding box center [590, 413] width 101 height 18
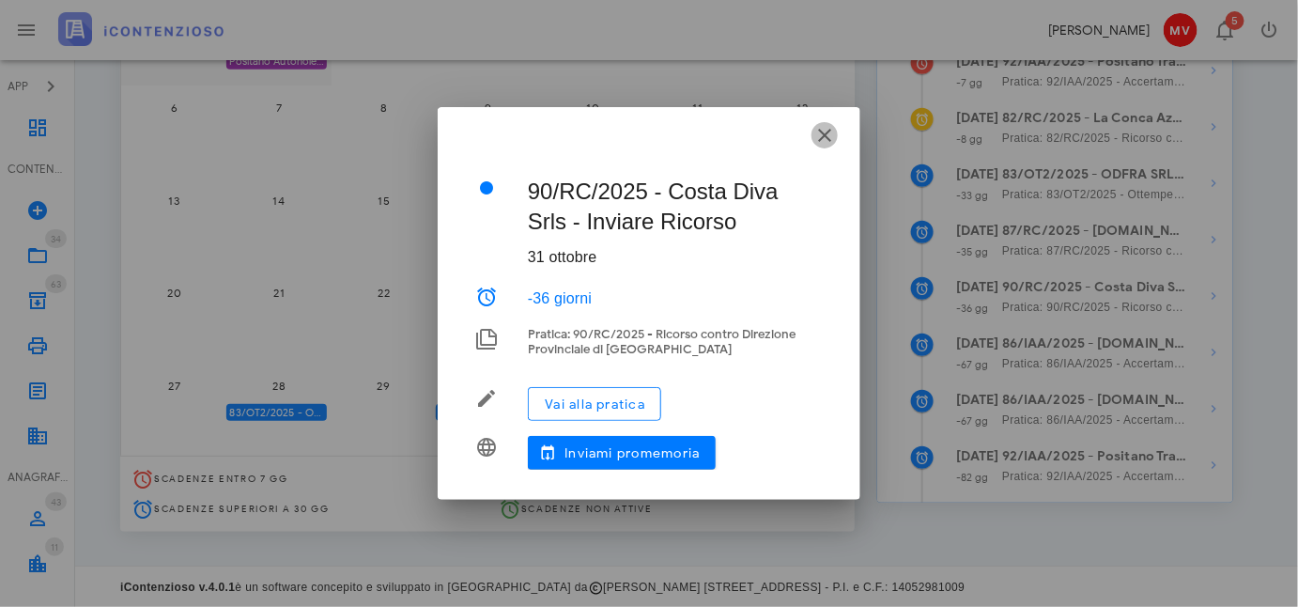
click at [823, 135] on icon "button" at bounding box center [825, 135] width 23 height 23
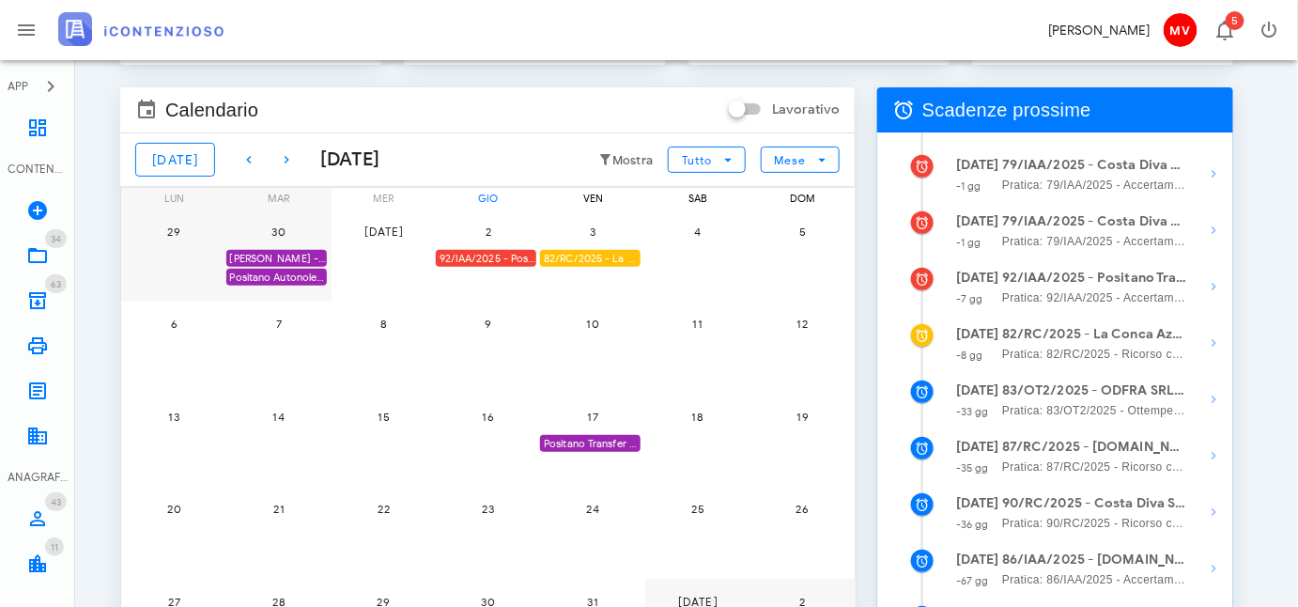
scroll to position [110, 0]
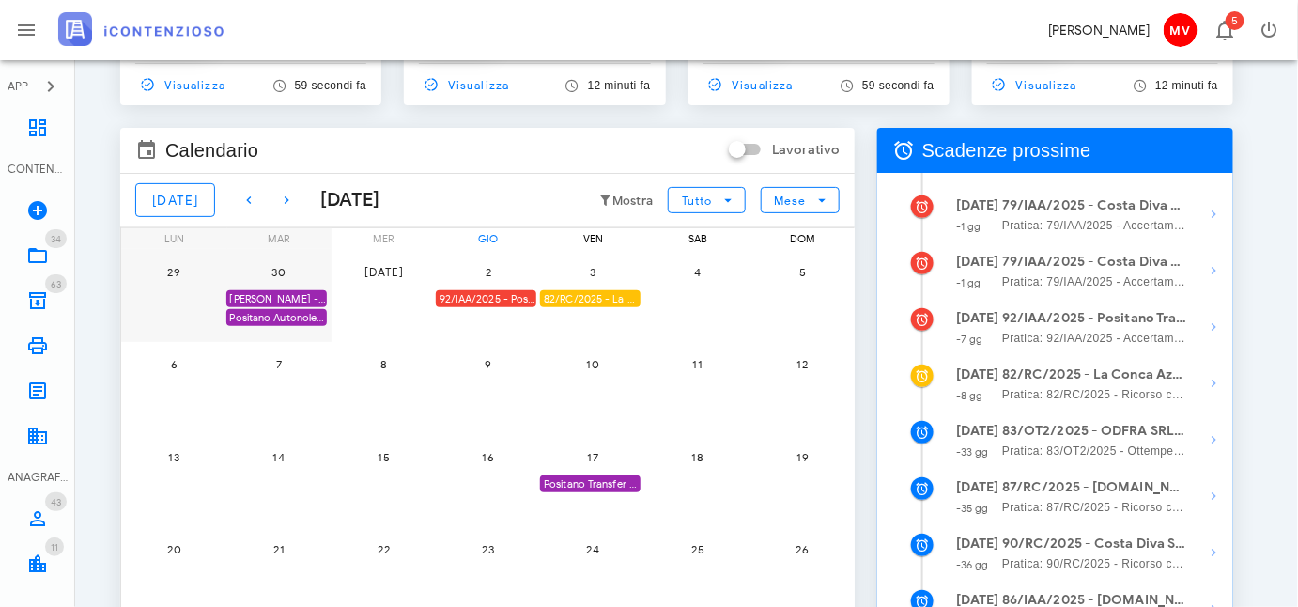
click at [498, 293] on div "92/IAA/2025 - Positano Transfer Cooperativa a.r.l. - Inviare Accertamento con A…" at bounding box center [486, 299] width 101 height 18
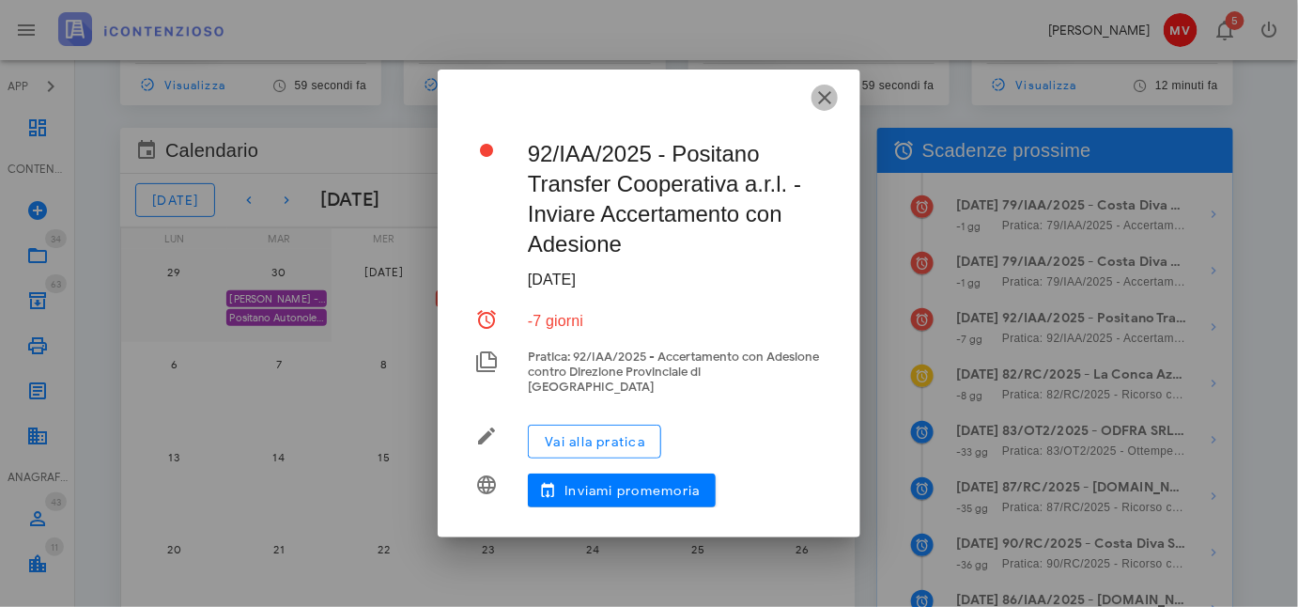
click at [827, 100] on icon "button" at bounding box center [825, 97] width 23 height 23
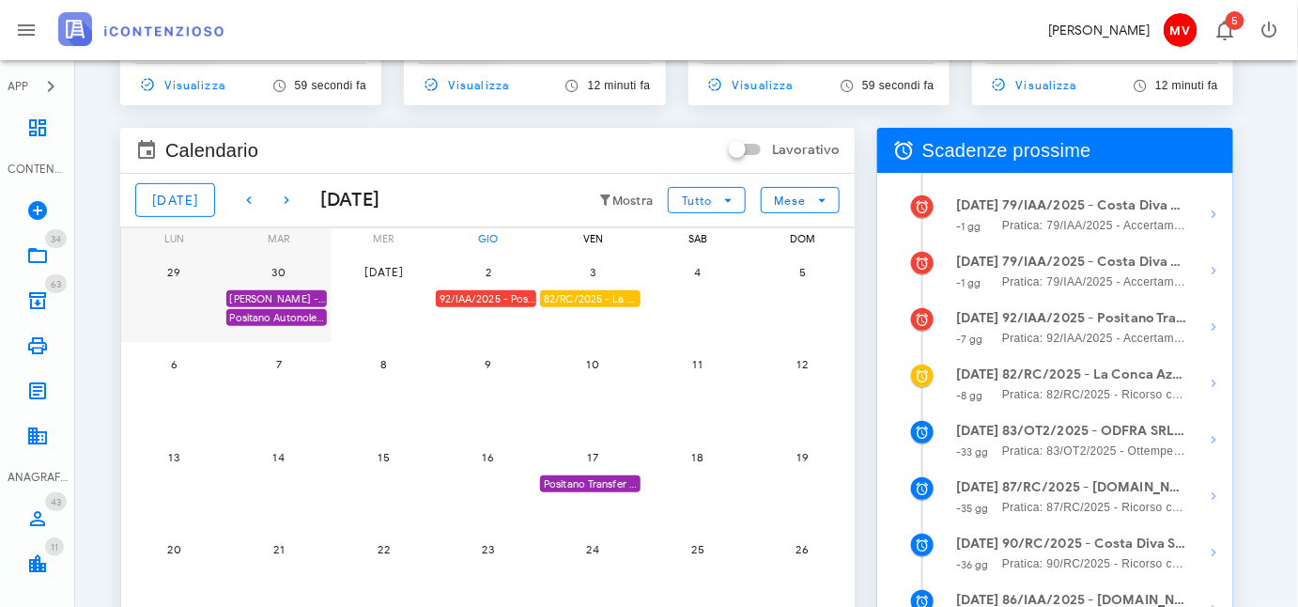
click at [586, 475] on div "Positano Transfer Coop. - SCADE 1^ istanza accertamento con adesione" at bounding box center [590, 484] width 101 height 18
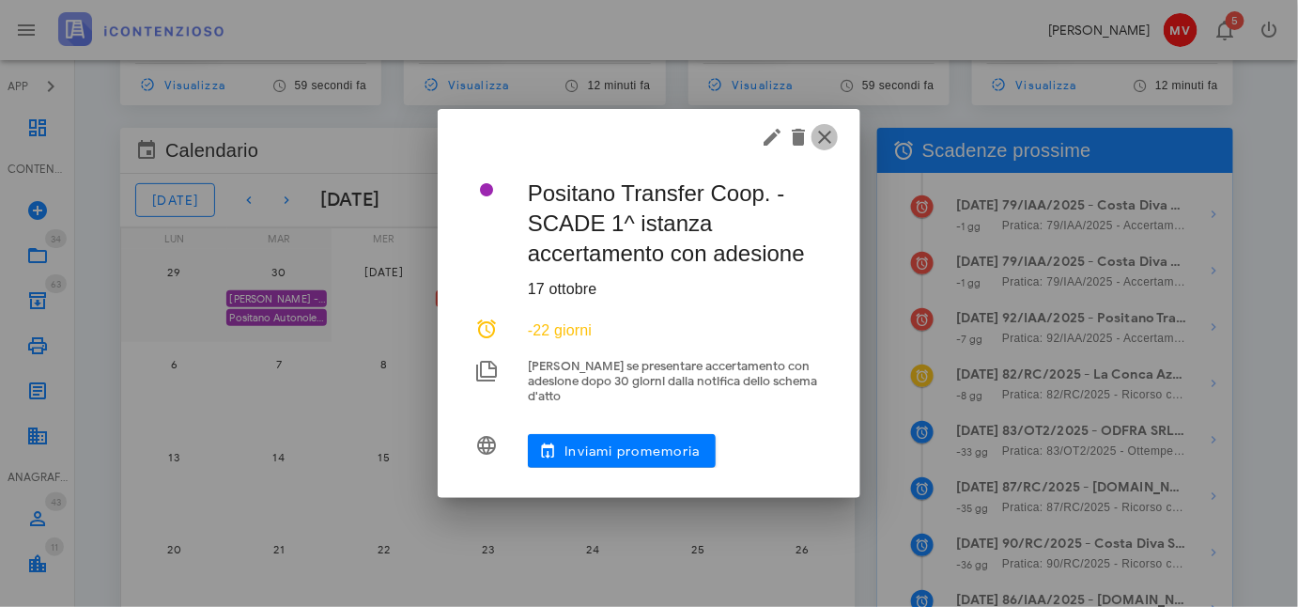
click at [823, 139] on icon "button" at bounding box center [825, 137] width 23 height 23
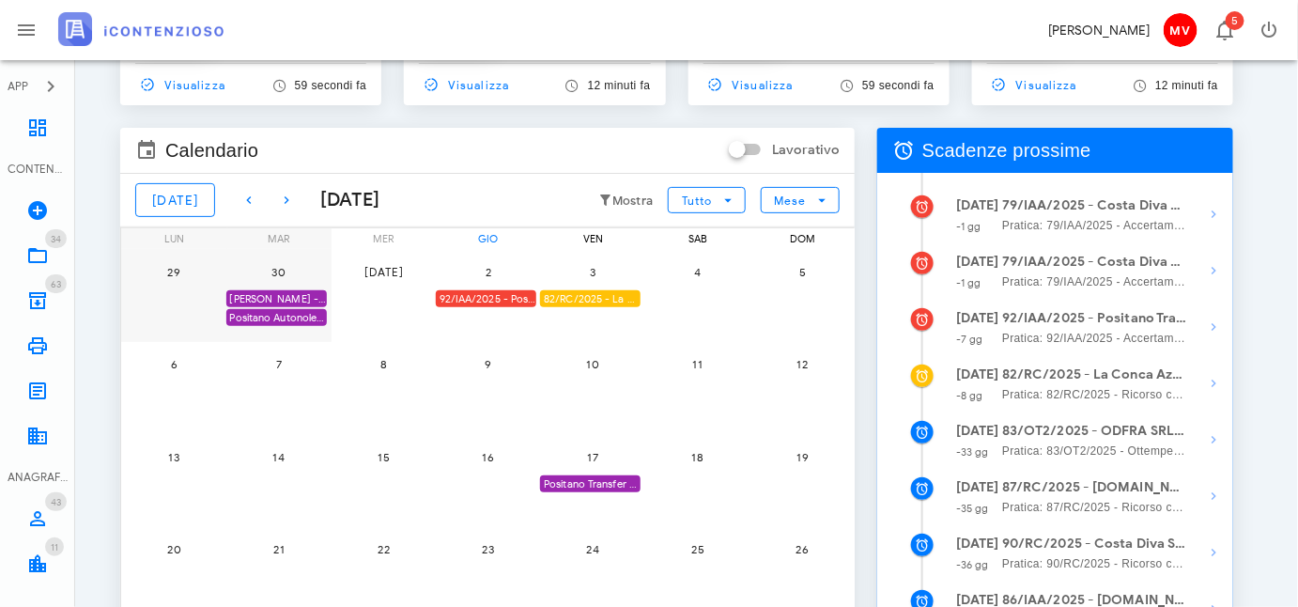
click at [490, 319] on div "2 92/IAA/2025 - Positano Transfer Cooperativa a.r.l. - Inviare Accertamento con…" at bounding box center [489, 295] width 106 height 93
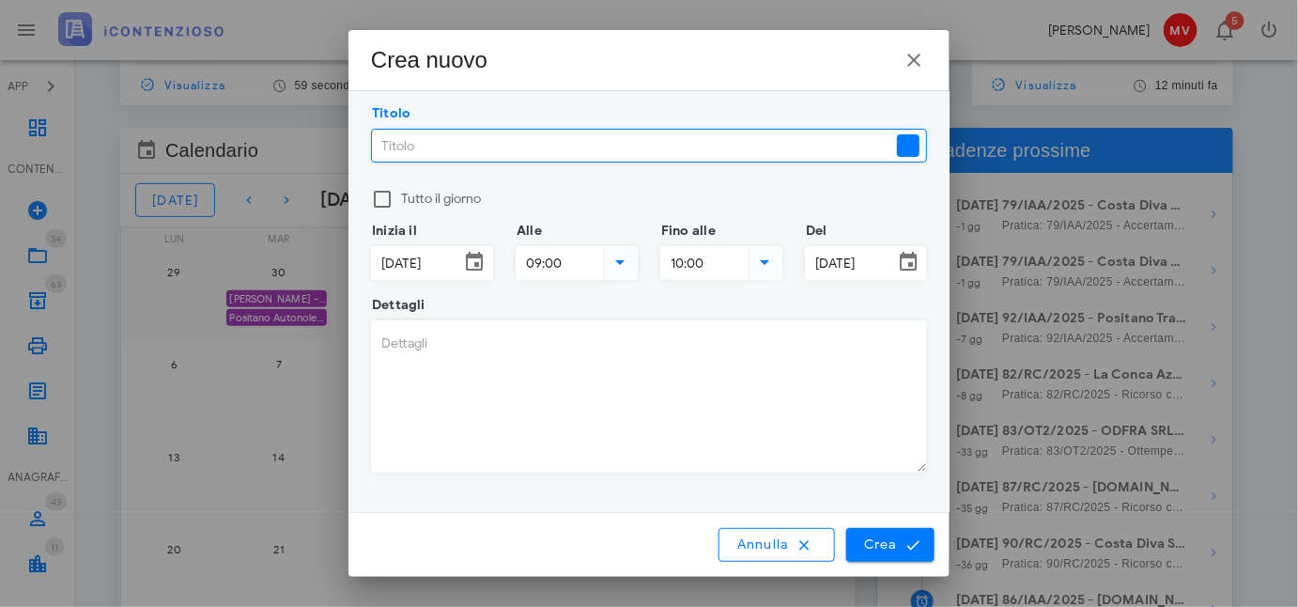
click at [381, 144] on input "Titolo" at bounding box center [632, 146] width 521 height 32
click at [381, 136] on input "cOSTA dIVA - [PERSON_NAME] - ACC. ADESIONE" at bounding box center [632, 146] width 521 height 32
click at [428, 145] on input "COSTA dIVA - [PERSON_NAME] - ACC. ADESIONE" at bounding box center [632, 146] width 521 height 32
click at [471, 149] on input "COSTA DIVA - [PERSON_NAME] - ACC. ADESIONE" at bounding box center [632, 146] width 521 height 32
type input "COSTA DIVA - [PERSON_NAME] - ACC. ADESIONE"
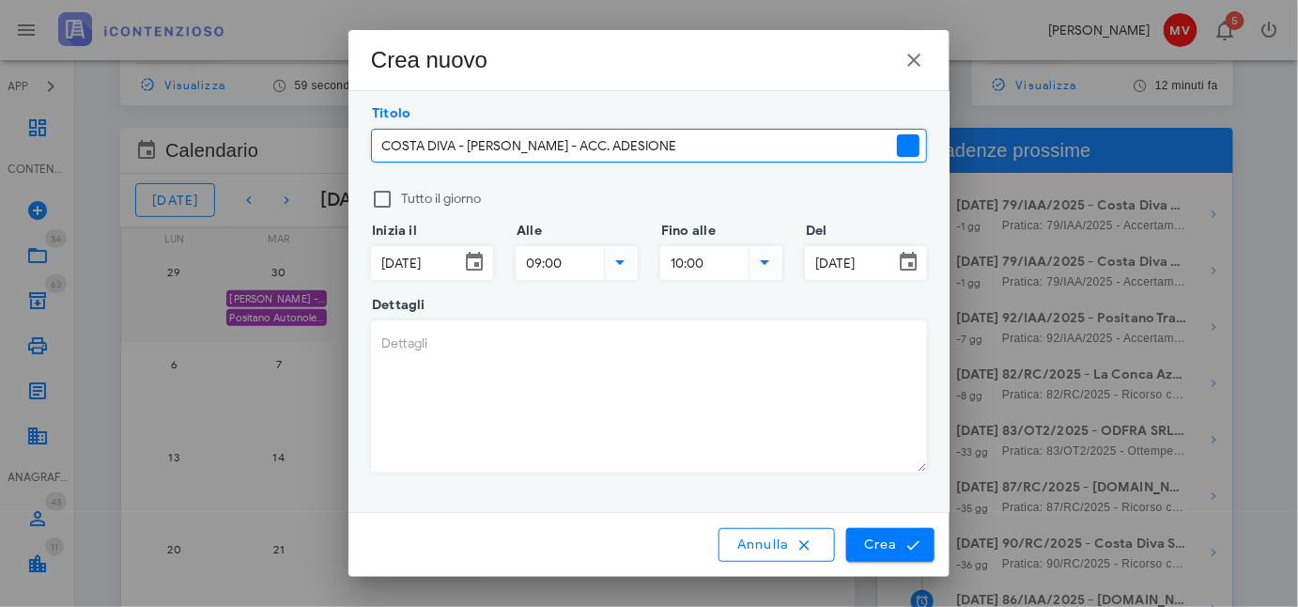
click at [382, 337] on textarea "Dettagli" at bounding box center [649, 396] width 554 height 150
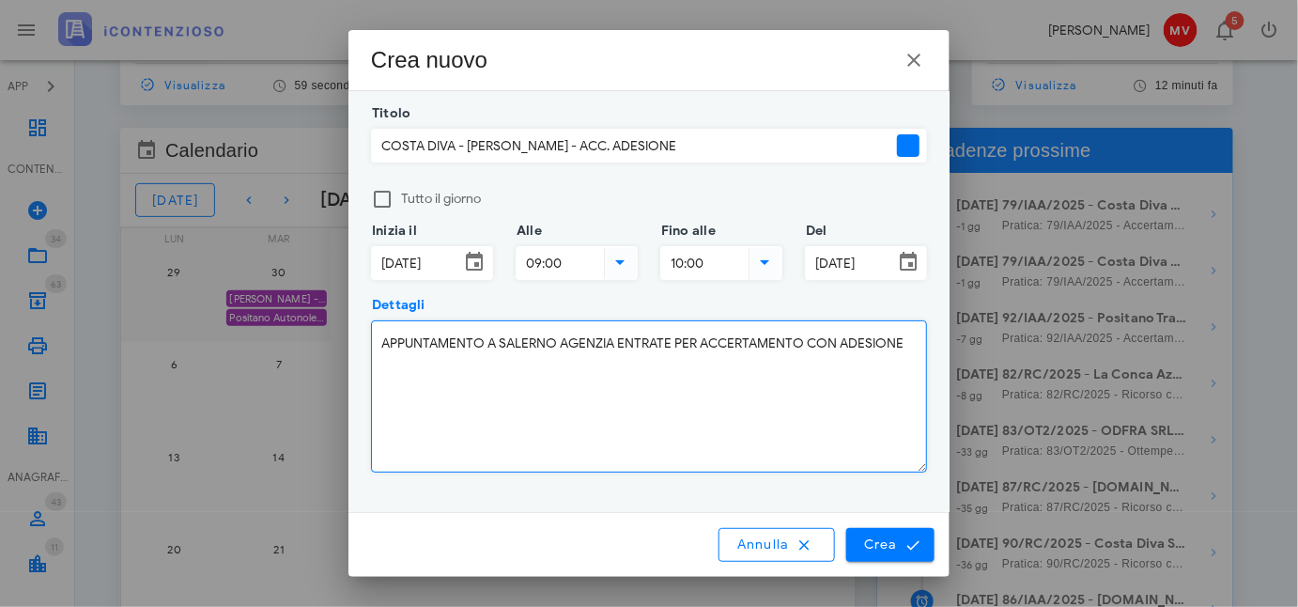
click at [700, 345] on textarea "APPUNTAMENTO A SALERNO AGENZIA ENTRATE PER ACCERTAMENTO CON ADESIONE" at bounding box center [649, 396] width 554 height 150
click at [478, 361] on textarea "APPUNTAMENTO A SALERNO AGENZIA ENTRATE PER TEBNTATIVO DI ACCERTAMENTO CON ADESI…" at bounding box center [649, 396] width 554 height 150
click at [716, 340] on textarea "APPUNTAMENTO A SALERNO AGENZIA ENTRATE PER TEBNTATIVO DI ACCERTAMENTO CON ADESI…" at bounding box center [649, 396] width 554 height 150
click at [488, 370] on textarea "APPUNTAMENTO A SALERNO AGENZIA ENTRATE PER TENTATIVO DI ACCERTAMENTO CON ADESIO…" at bounding box center [649, 396] width 554 height 150
click at [490, 345] on textarea "APPUNTAMENTO A SALERNO AGENZIA ENTRATE PER TENTATIVO DI ACCERTAMENTO CON ADESIO…" at bounding box center [649, 396] width 554 height 150
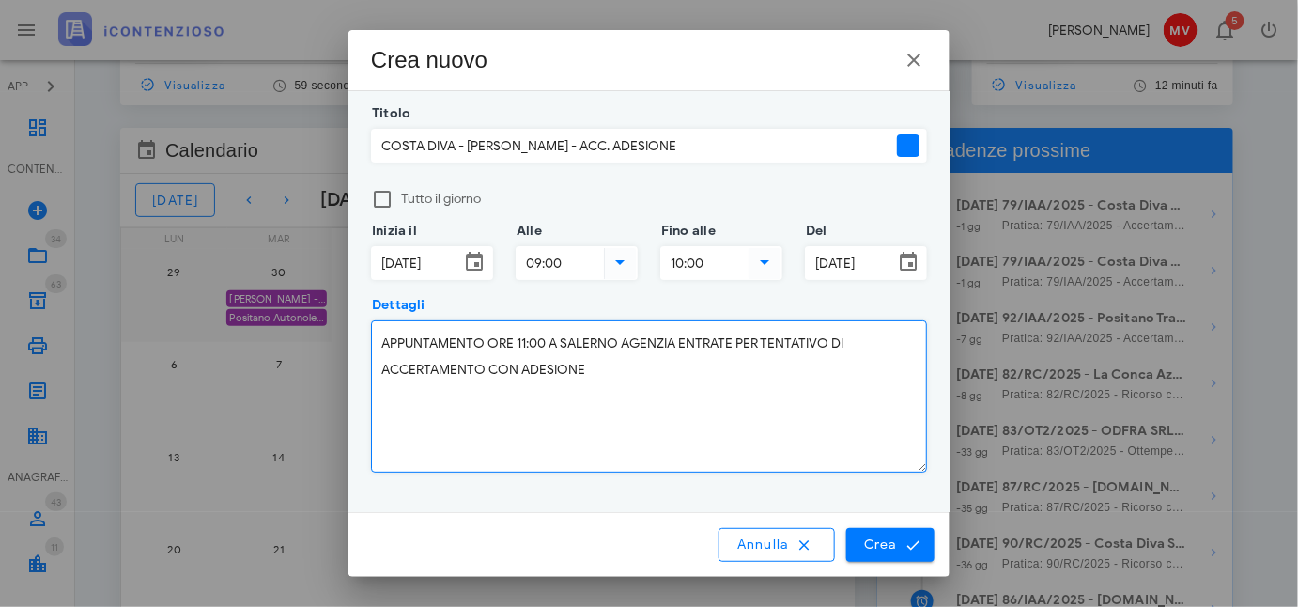
click at [586, 367] on textarea "APPUNTAMENTO ORE 11:00 A SALERNO AGENZIA ENTRATE PER TENTATIVO DI ACCERTAMENTO …" at bounding box center [649, 396] width 554 height 150
type textarea "APPUNTAMENTO ORE 11:00 A SALERNO AGENZIA ENTRATE PER TENTATIVO DI ACCERTAMENTO …"
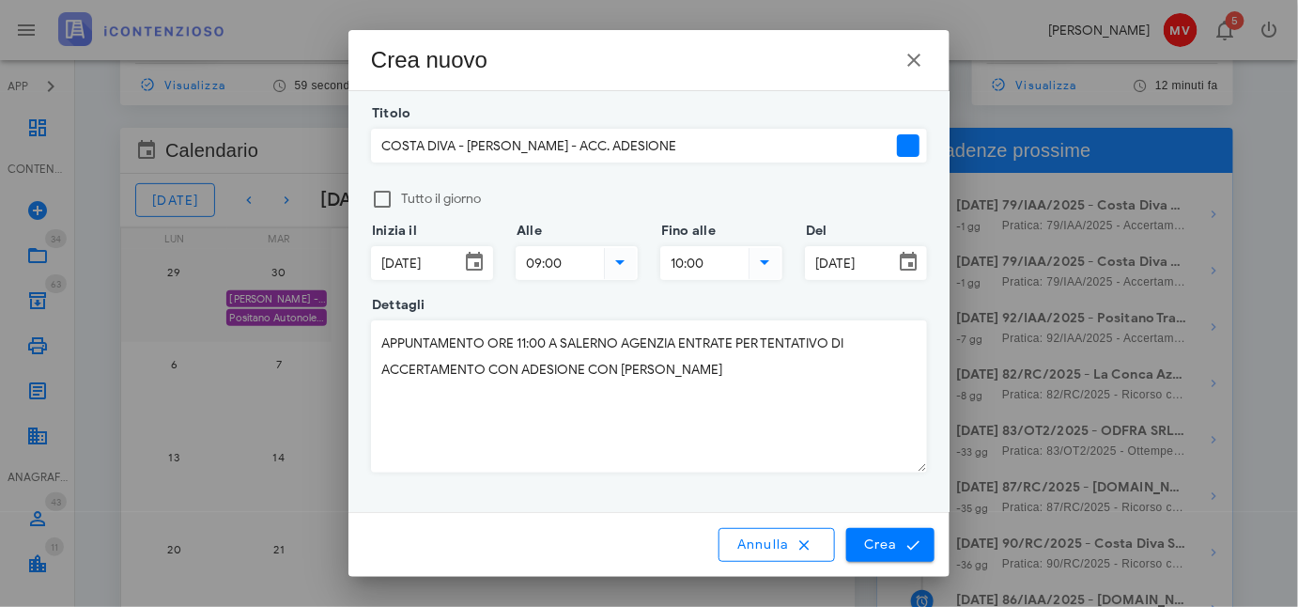
click at [906, 143] on div at bounding box center [908, 145] width 23 height 23
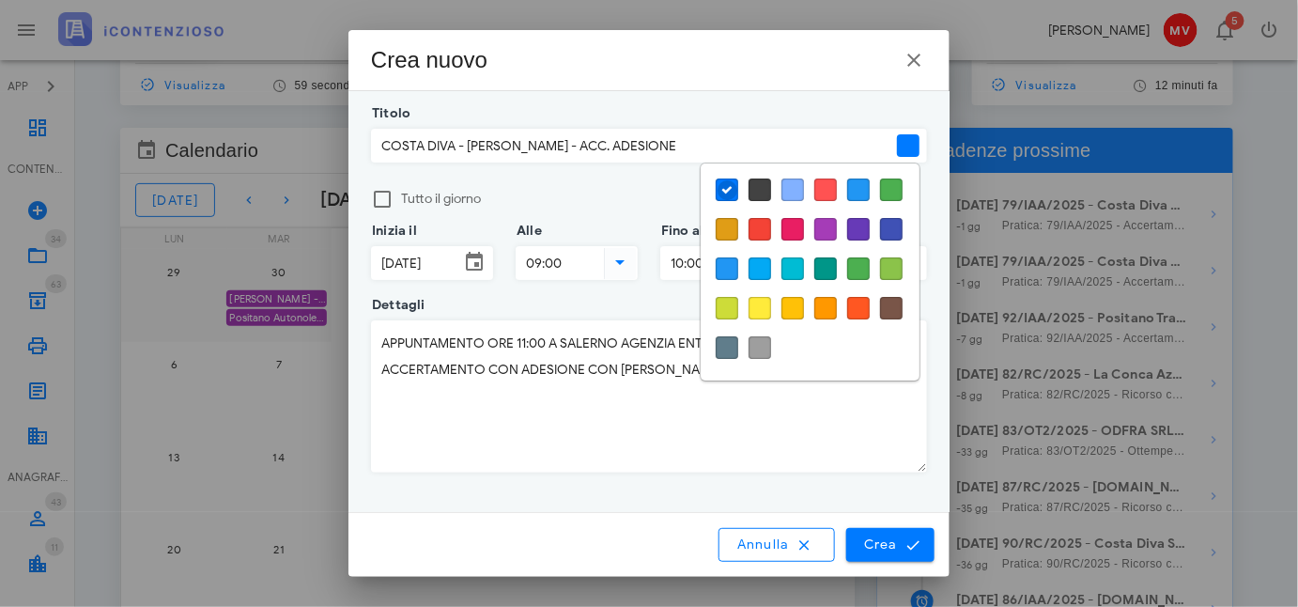
click at [824, 222] on div at bounding box center [826, 229] width 23 height 23
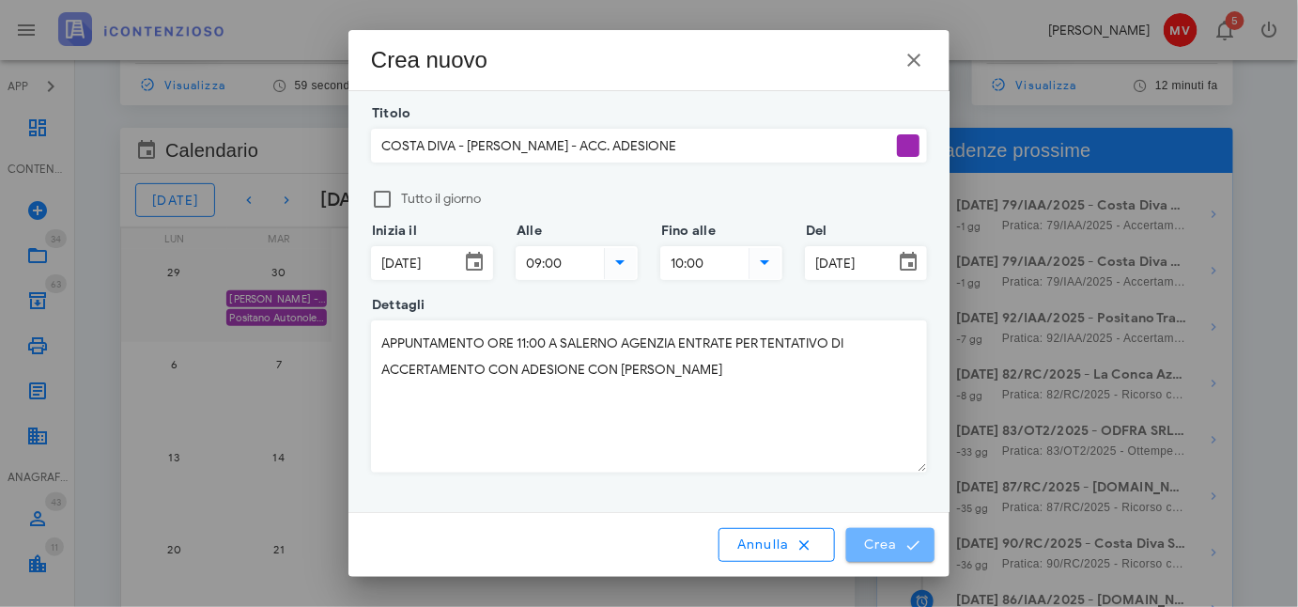
click at [902, 545] on span "Crea" at bounding box center [890, 544] width 54 height 17
